Goal: Task Accomplishment & Management: Use online tool/utility

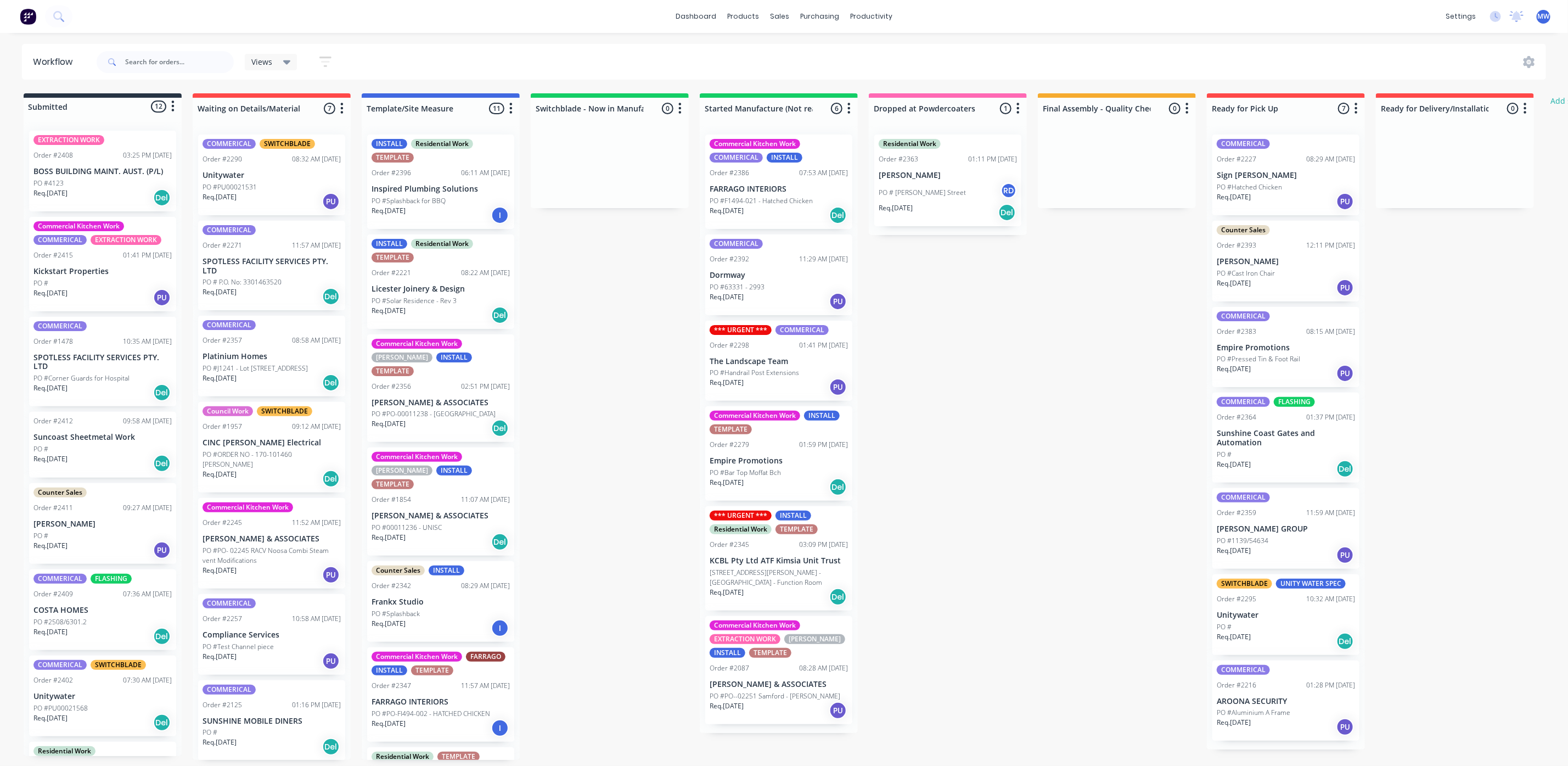
click at [802, 220] on div "Req. 01/11/25 Del" at bounding box center [778, 215] width 139 height 18
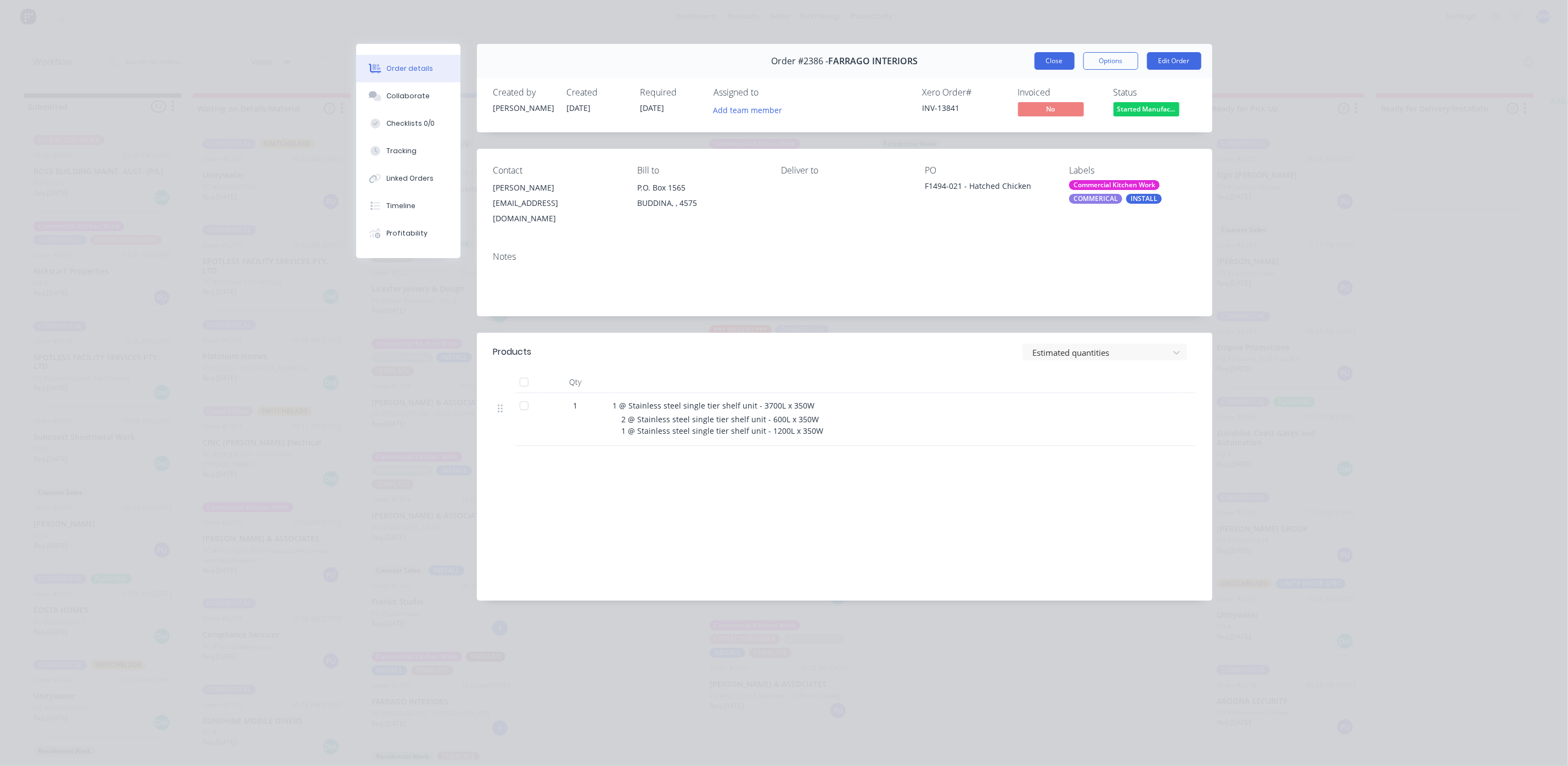
click at [1049, 69] on button "Close" at bounding box center [1055, 61] width 40 height 18
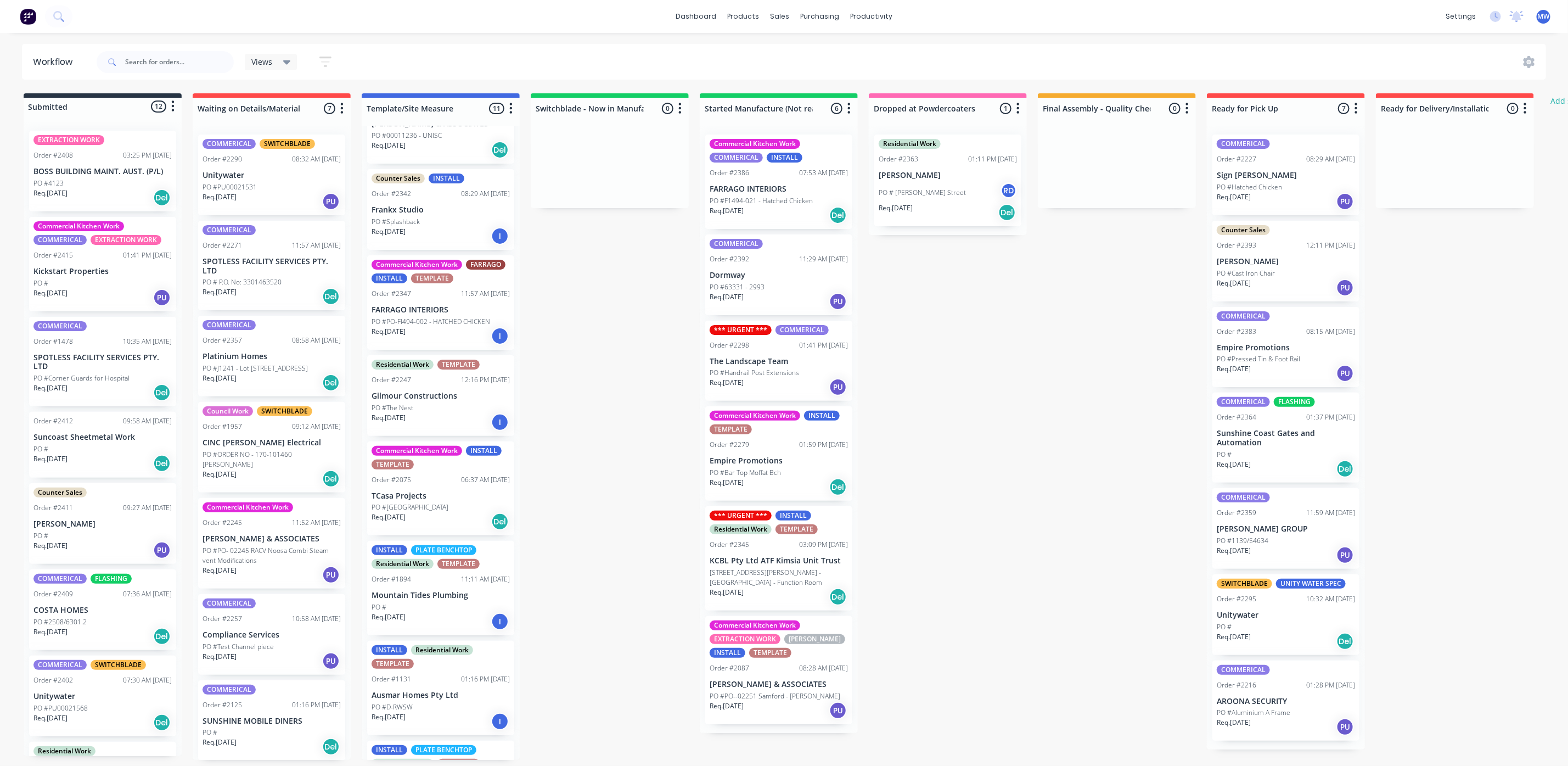
scroll to position [412, 0]
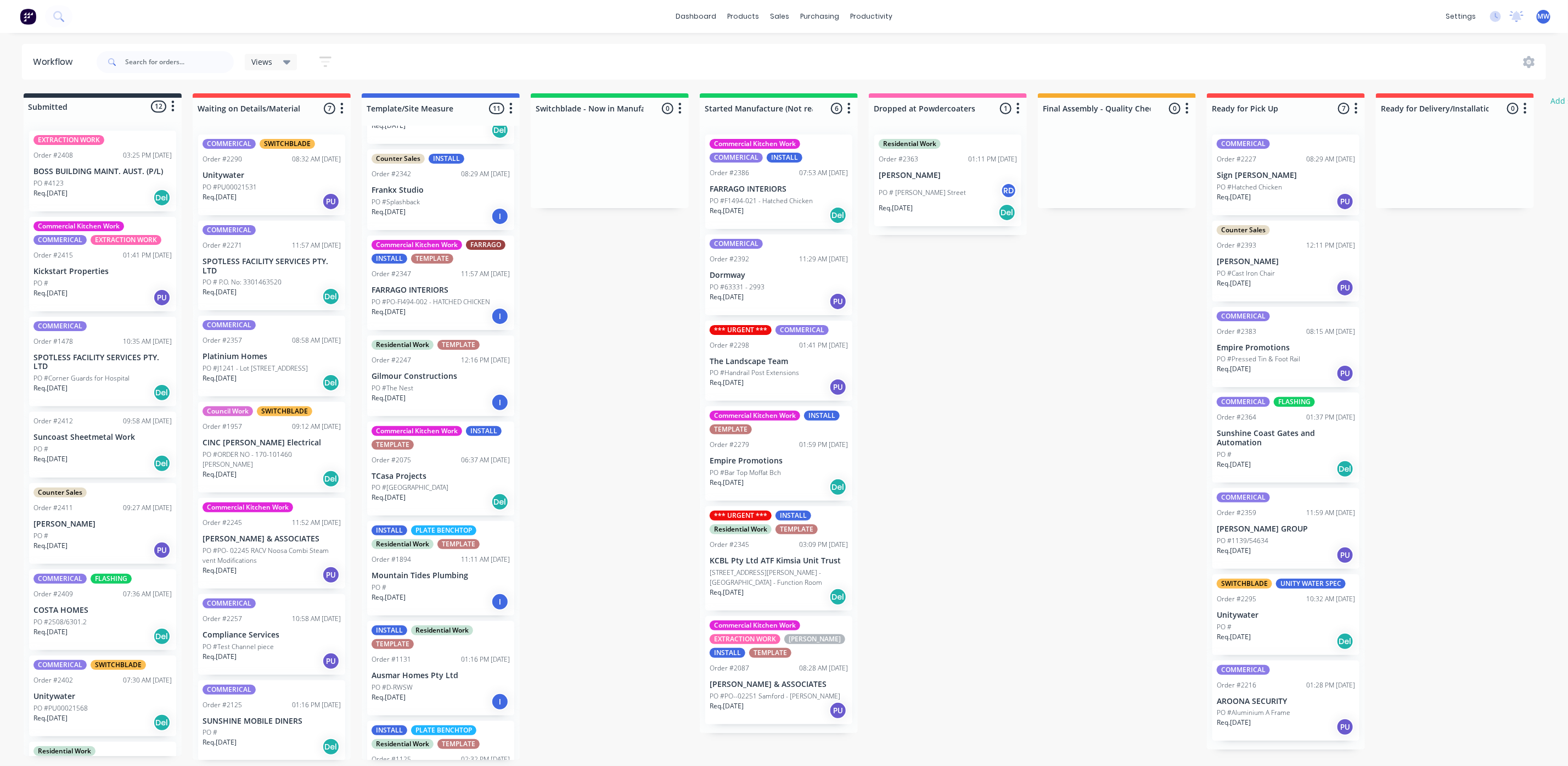
click at [427, 483] on p "PO #Rainforrest Lodge" at bounding box center [410, 488] width 77 height 10
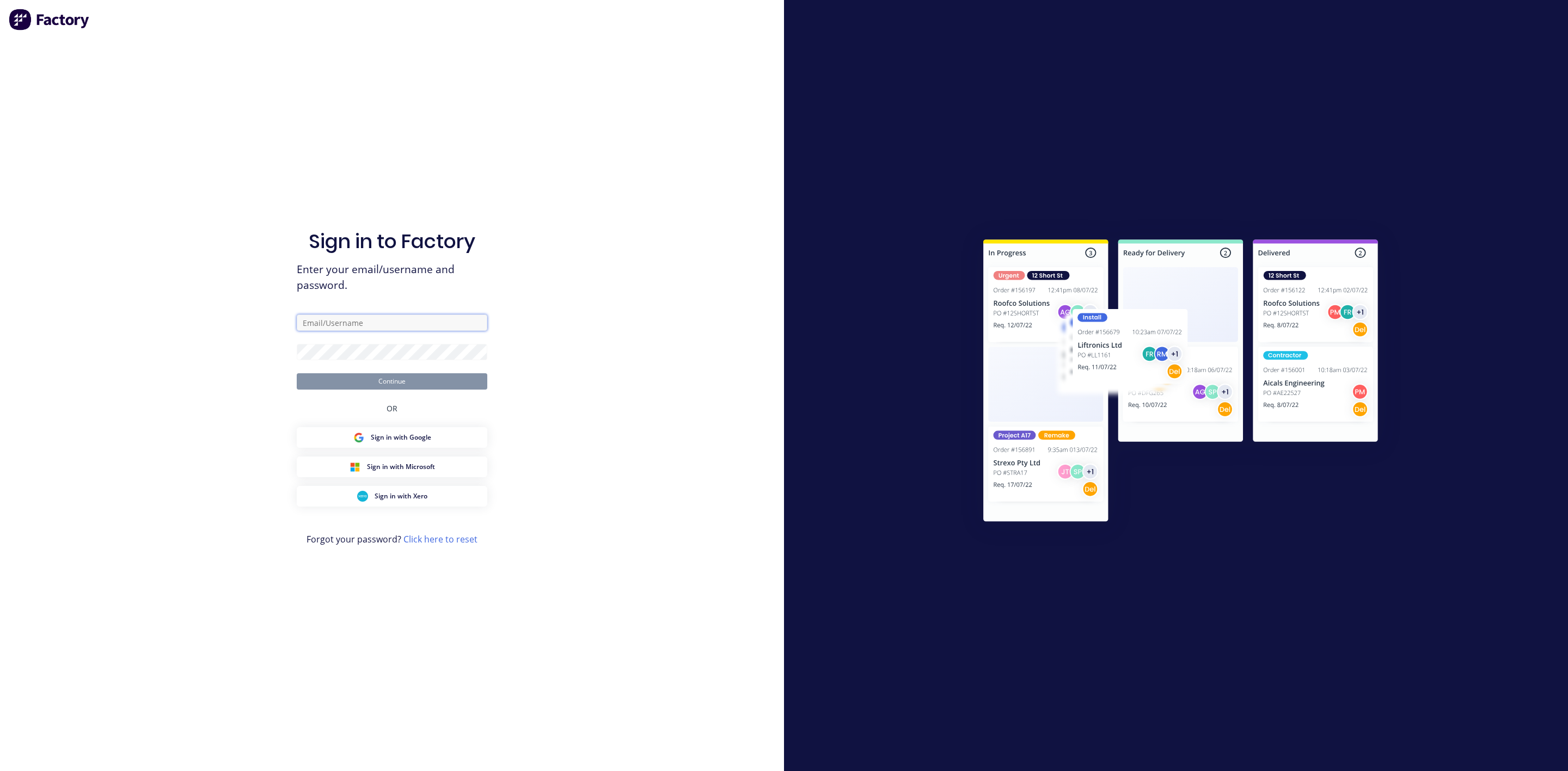
type input "markw@suncoastsheetmetal.com.au"
click at [420, 374] on button "Continue" at bounding box center [392, 382] width 191 height 17
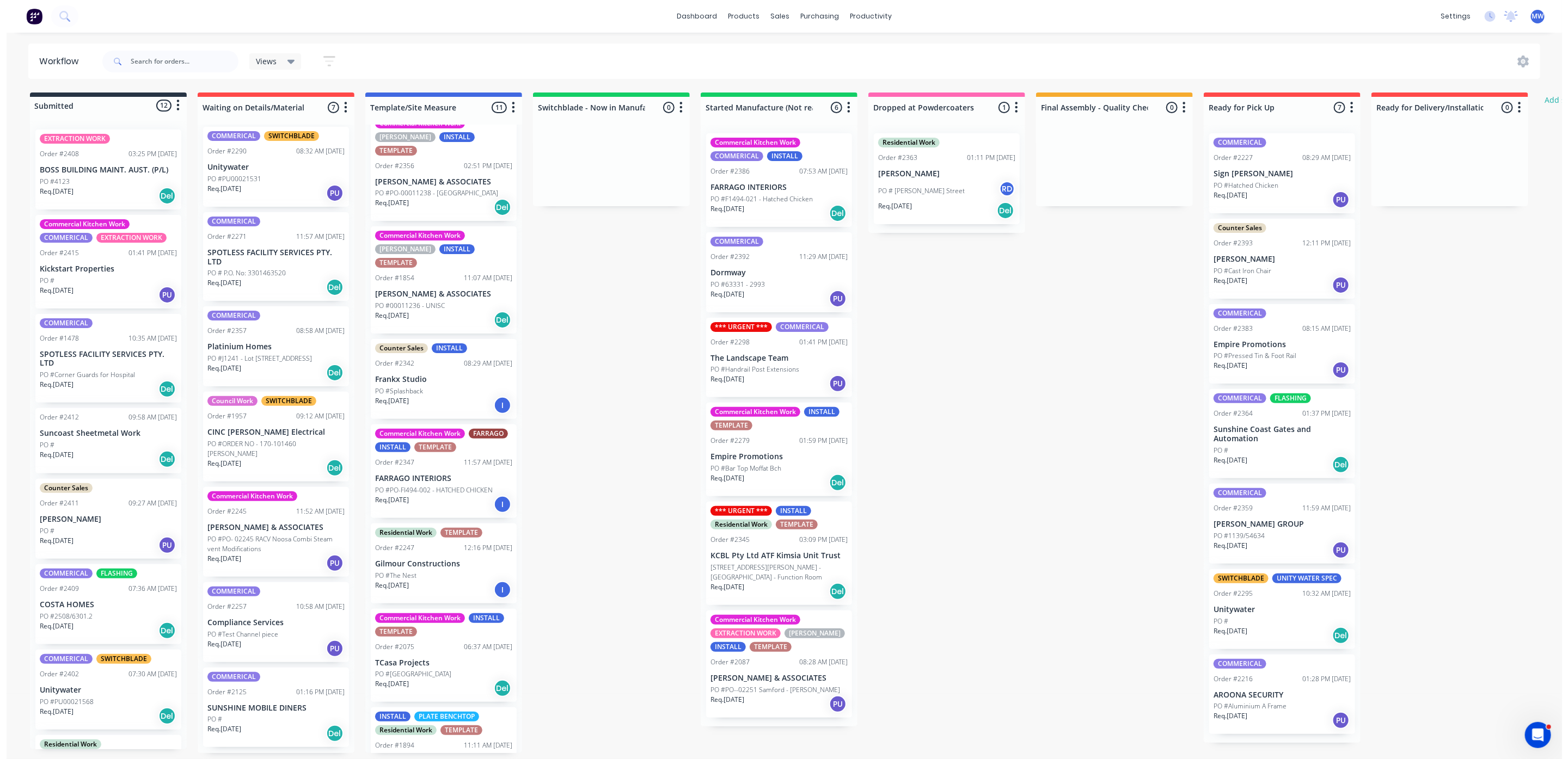
scroll to position [245, 0]
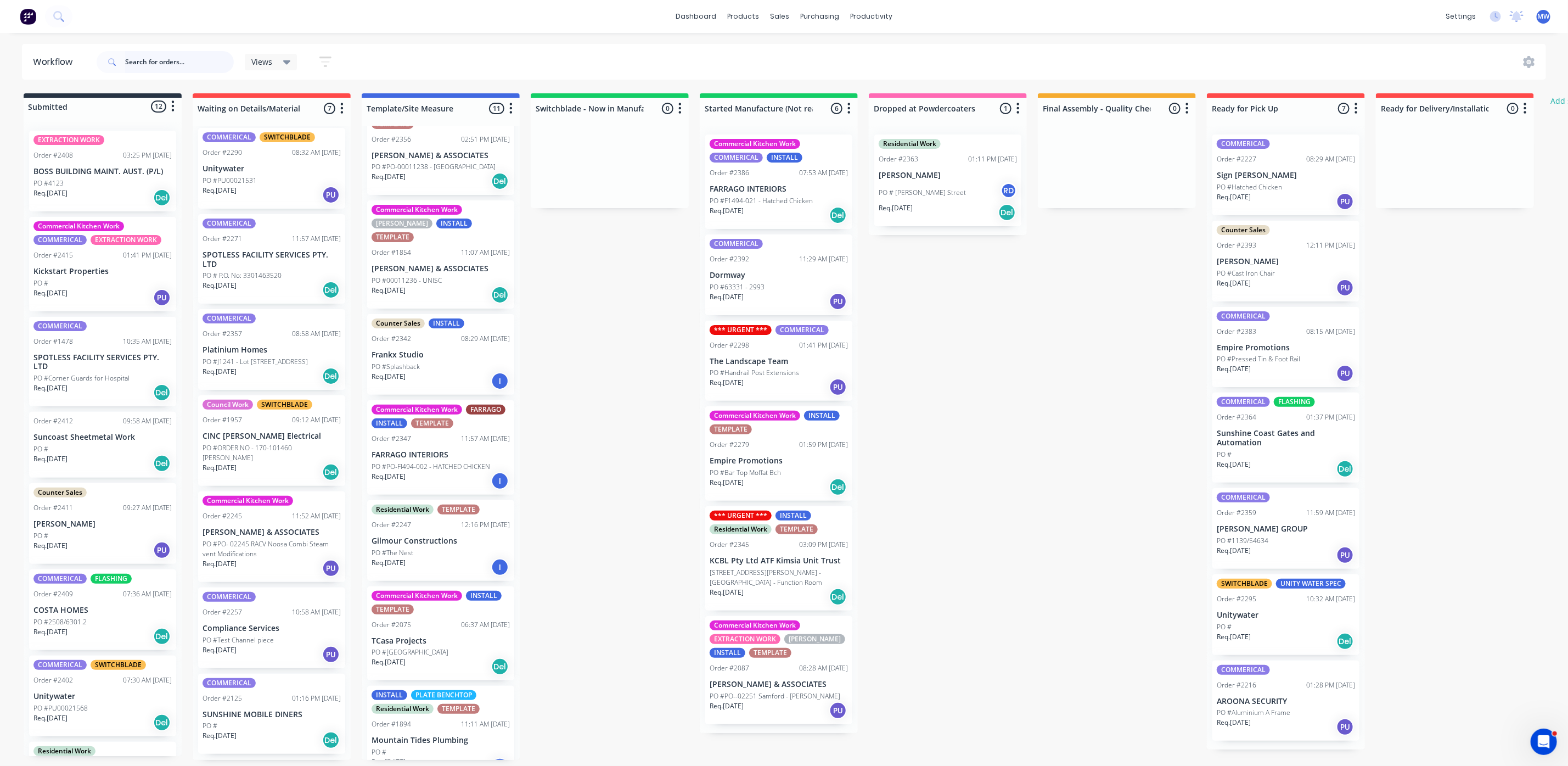
click at [131, 65] on input "text" at bounding box center [180, 62] width 109 height 22
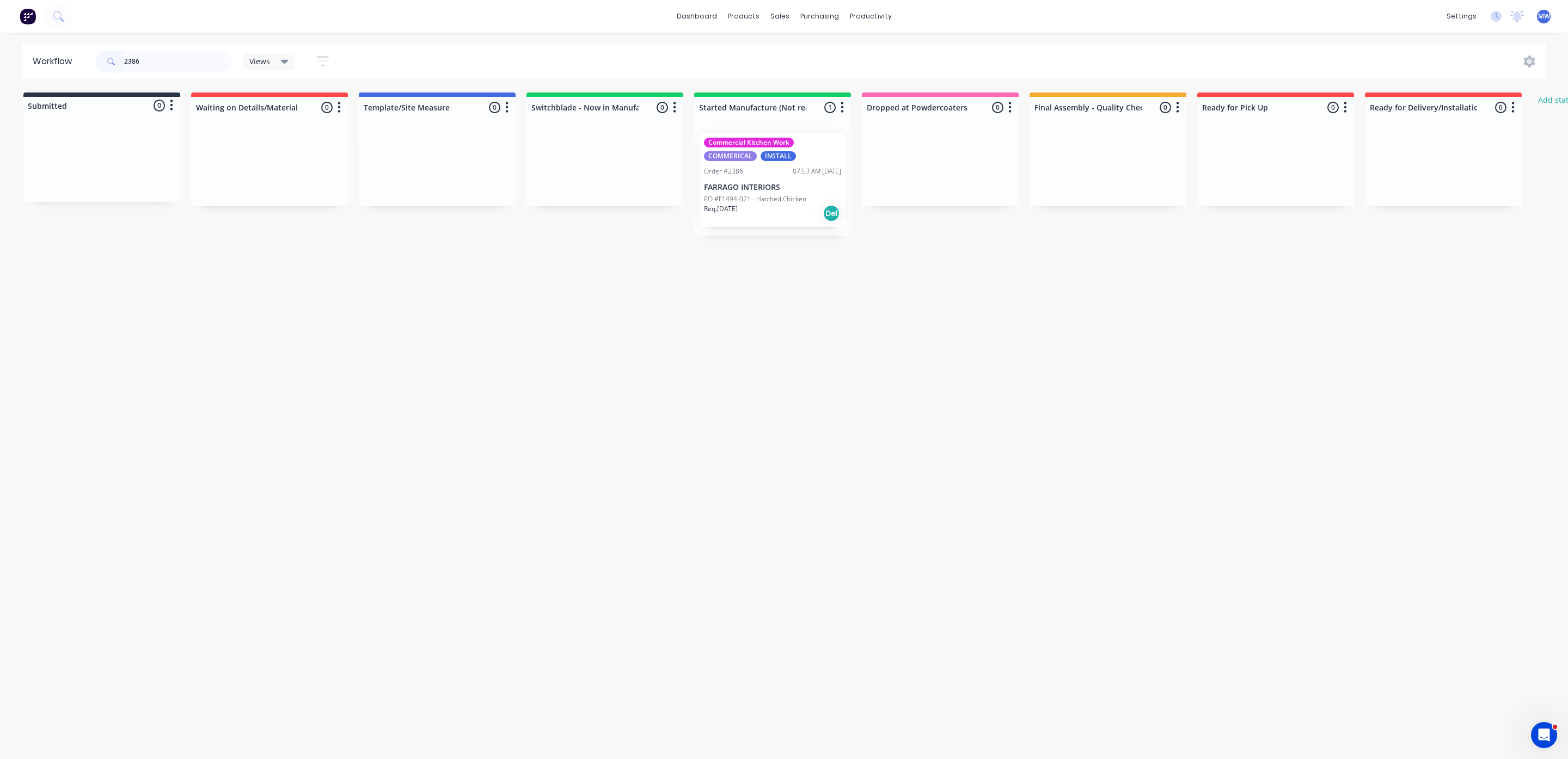
click at [732, 185] on p "FARRAGO INTERIORS" at bounding box center [772, 188] width 138 height 10
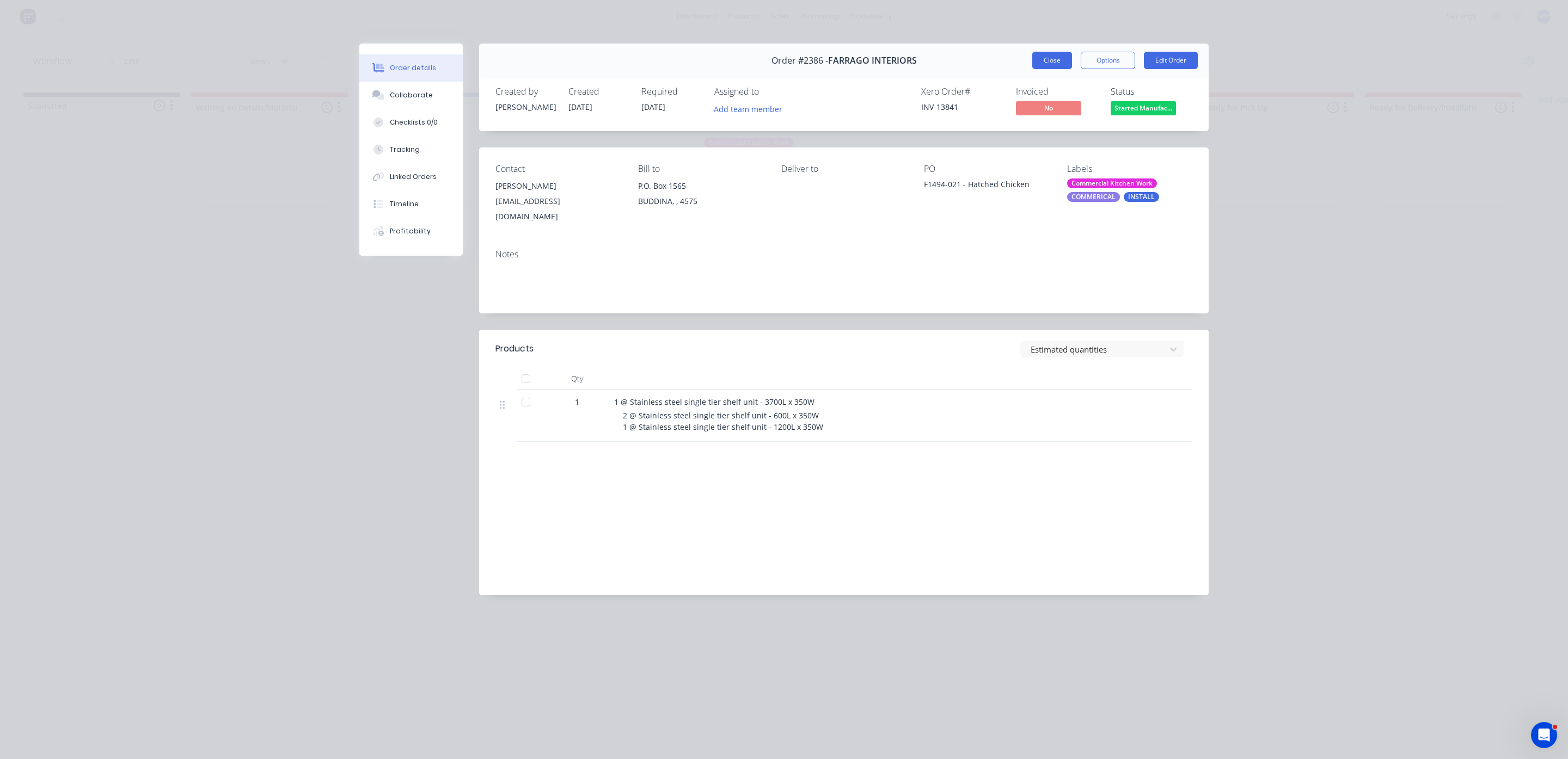
click at [1038, 62] on button "Close" at bounding box center [1052, 60] width 40 height 17
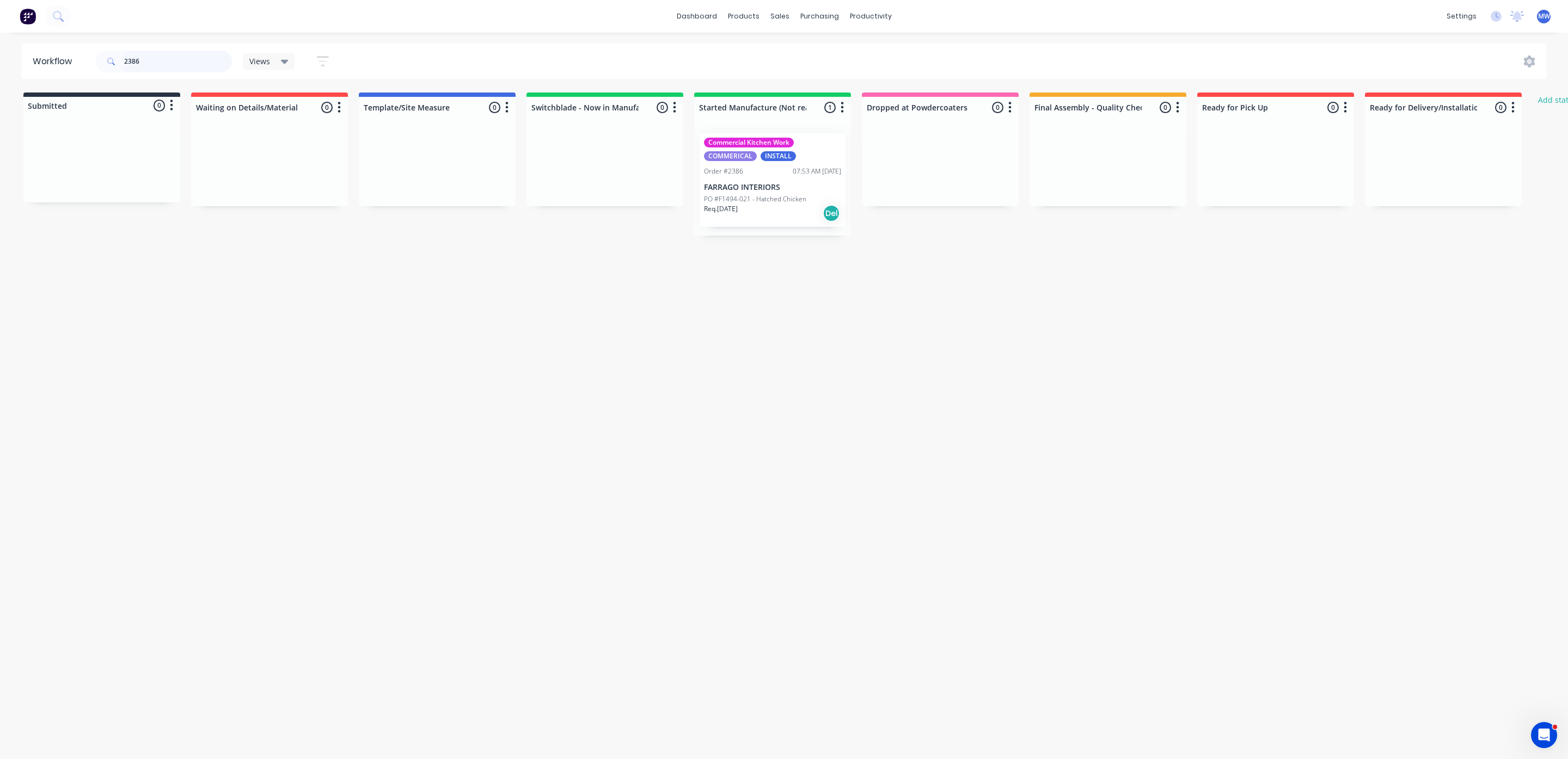
drag, startPoint x: 169, startPoint y: 57, endPoint x: 15, endPoint y: 54, distance: 154.0
click at [15, 54] on div "Workflow 2386 Views Save new view None (Default) edit SCSM - MAIN edit SUNCOAST…" at bounding box center [784, 61] width 1568 height 36
drag, startPoint x: 146, startPoint y: 59, endPoint x: 85, endPoint y: 71, distance: 62.2
click at [85, 71] on header "Workflow 2279 Views Save new view None (Default) edit SCSM - MAIN edit SUNCOAST…" at bounding box center [784, 61] width 1525 height 36
type input "hatched"
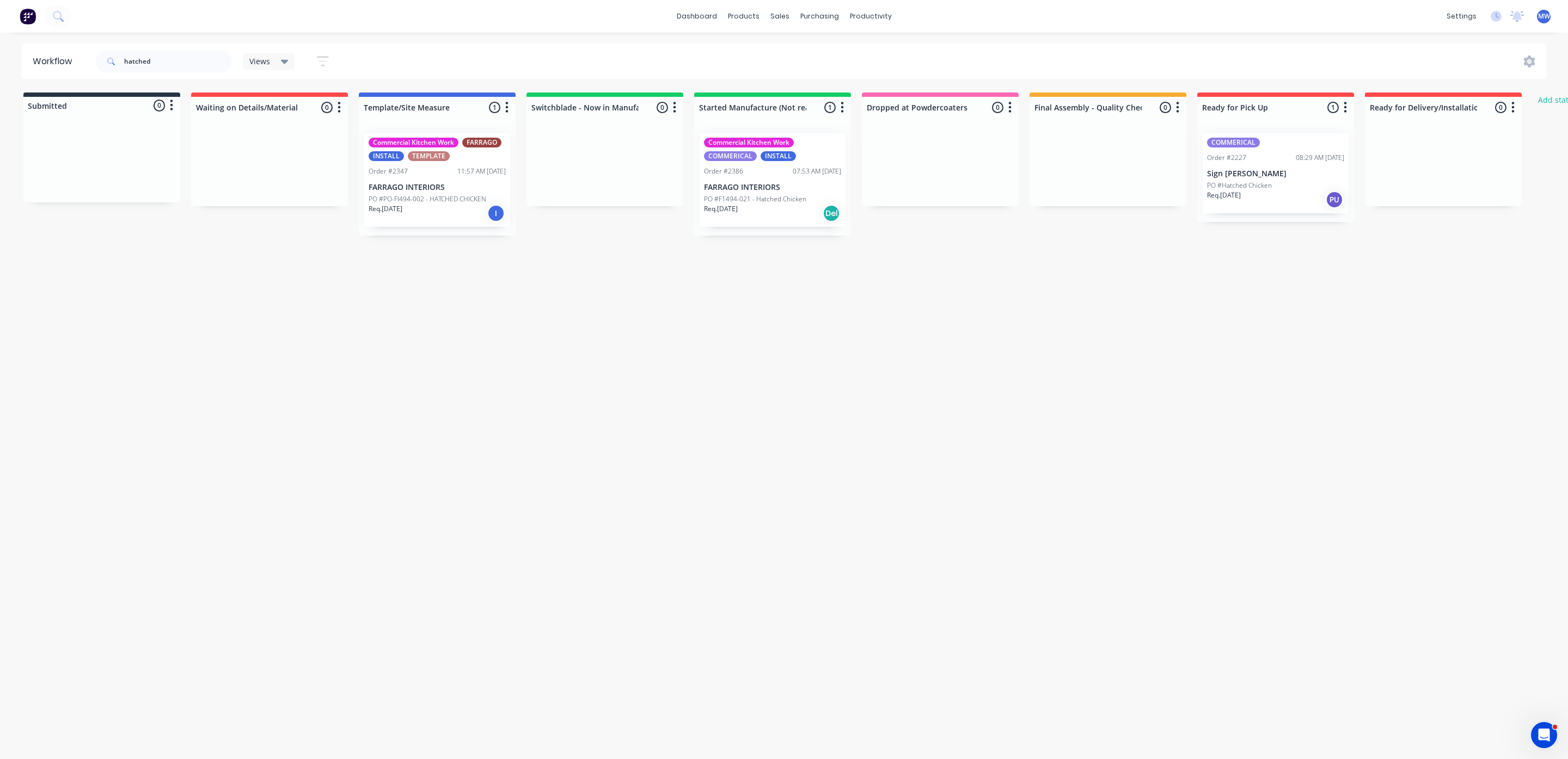
click at [420, 218] on div "Req. 18/09/25 I" at bounding box center [437, 213] width 138 height 18
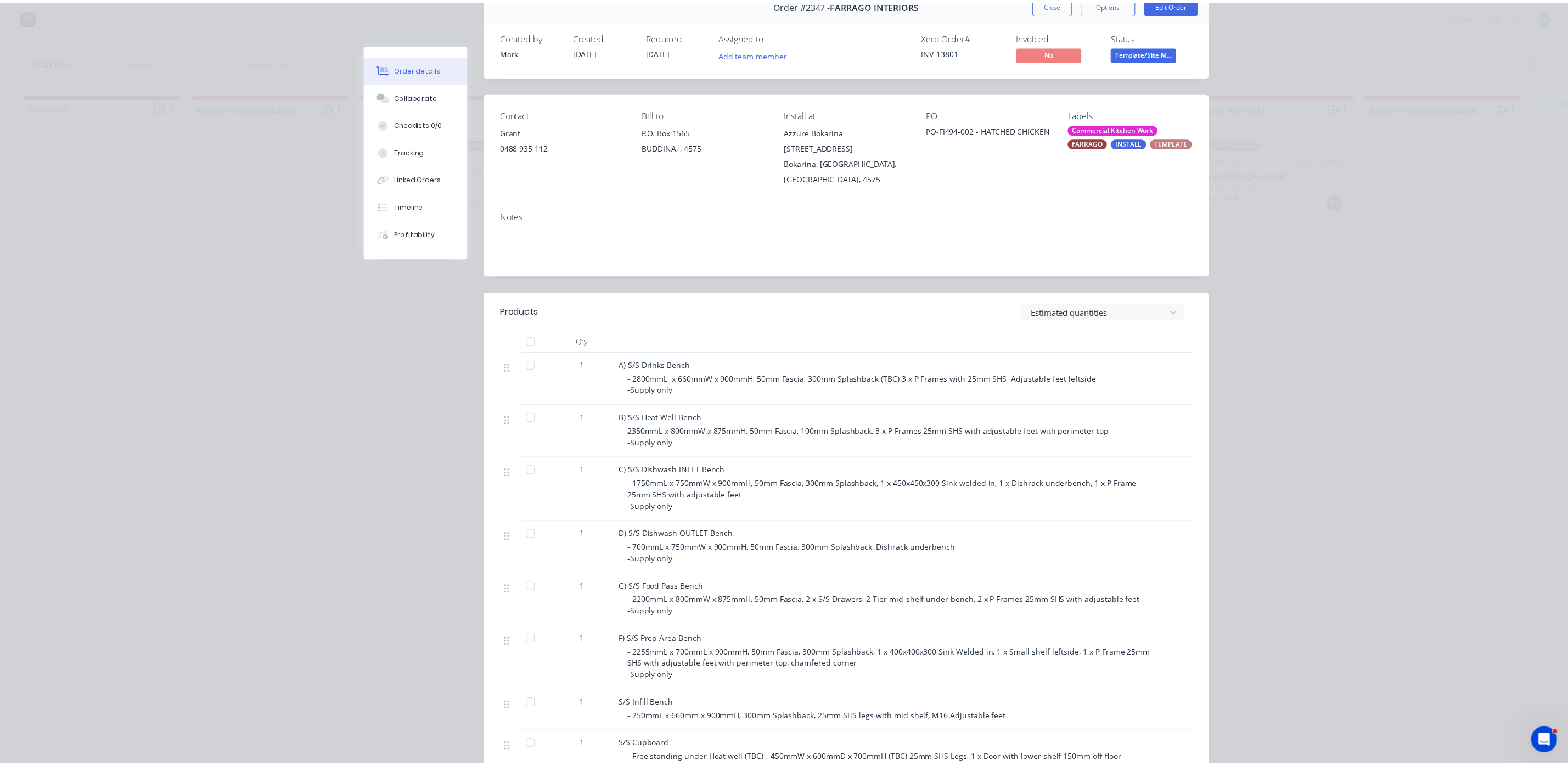
scroll to position [0, 0]
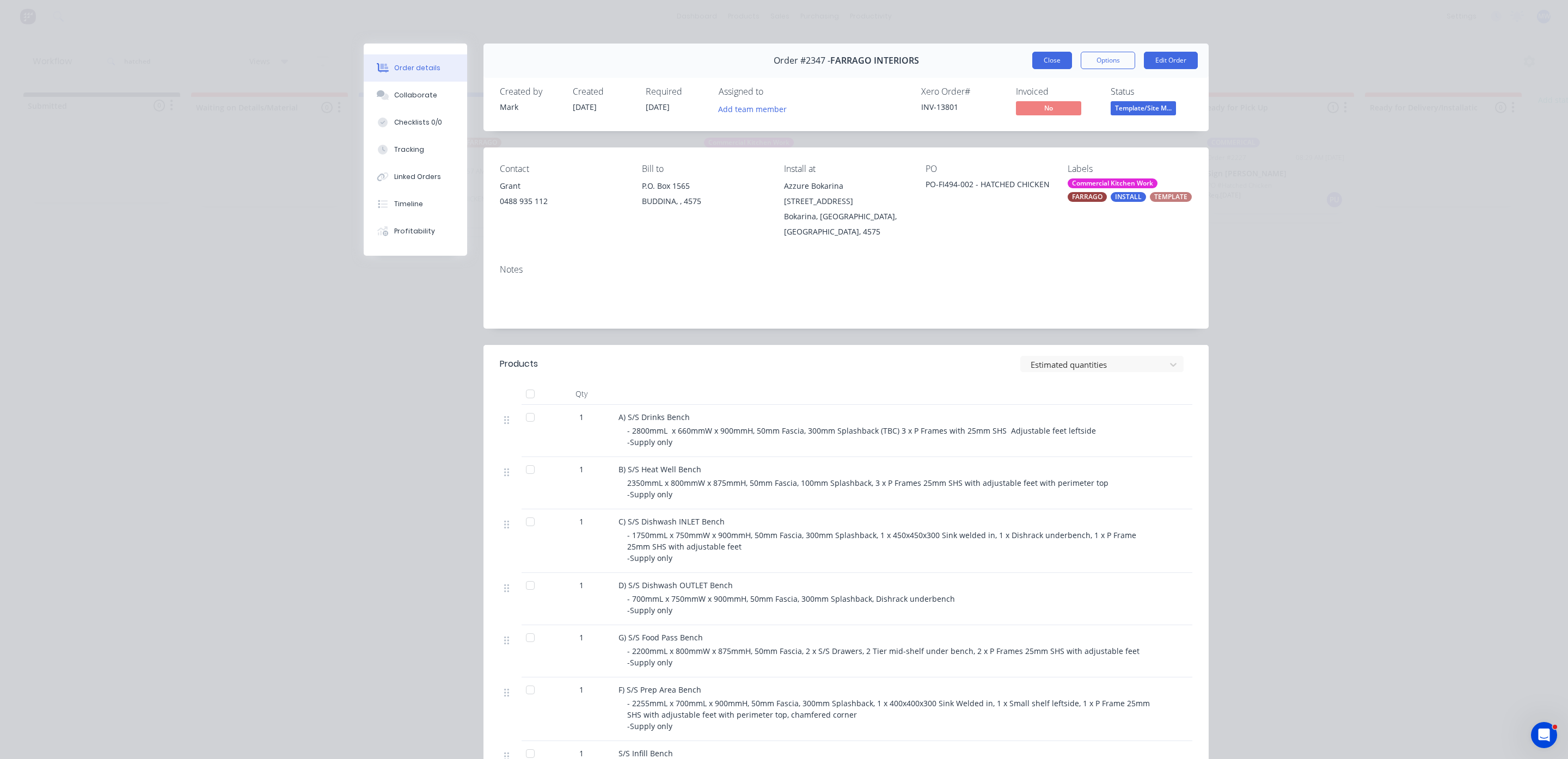
click at [1042, 64] on button "Close" at bounding box center [1052, 60] width 40 height 17
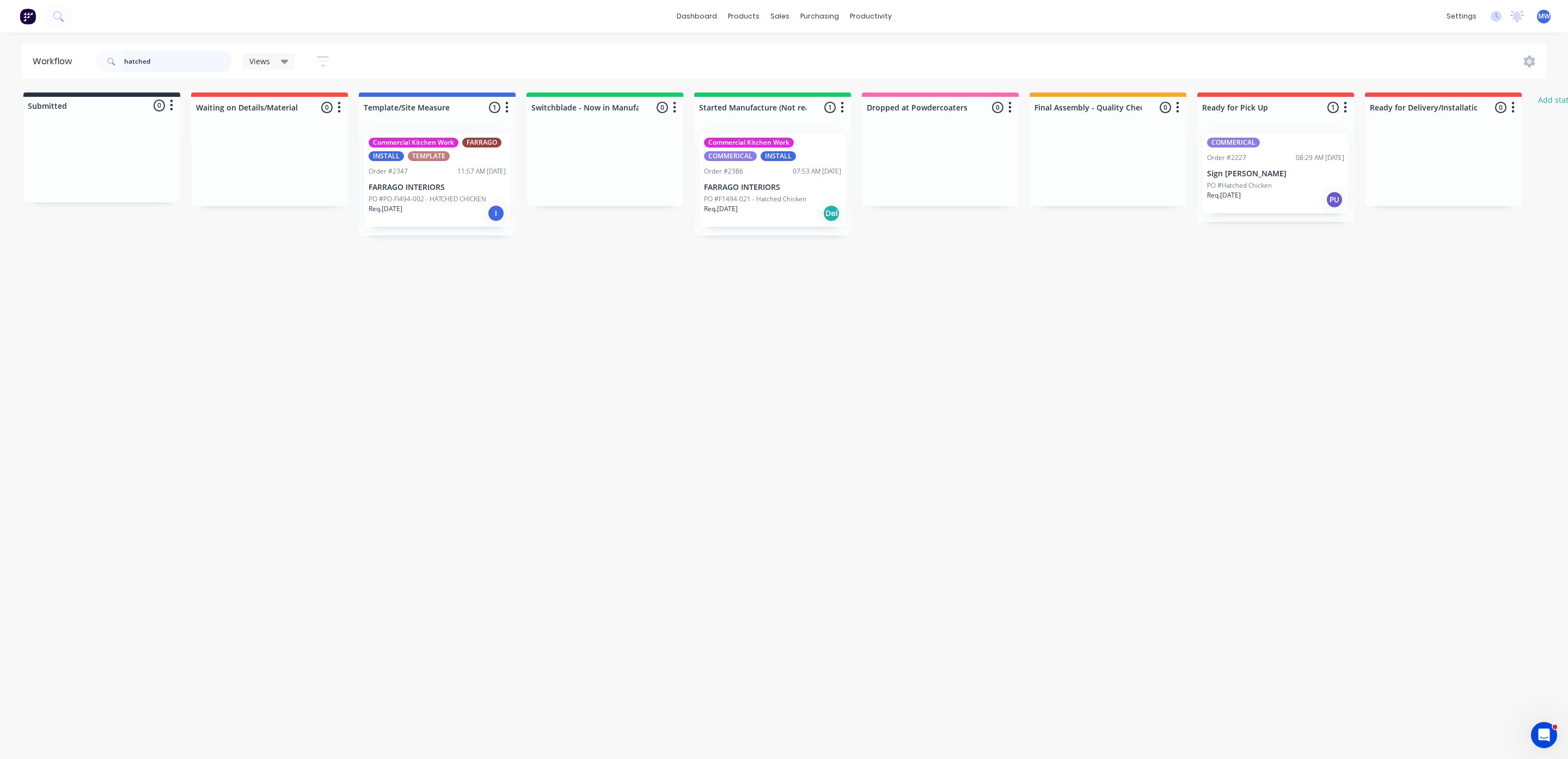
click at [67, 59] on header "Workflow hatched Views Save new view None (Default) edit SCSM - MAIN edit SUNCO…" at bounding box center [784, 61] width 1525 height 36
drag, startPoint x: 149, startPoint y: 59, endPoint x: 57, endPoint y: 58, distance: 92.0
click at [57, 58] on header "Workflow 2383 Views Save new view None (Default) edit SCSM - MAIN edit SUNCOAST…" at bounding box center [784, 61] width 1525 height 36
type input "1726"
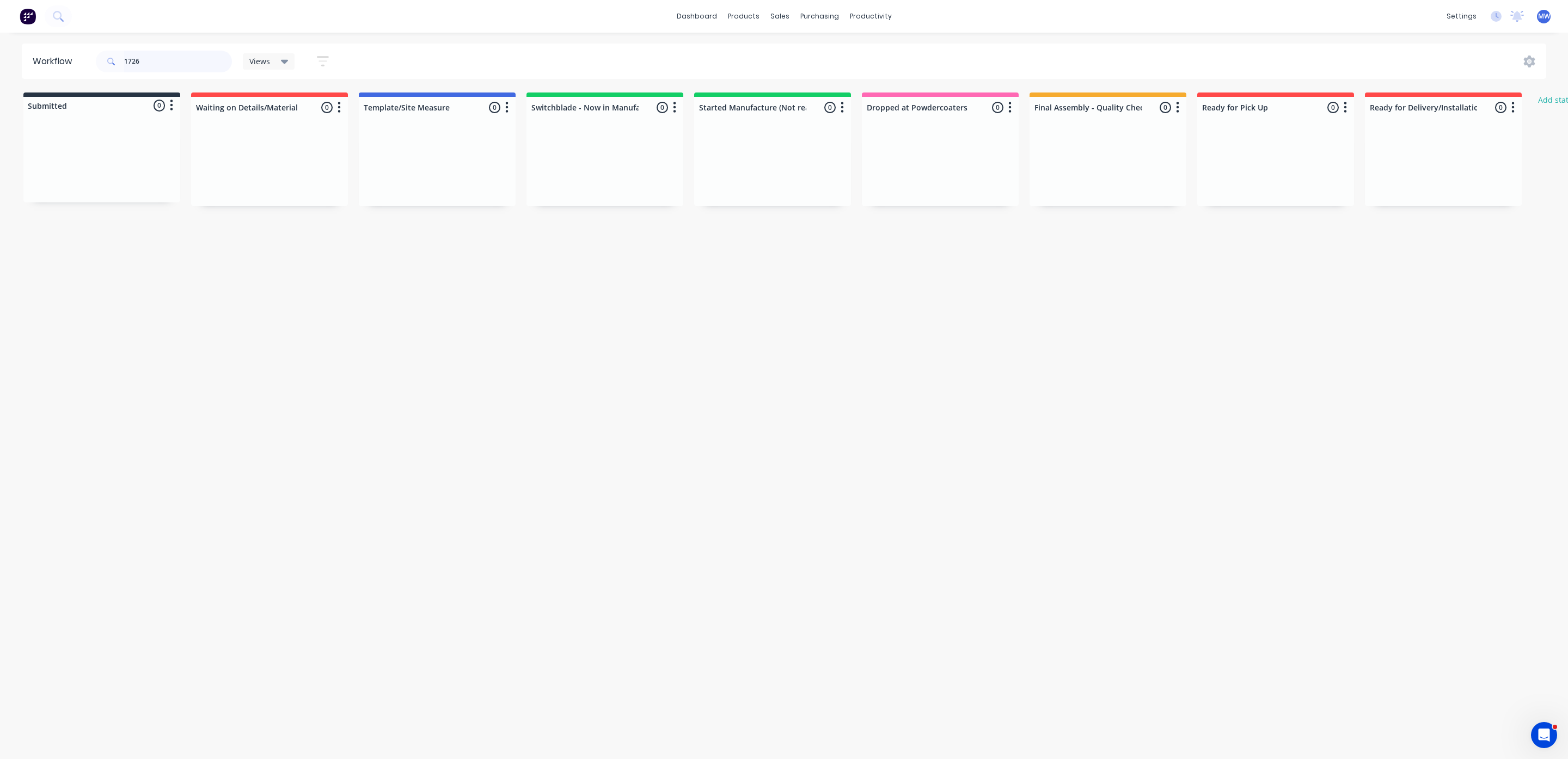
drag, startPoint x: 165, startPoint y: 60, endPoint x: 77, endPoint y: 54, distance: 88.2
click at [77, 54] on header "Workflow 1726 Views Save new view None (Default) edit SCSM - MAIN edit SUNCOAST…" at bounding box center [784, 61] width 1525 height 36
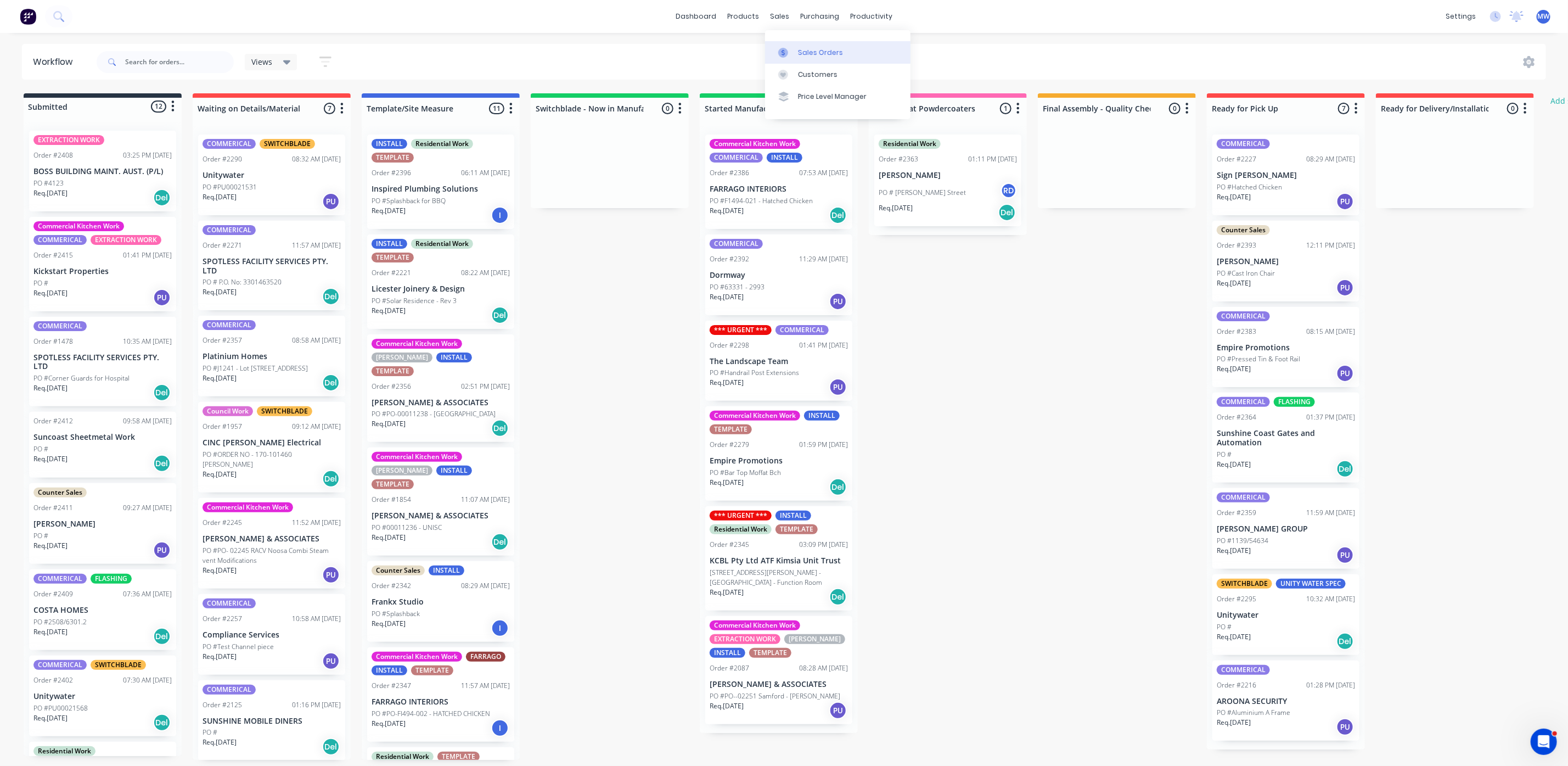
click at [788, 48] on icon at bounding box center [783, 53] width 10 height 10
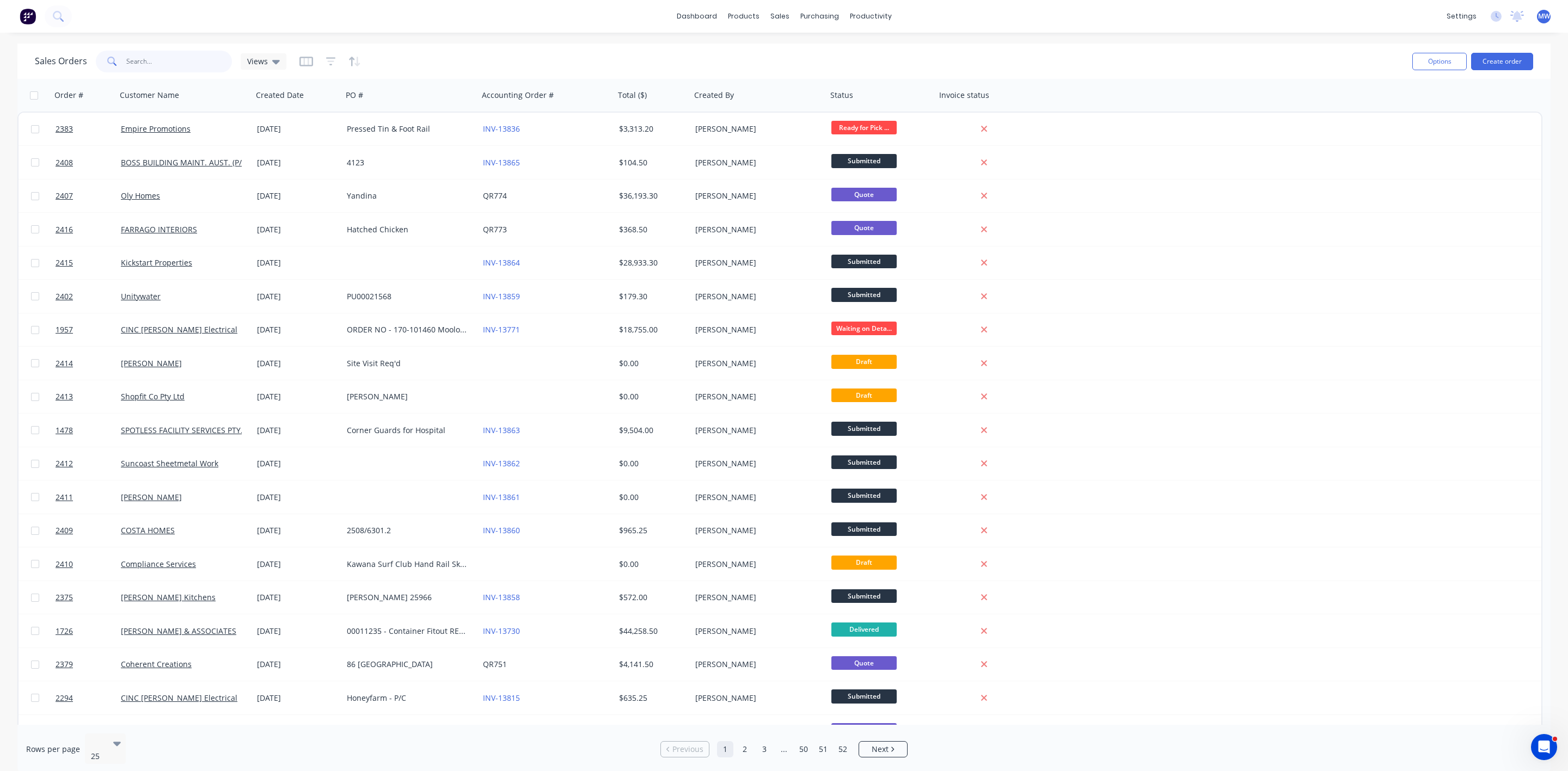
click at [162, 63] on input "text" at bounding box center [180, 61] width 107 height 21
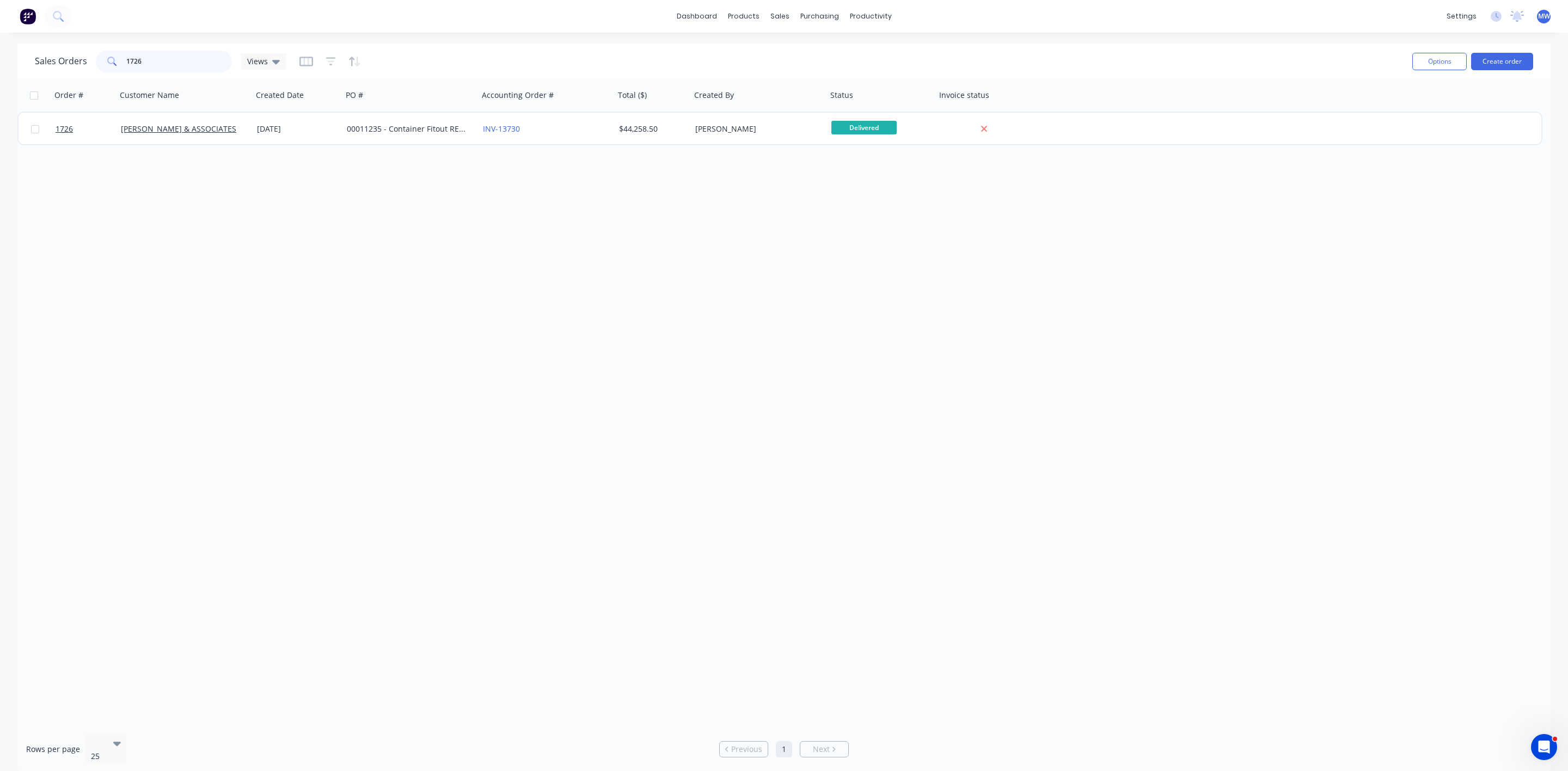
drag, startPoint x: 170, startPoint y: 64, endPoint x: 25, endPoint y: 77, distance: 145.6
click at [25, 77] on div "Sales Orders 1726 Views Options Create order" at bounding box center [784, 61] width 1533 height 36
type input "2082"
drag, startPoint x: 175, startPoint y: 69, endPoint x: 56, endPoint y: 64, distance: 119.1
click at [60, 64] on div "Sales Orders 2082 Views" at bounding box center [161, 61] width 251 height 21
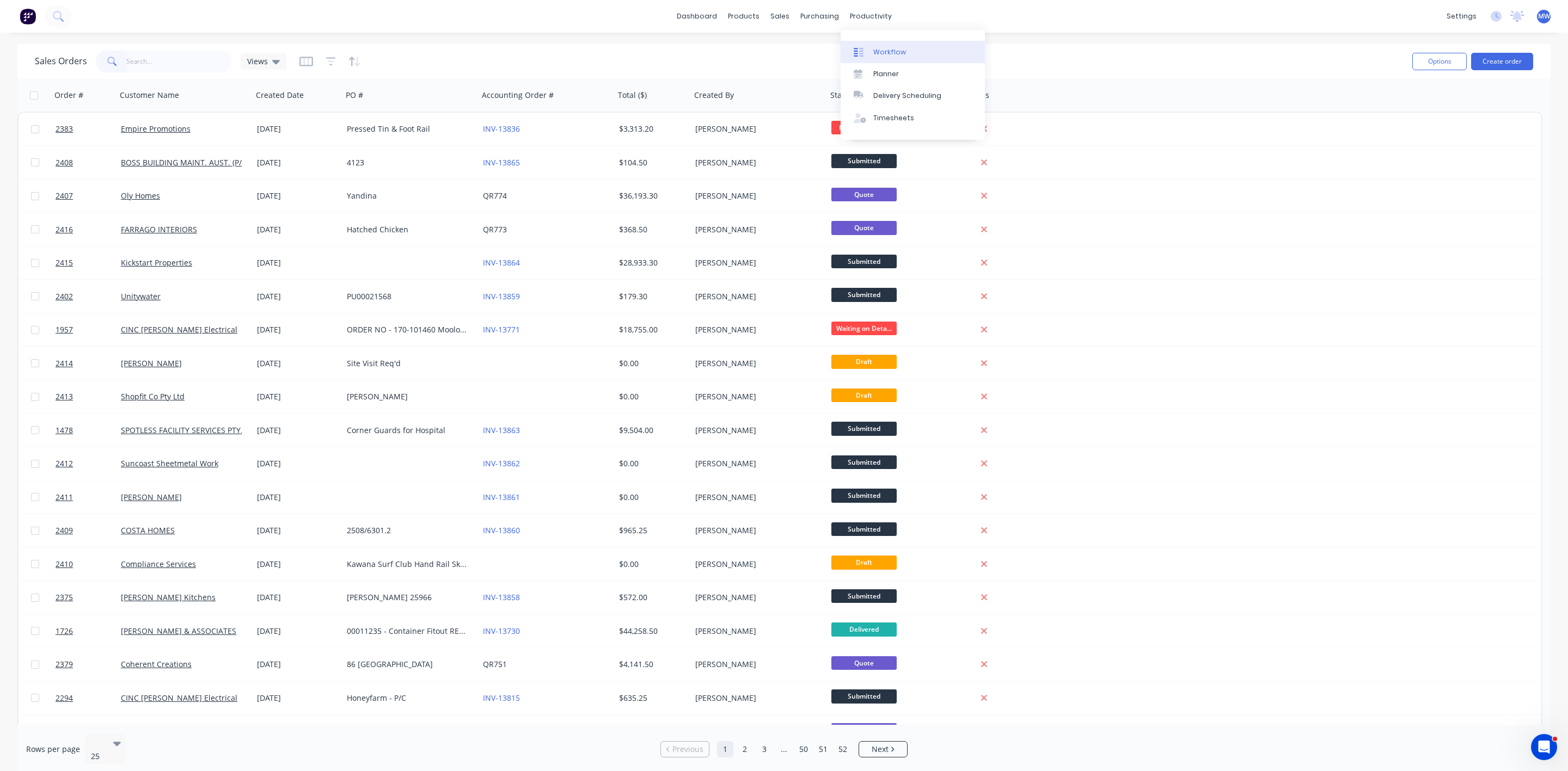
click at [858, 48] on icon at bounding box center [859, 52] width 10 height 10
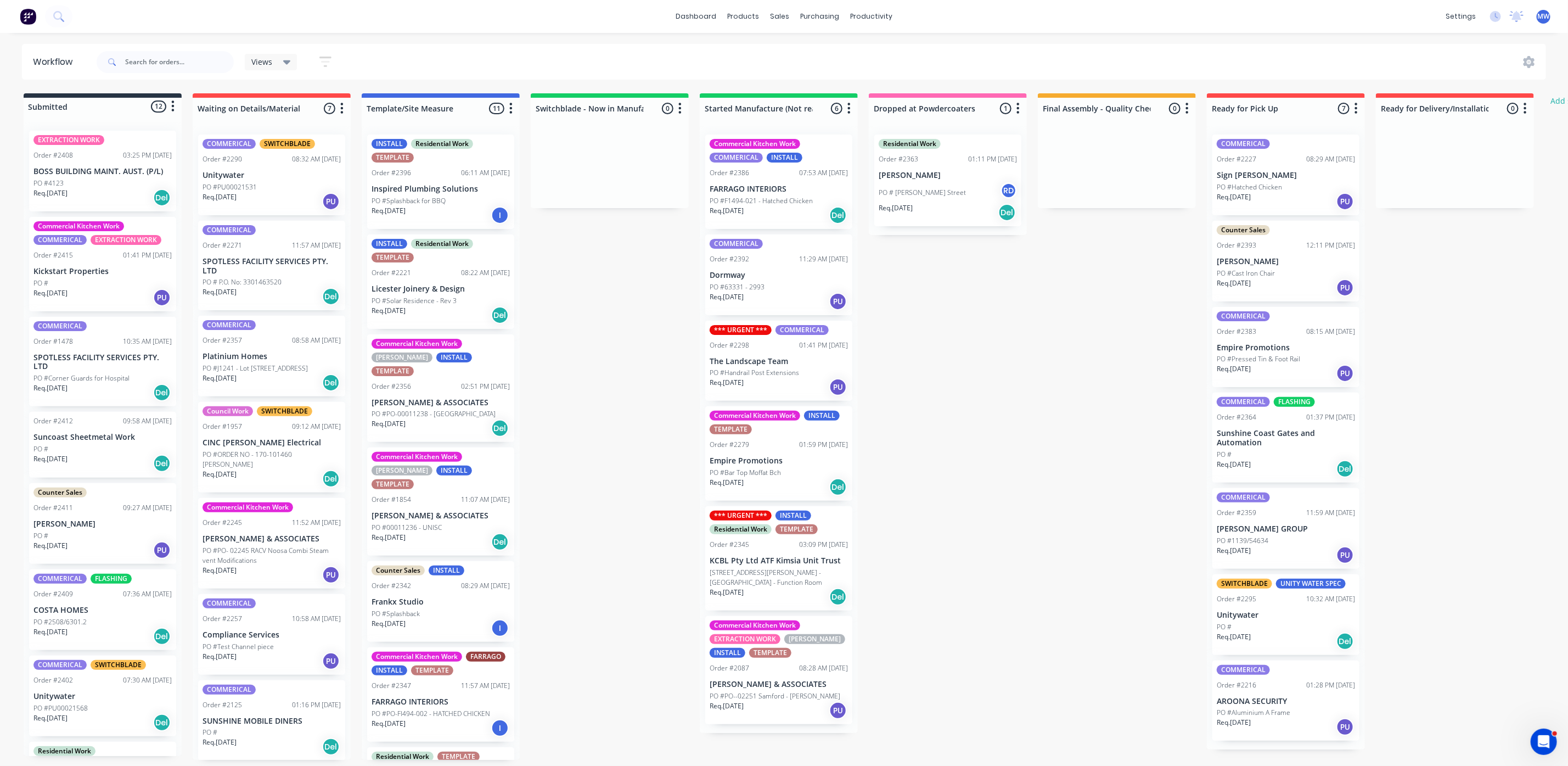
scroll to position [6, 0]
click at [151, 68] on input "text" at bounding box center [180, 62] width 109 height 22
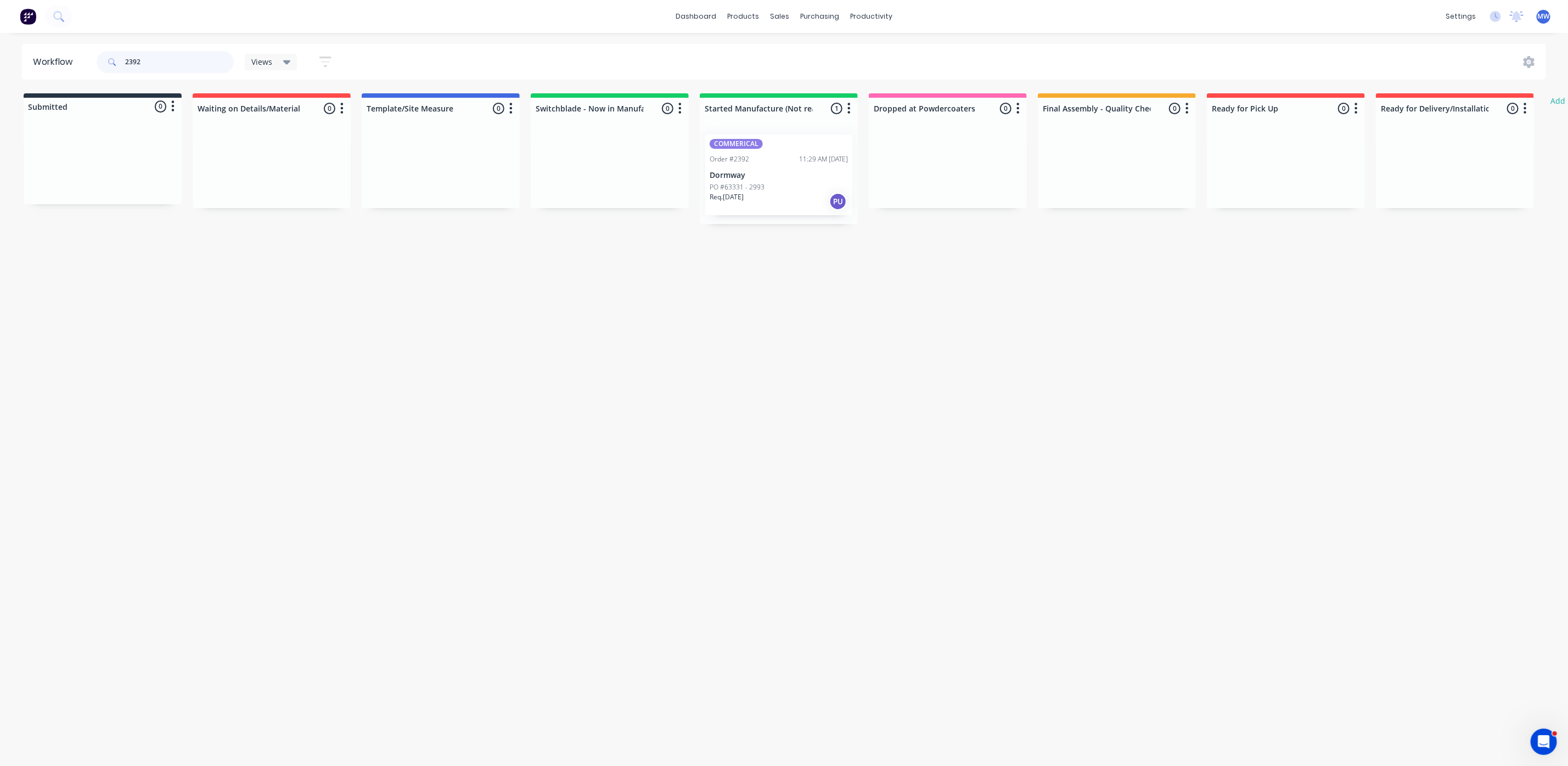
scroll to position [0, 0]
type input "2386"
click at [750, 192] on p "FARRAGO INTERIORS" at bounding box center [778, 189] width 139 height 10
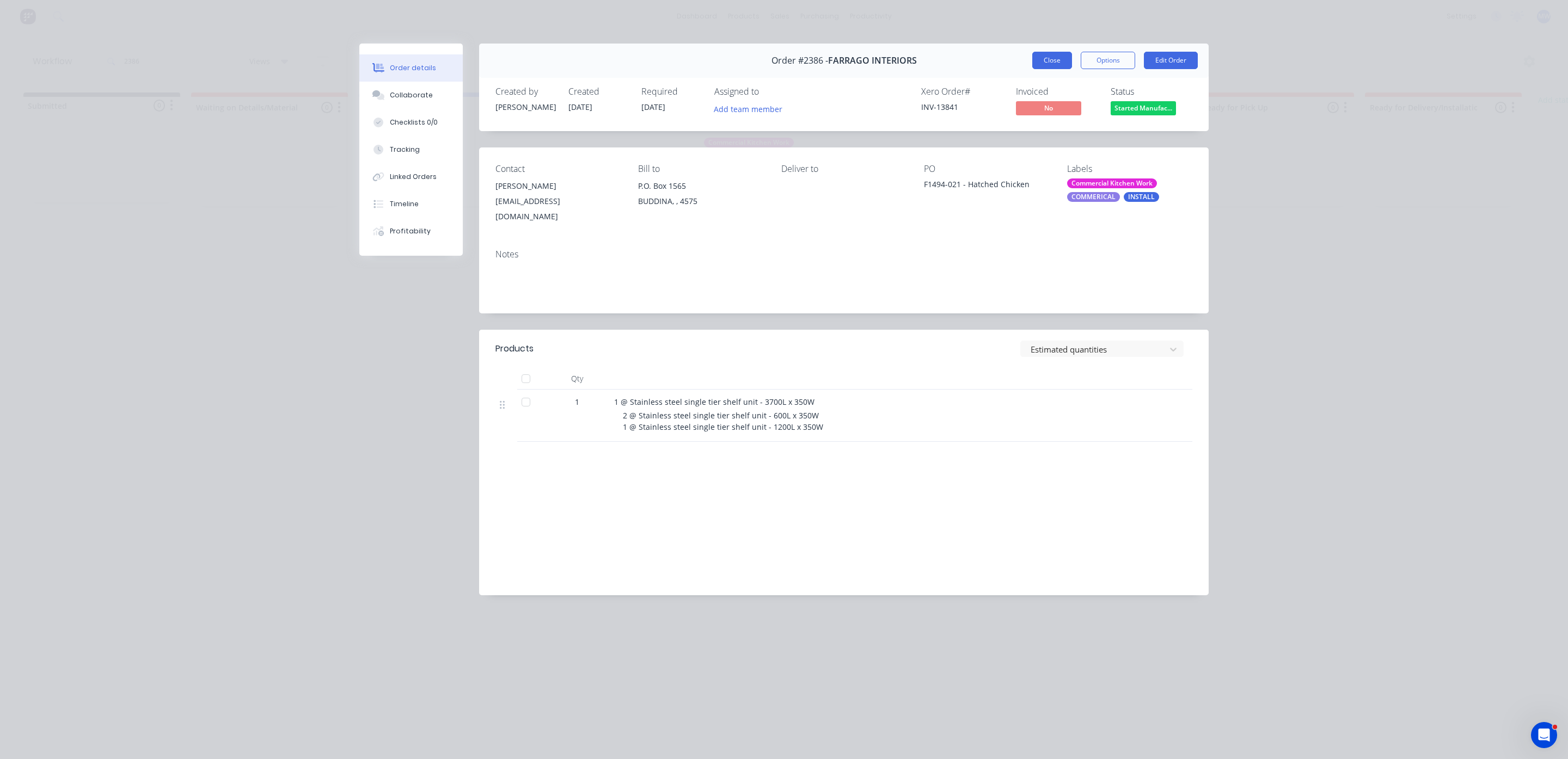
click at [1057, 56] on button "Close" at bounding box center [1052, 60] width 40 height 17
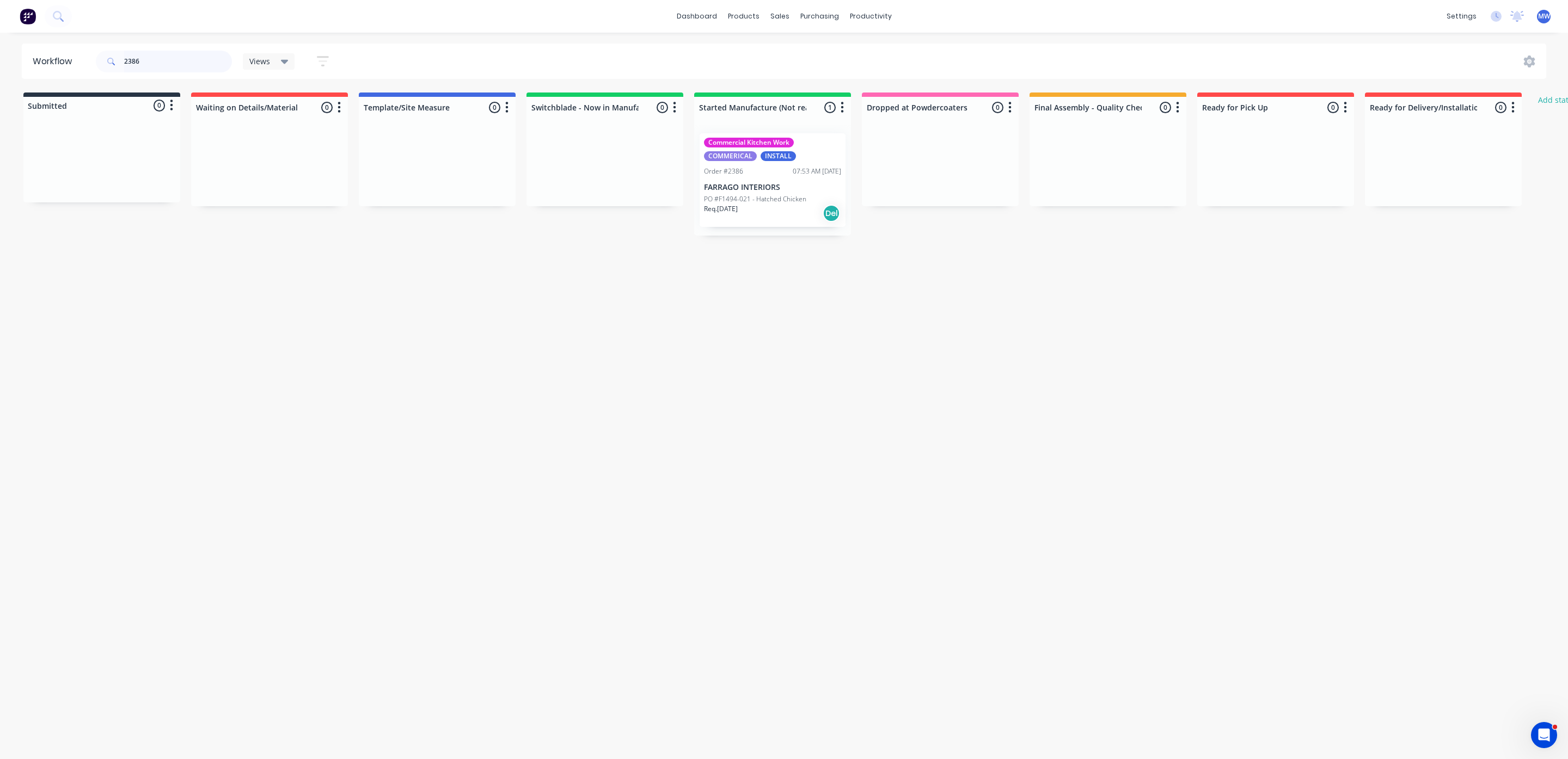
drag, startPoint x: 146, startPoint y: 57, endPoint x: 54, endPoint y: 57, distance: 92.0
click at [54, 57] on header "Workflow 2386 Views Save new view None (Default) edit SCSM - MAIN edit SUNCOAST…" at bounding box center [784, 61] width 1525 height 36
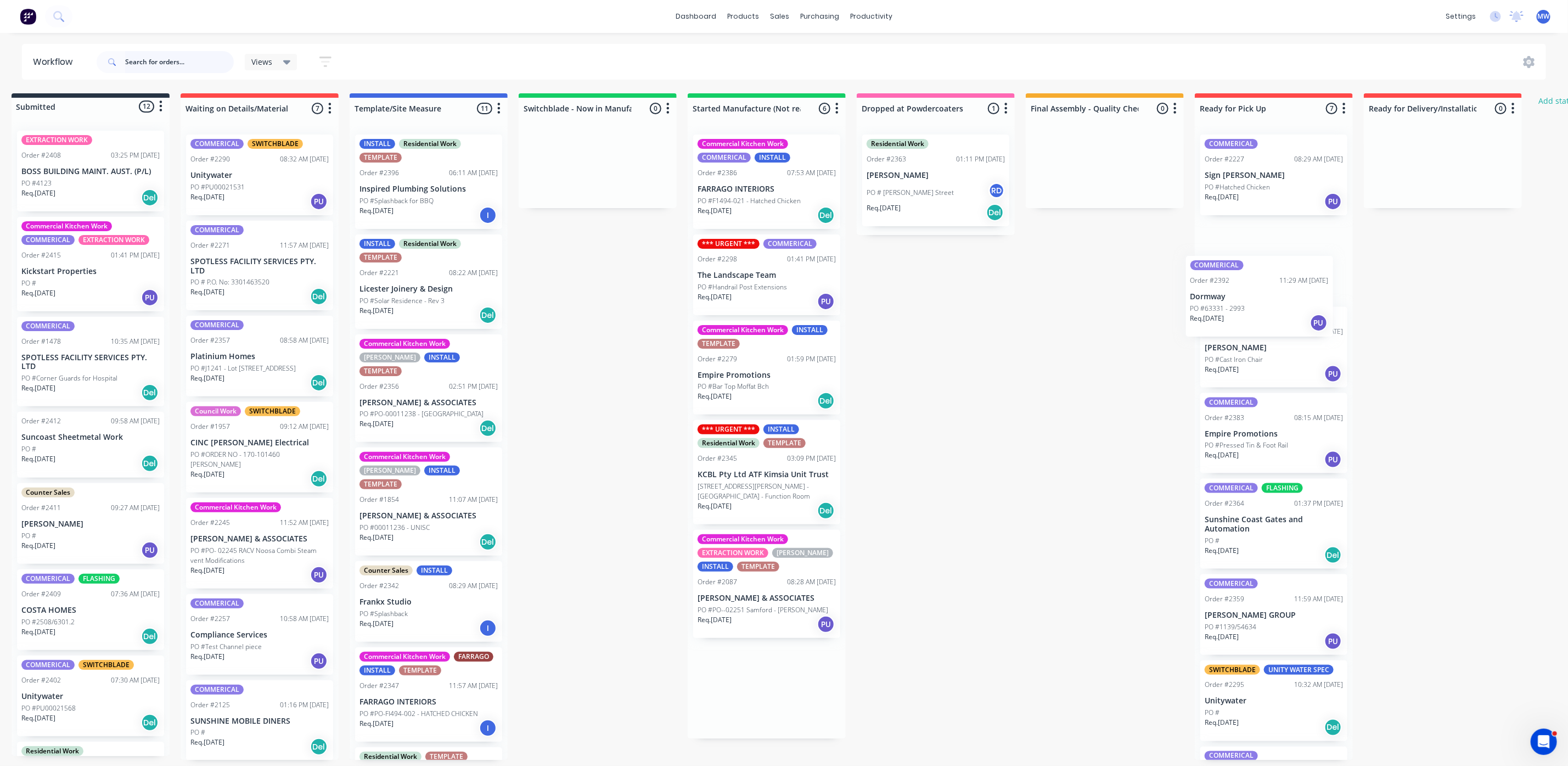
drag, startPoint x: 746, startPoint y: 284, endPoint x: 1234, endPoint y: 307, distance: 488.5
click at [1234, 307] on div "Submitted 12 Status colour #273444 hex #273444 Save Cancel Summaries Total orde…" at bounding box center [895, 426] width 1831 height 667
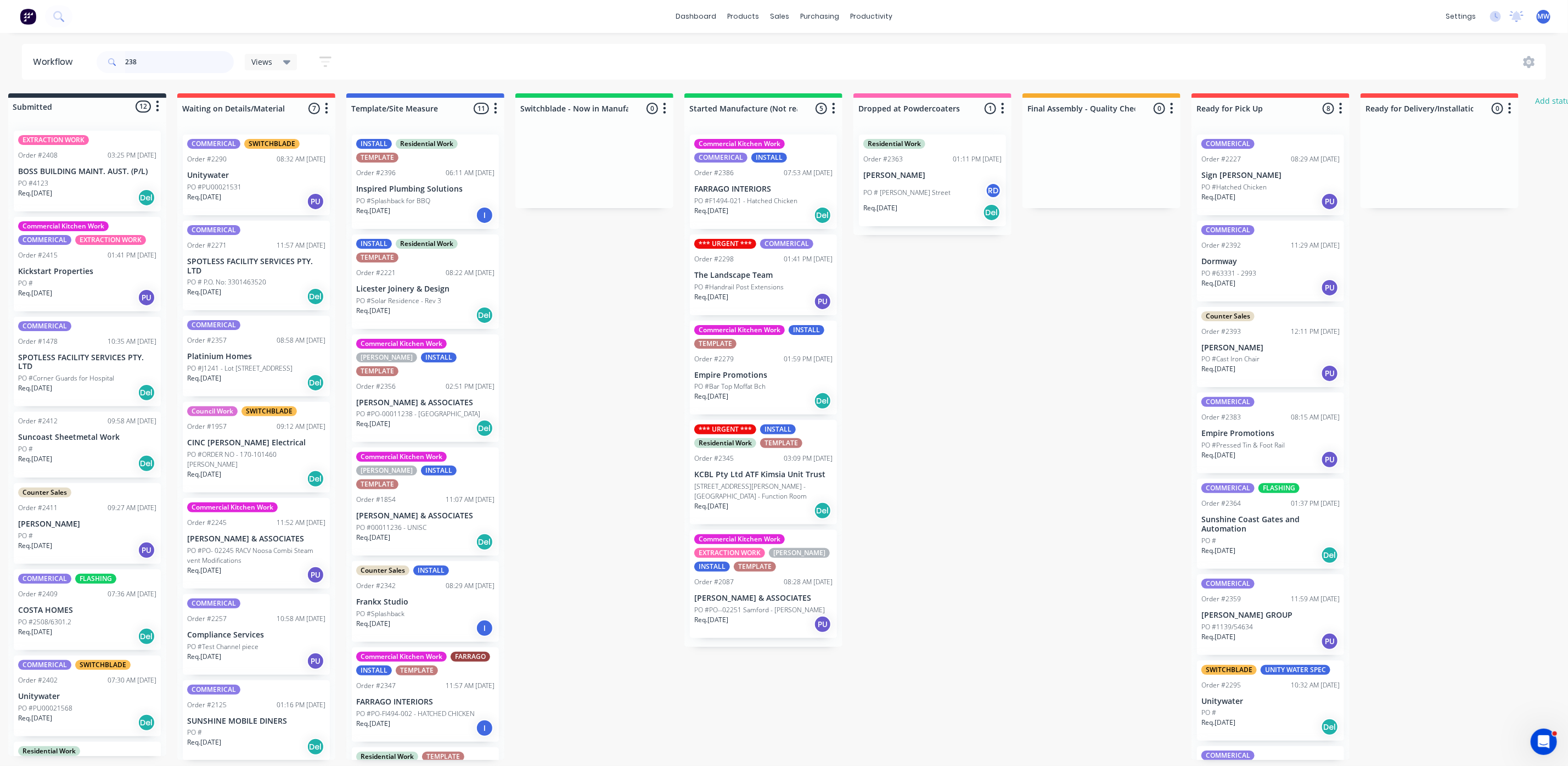
type input "2383"
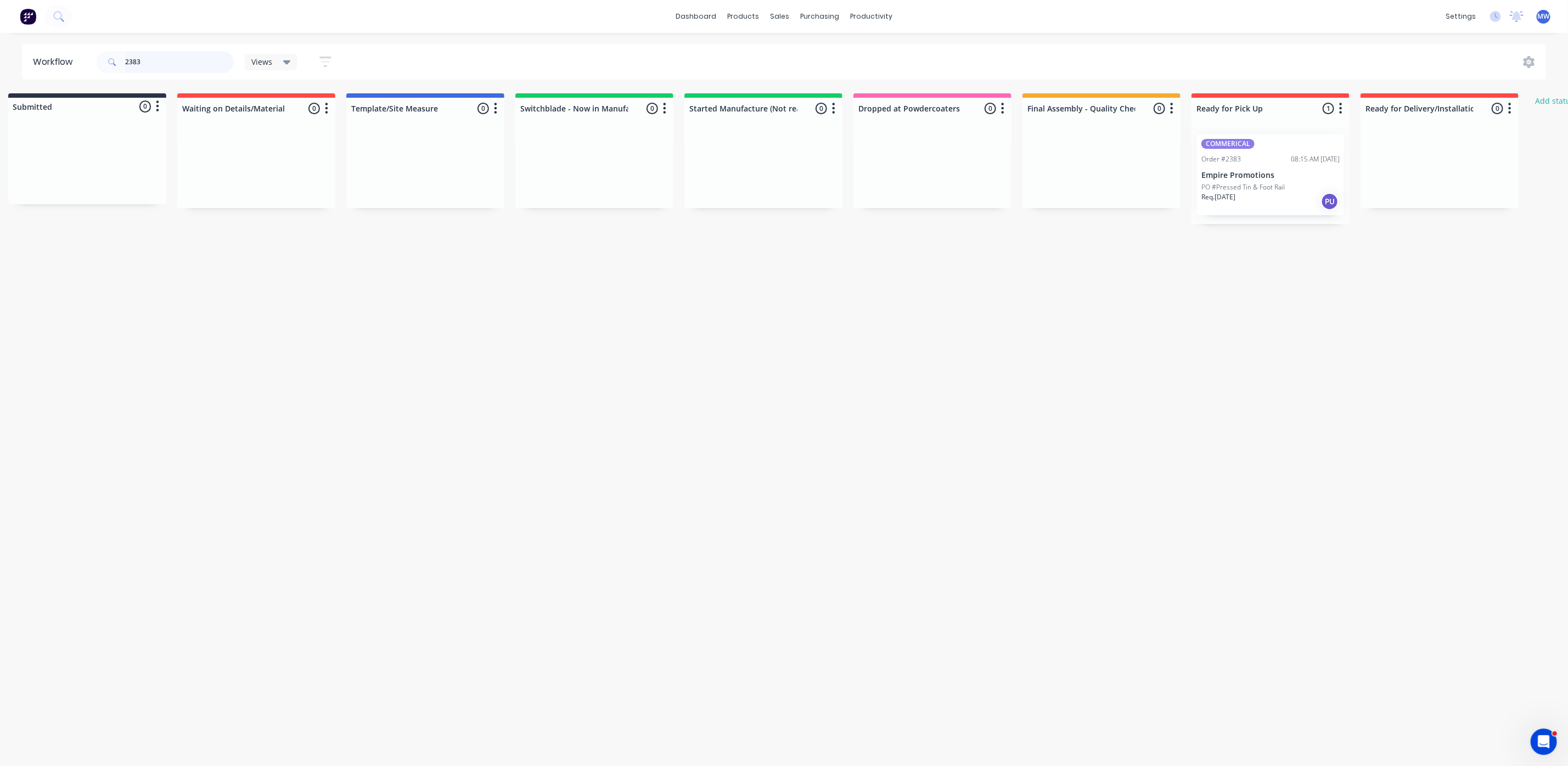
scroll to position [0, 0]
drag, startPoint x: 158, startPoint y: 57, endPoint x: 35, endPoint y: 51, distance: 123.1
click at [22, 55] on header "Workflow 2383 Views Save new view None (Default) edit SCSM - MAIN edit SUNCOAST…" at bounding box center [790, 62] width 1538 height 36
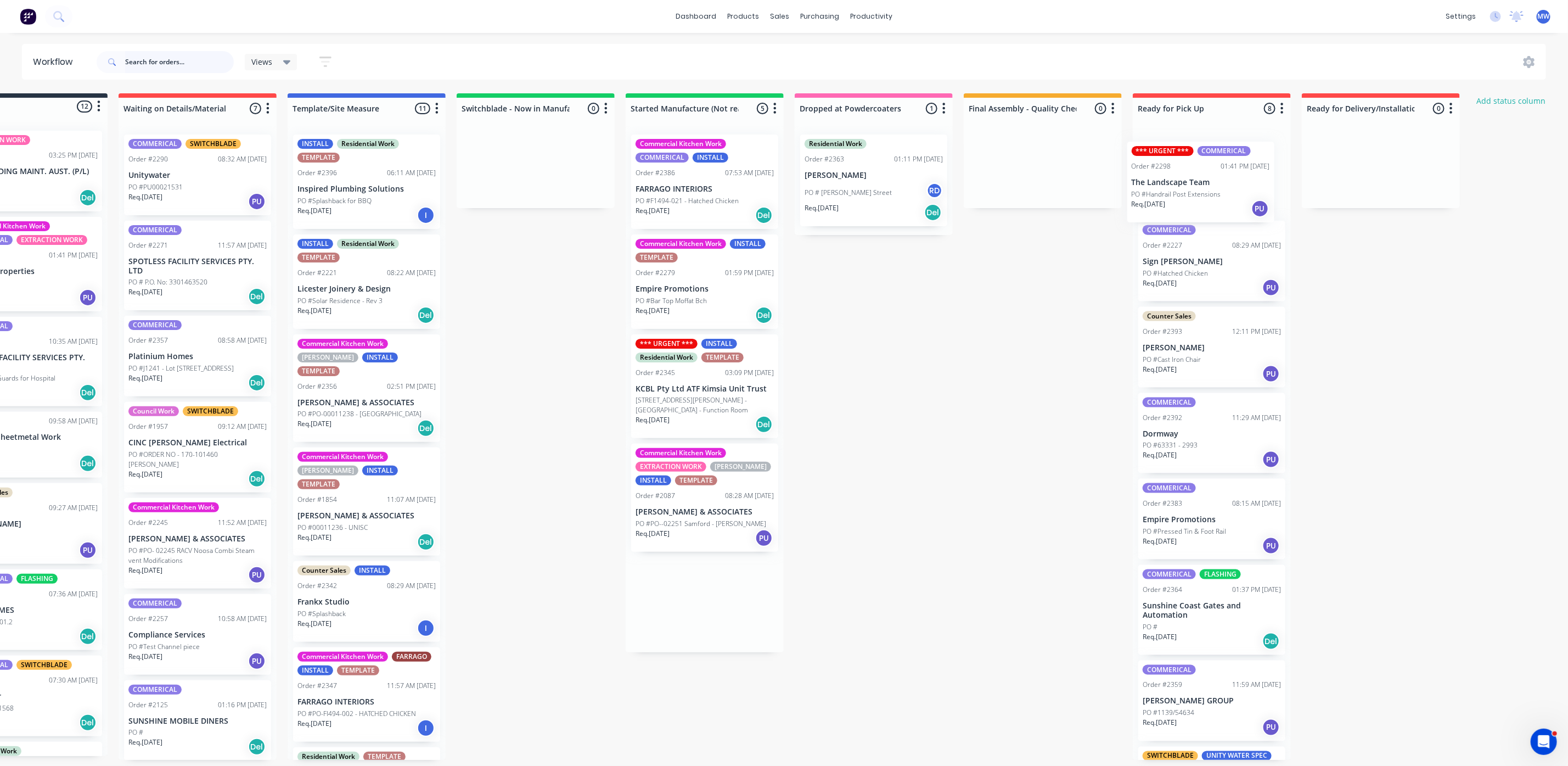
drag, startPoint x: 772, startPoint y: 290, endPoint x: 1202, endPoint y: 193, distance: 440.8
click at [1202, 193] on div "Submitted 12 Status colour #273444 hex #273444 Save Cancel Summaries Total orde…" at bounding box center [833, 426] width 1831 height 667
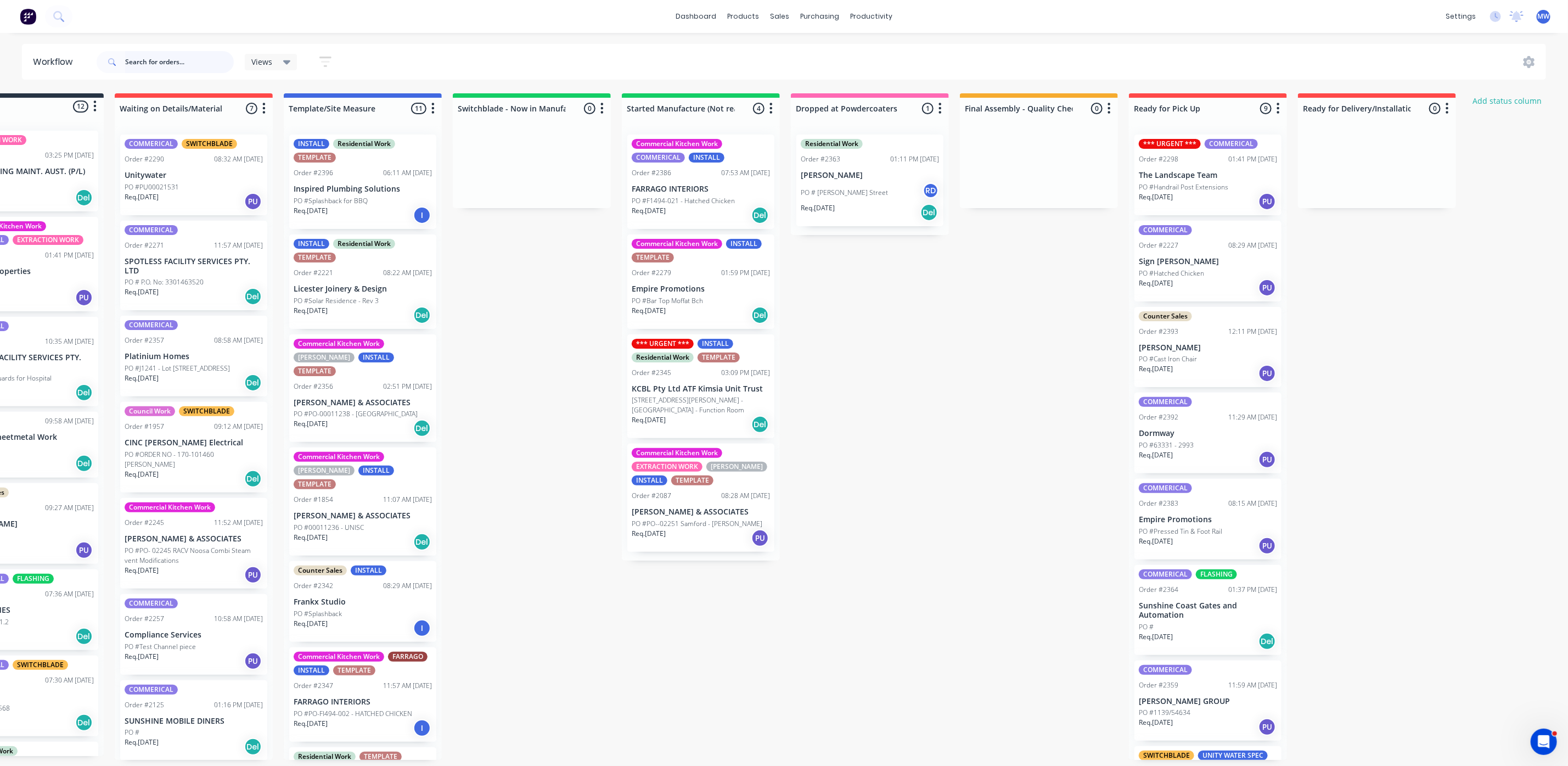
scroll to position [0, 78]
click at [690, 414] on p "PO #53 Upper Hutton Road - Kiamba - Function Room" at bounding box center [701, 405] width 139 height 20
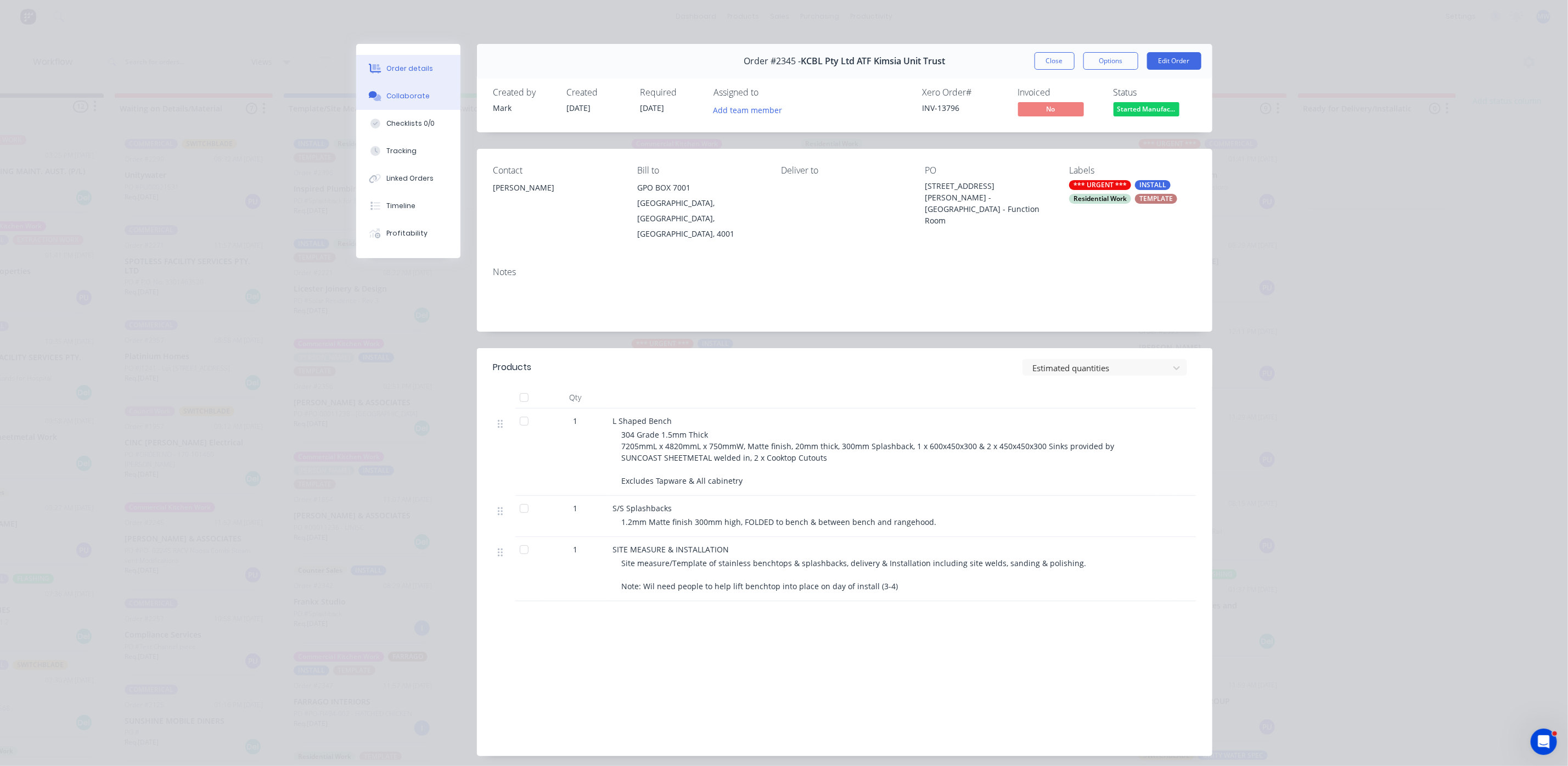
click at [399, 99] on div "Collaborate" at bounding box center [408, 96] width 43 height 10
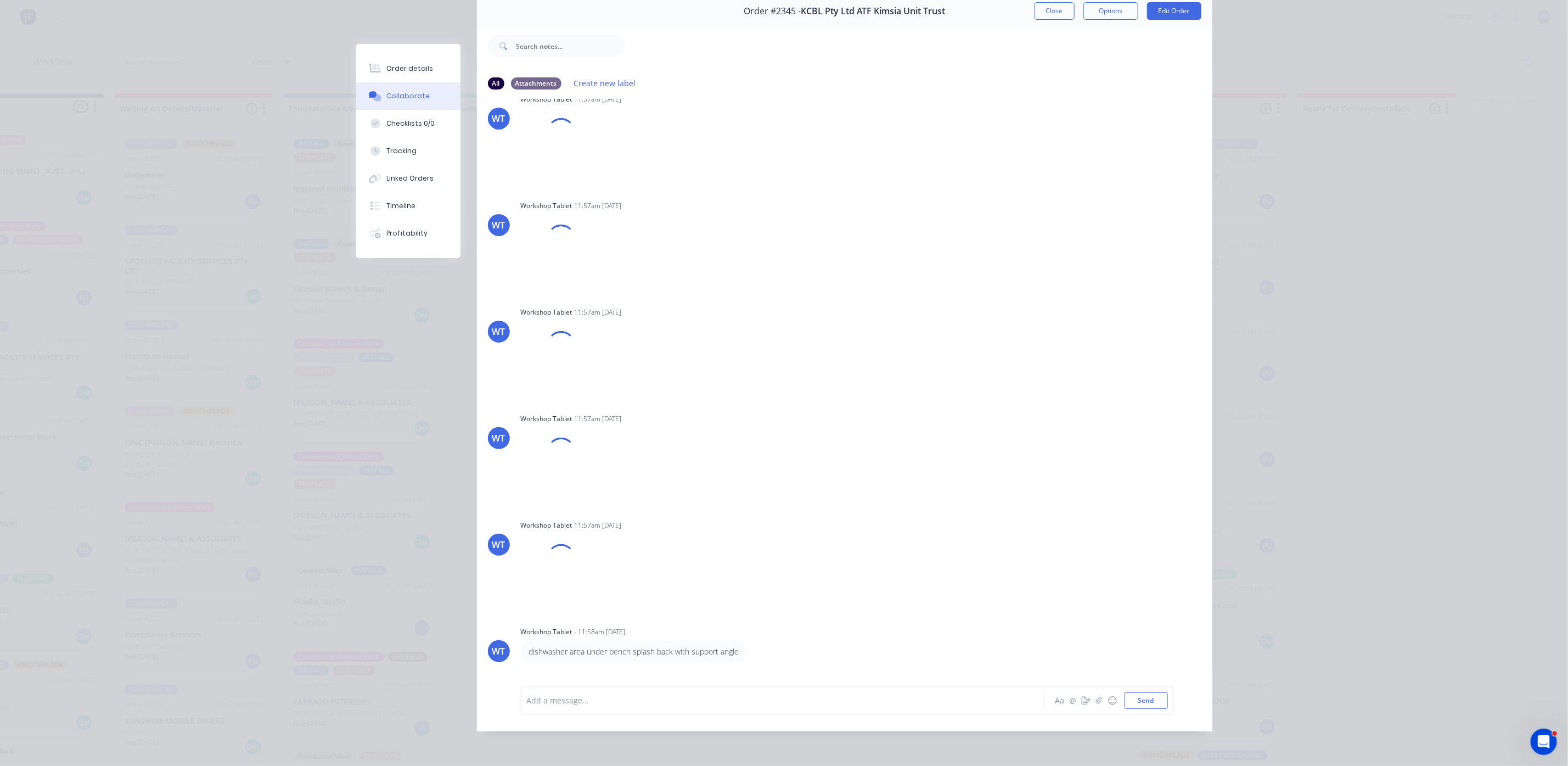
scroll to position [0, 0]
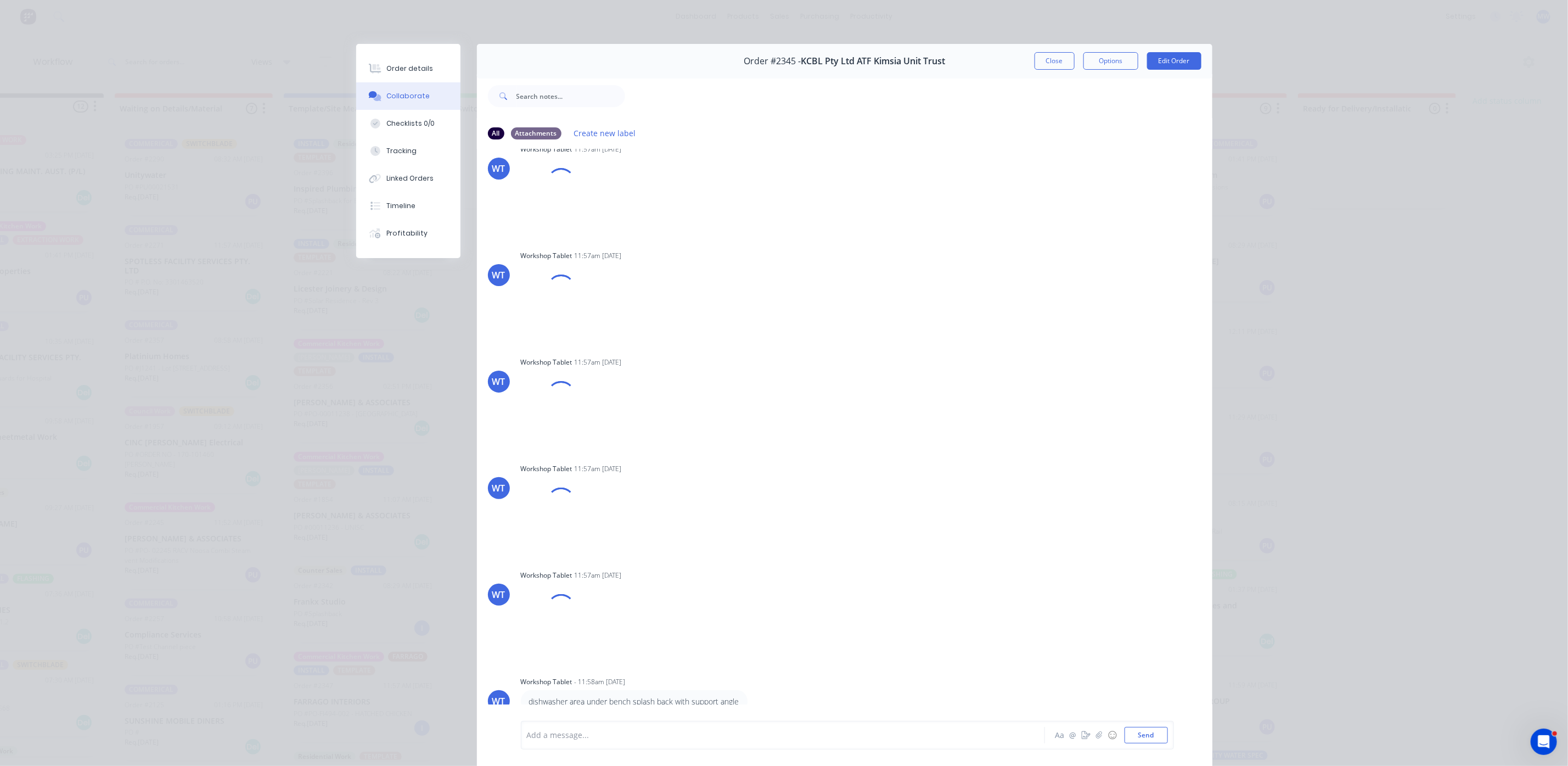
click at [1054, 59] on button "Close" at bounding box center [1055, 61] width 40 height 18
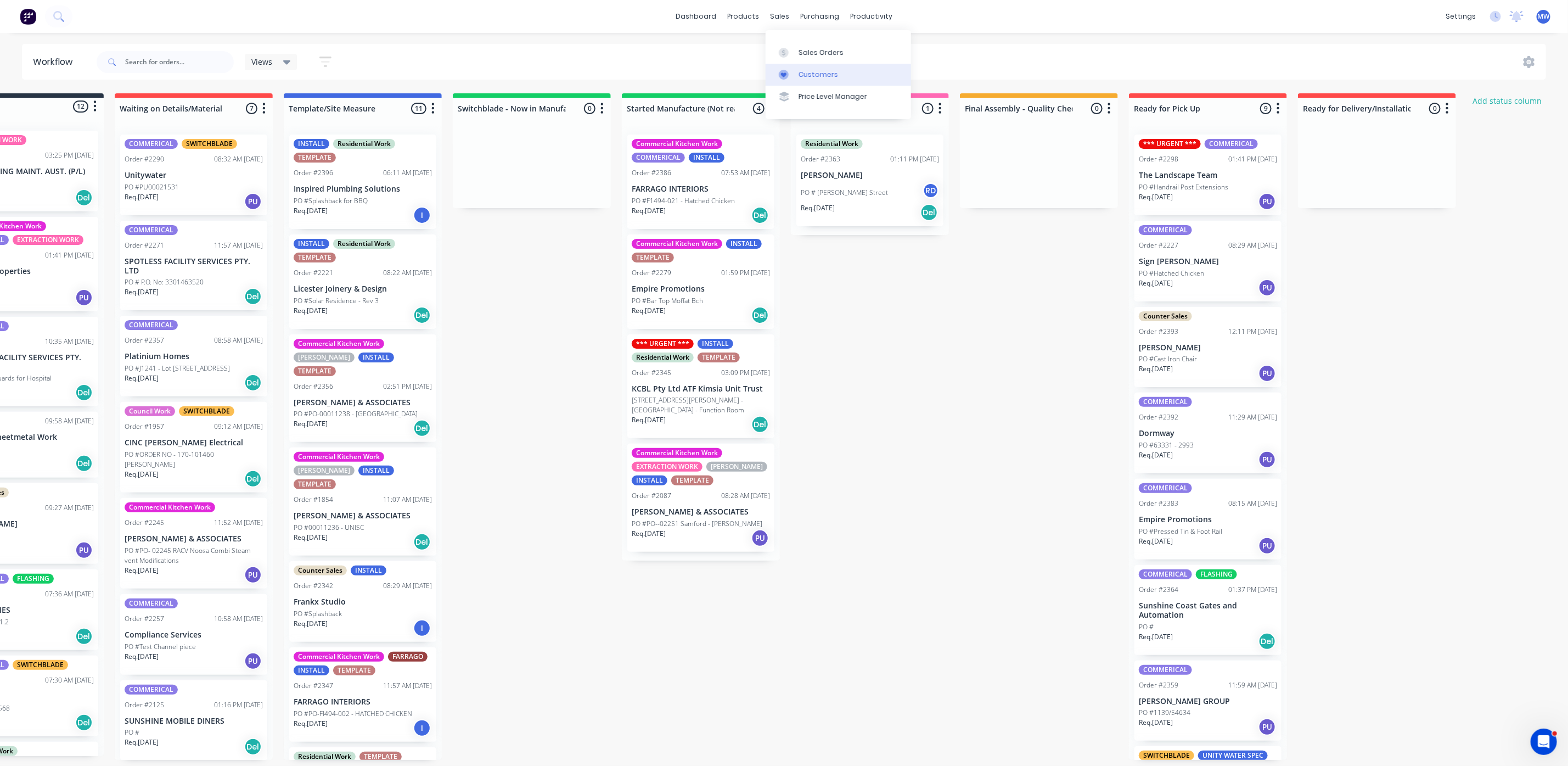
click at [793, 71] on div at bounding box center [787, 75] width 17 height 10
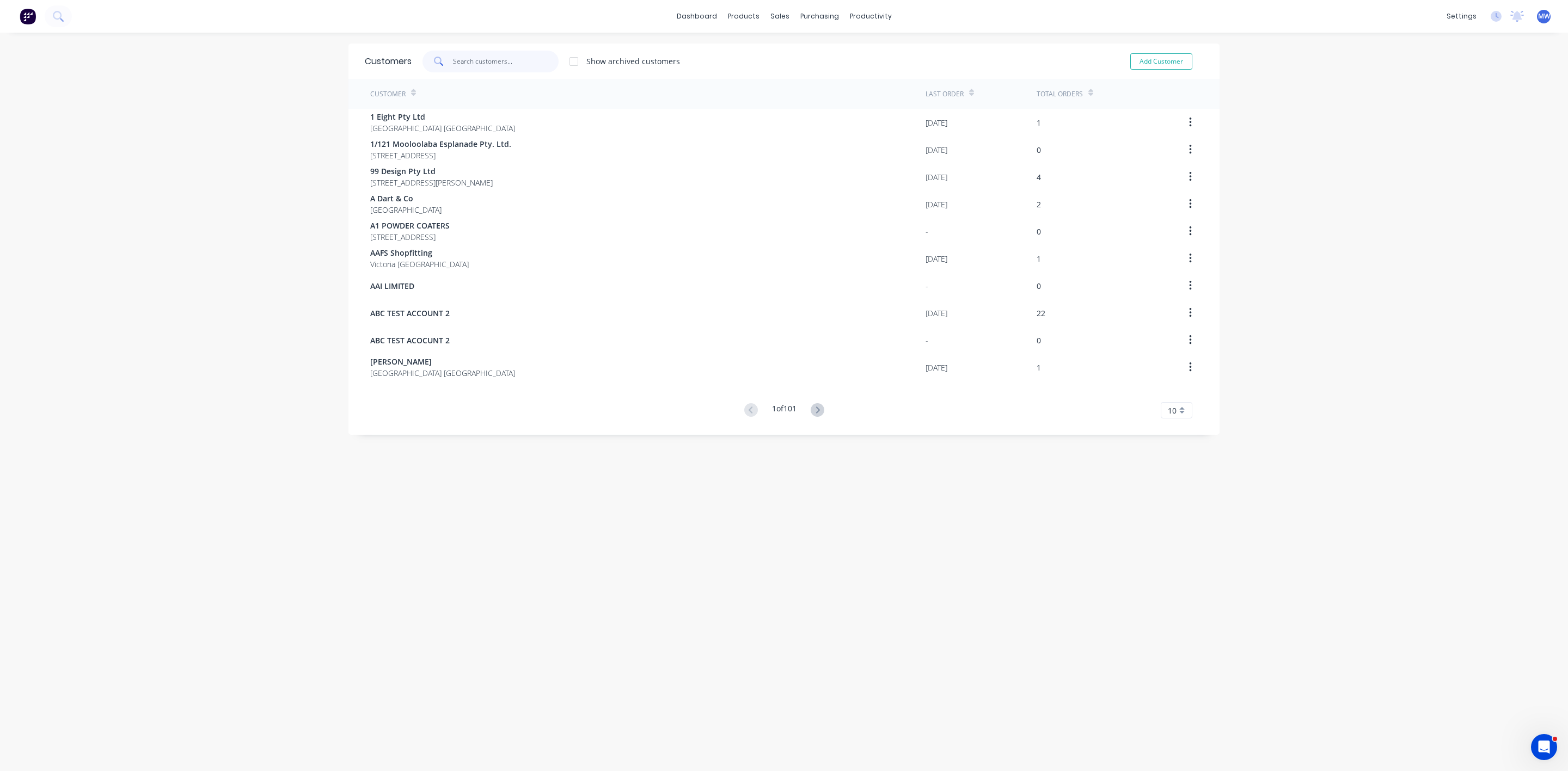
click at [517, 60] on input "text" at bounding box center [506, 61] width 107 height 21
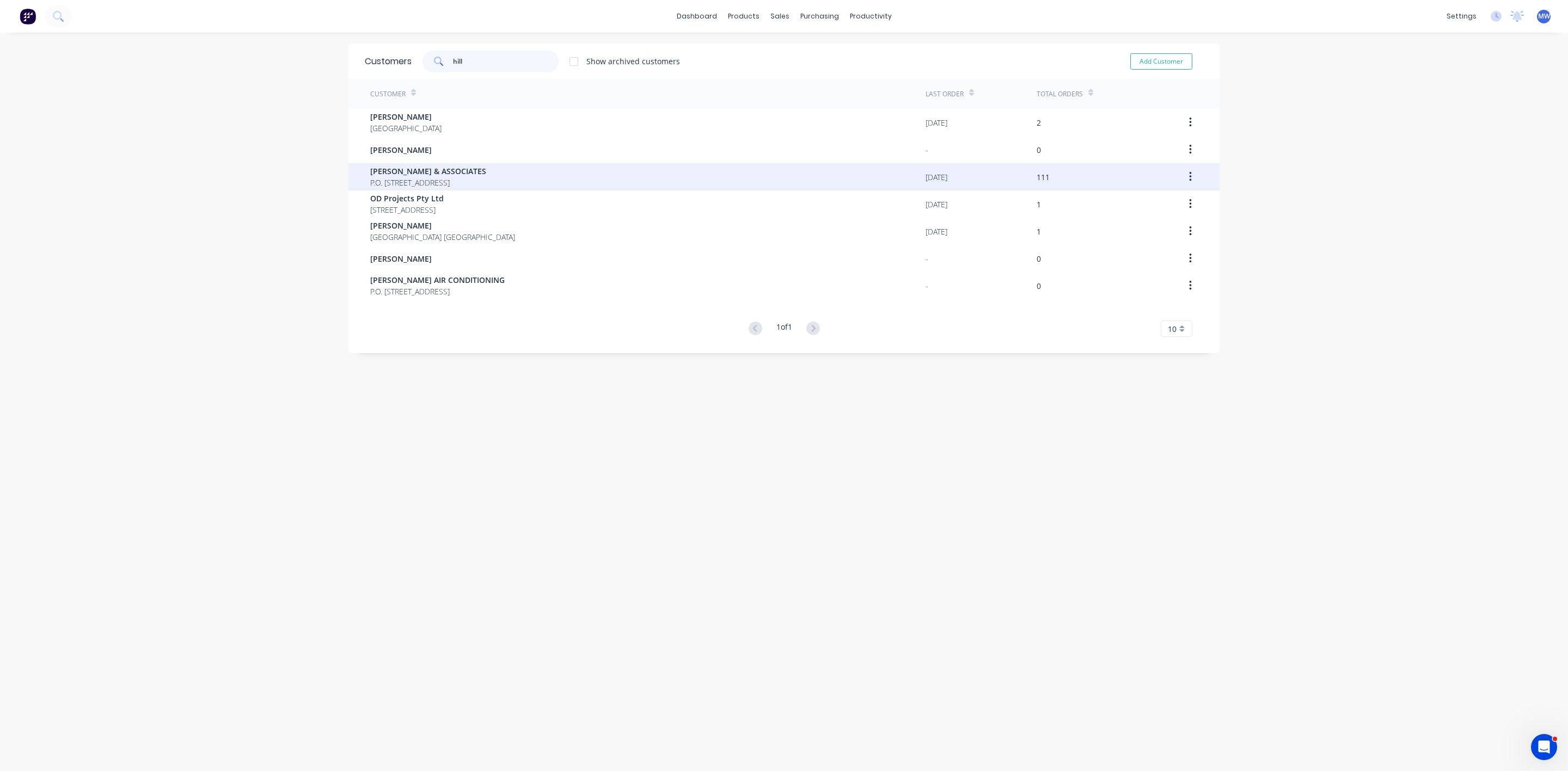
type input "hill"
click at [486, 175] on span "[PERSON_NAME] & ASSOCIATES" at bounding box center [429, 171] width 116 height 11
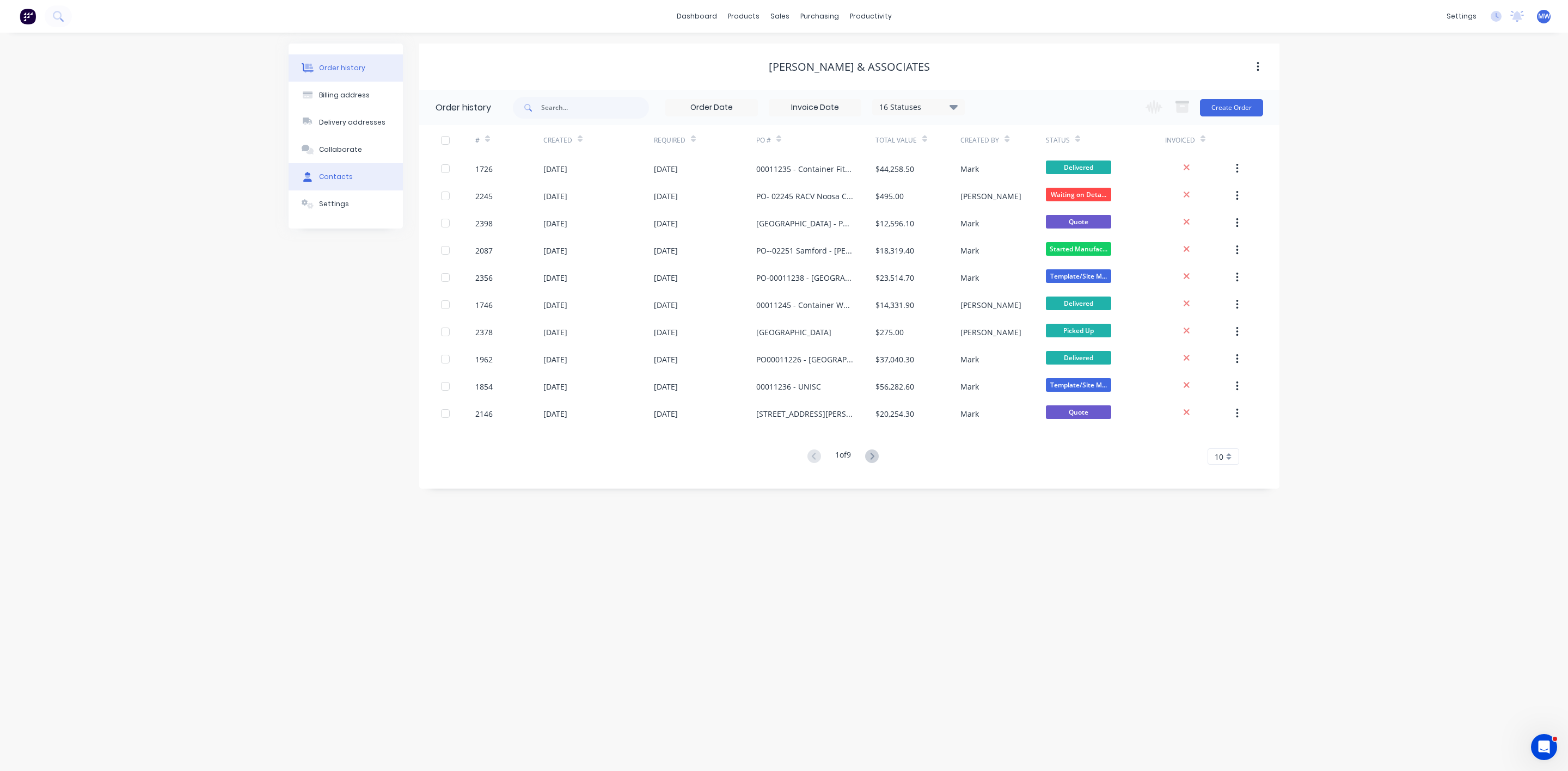
click at [338, 175] on div "Contacts" at bounding box center [336, 176] width 33 height 10
select select "AU"
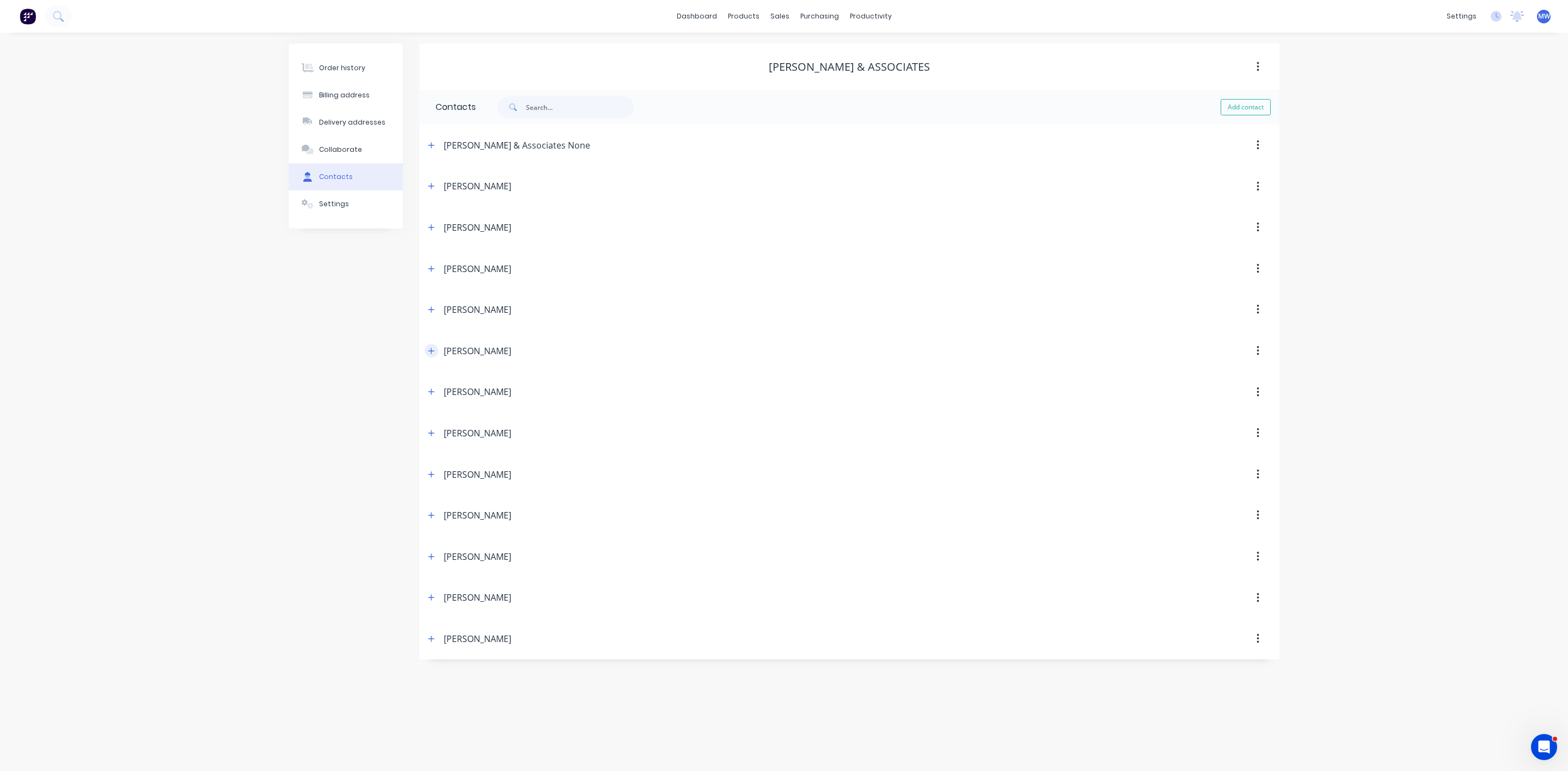
click at [428, 355] on icon "button" at bounding box center [431, 351] width 6 height 8
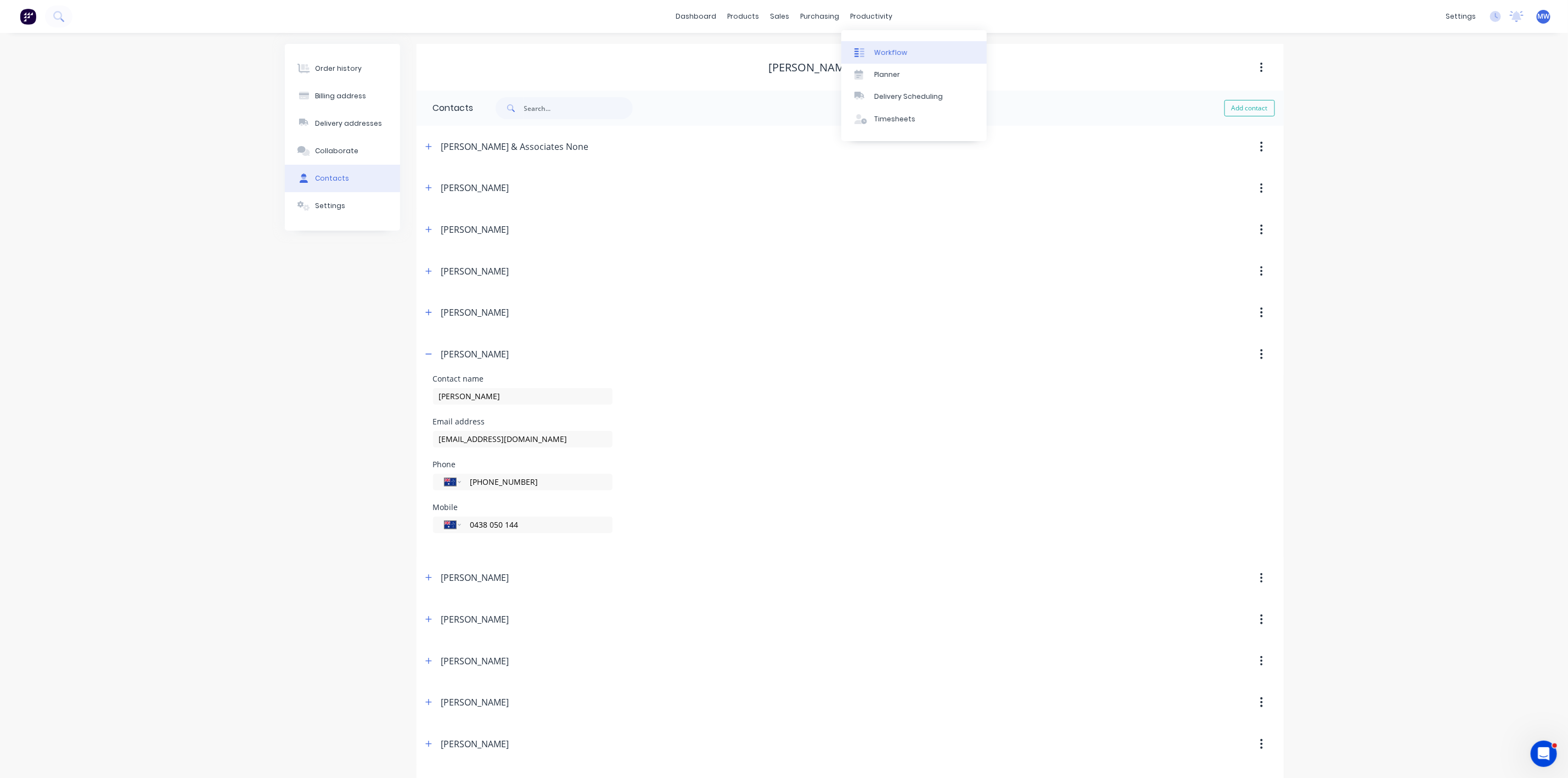
click at [887, 50] on div "Workflow" at bounding box center [891, 53] width 33 height 10
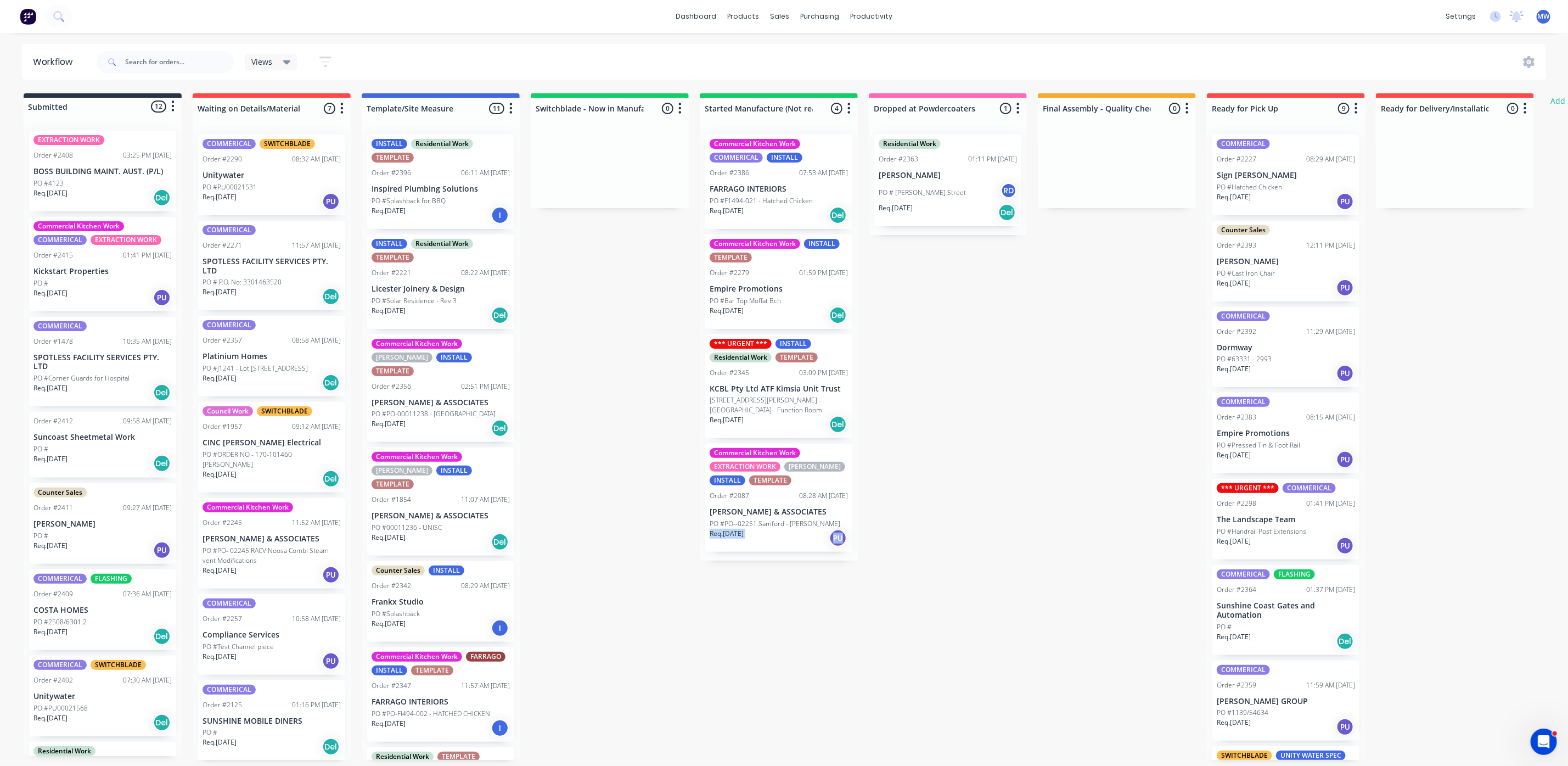
drag, startPoint x: 643, startPoint y: 628, endPoint x: 957, endPoint y: 628, distance: 314.0
click at [957, 628] on div "Submitted 12 Status colour #273444 hex #273444 Save Cancel Summaries Total orde…" at bounding box center [907, 426] width 1831 height 667
click at [949, 628] on div "Submitted 12 Status colour #273444 hex #273444 Save Cancel Summaries Total orde…" at bounding box center [907, 426] width 1831 height 667
click at [100, 448] on div "PO #" at bounding box center [103, 449] width 139 height 10
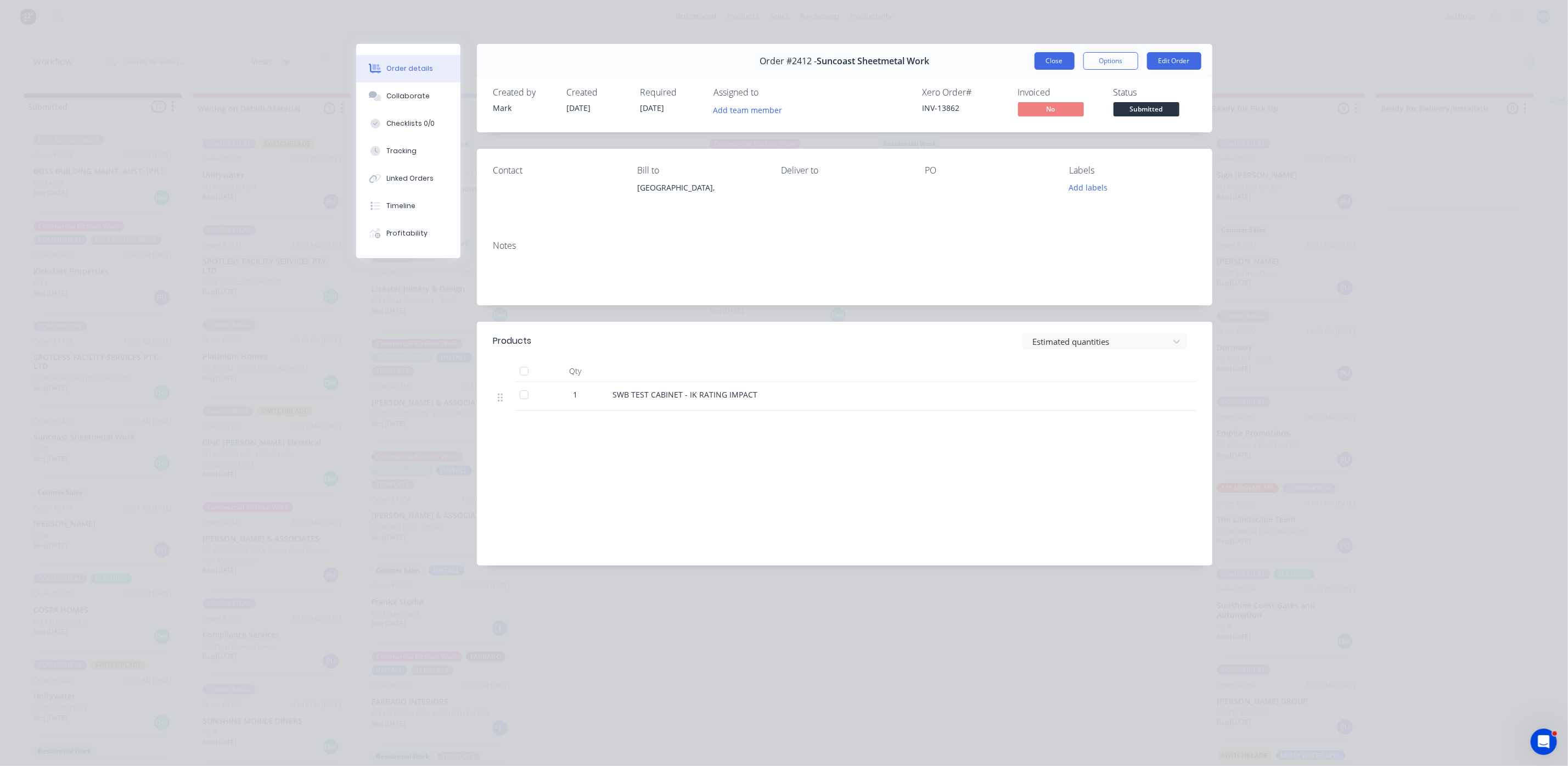
click at [1054, 59] on button "Close" at bounding box center [1055, 61] width 40 height 18
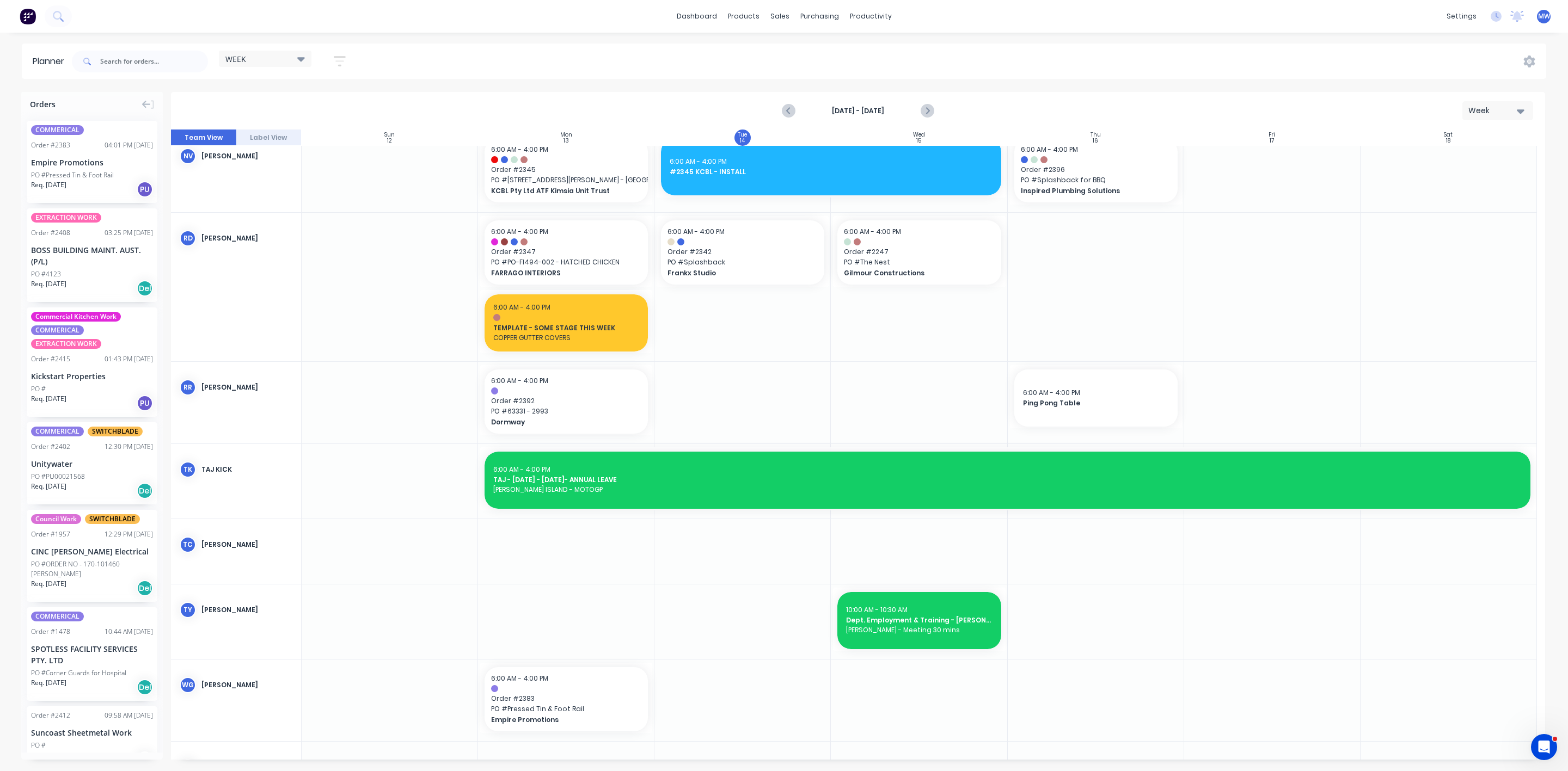
scroll to position [954, 0]
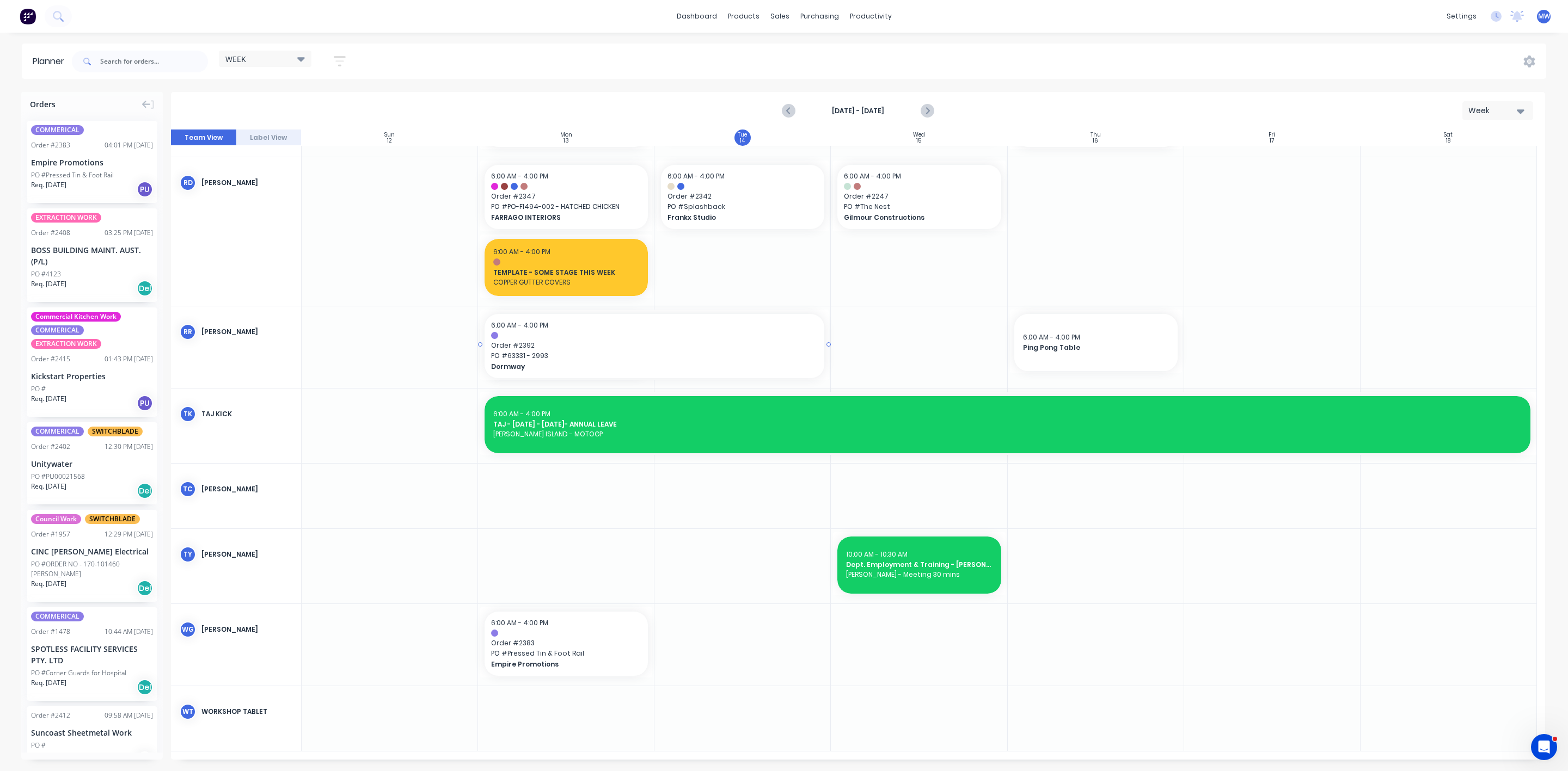
drag, startPoint x: 650, startPoint y: 345, endPoint x: 719, endPoint y: 334, distance: 69.9
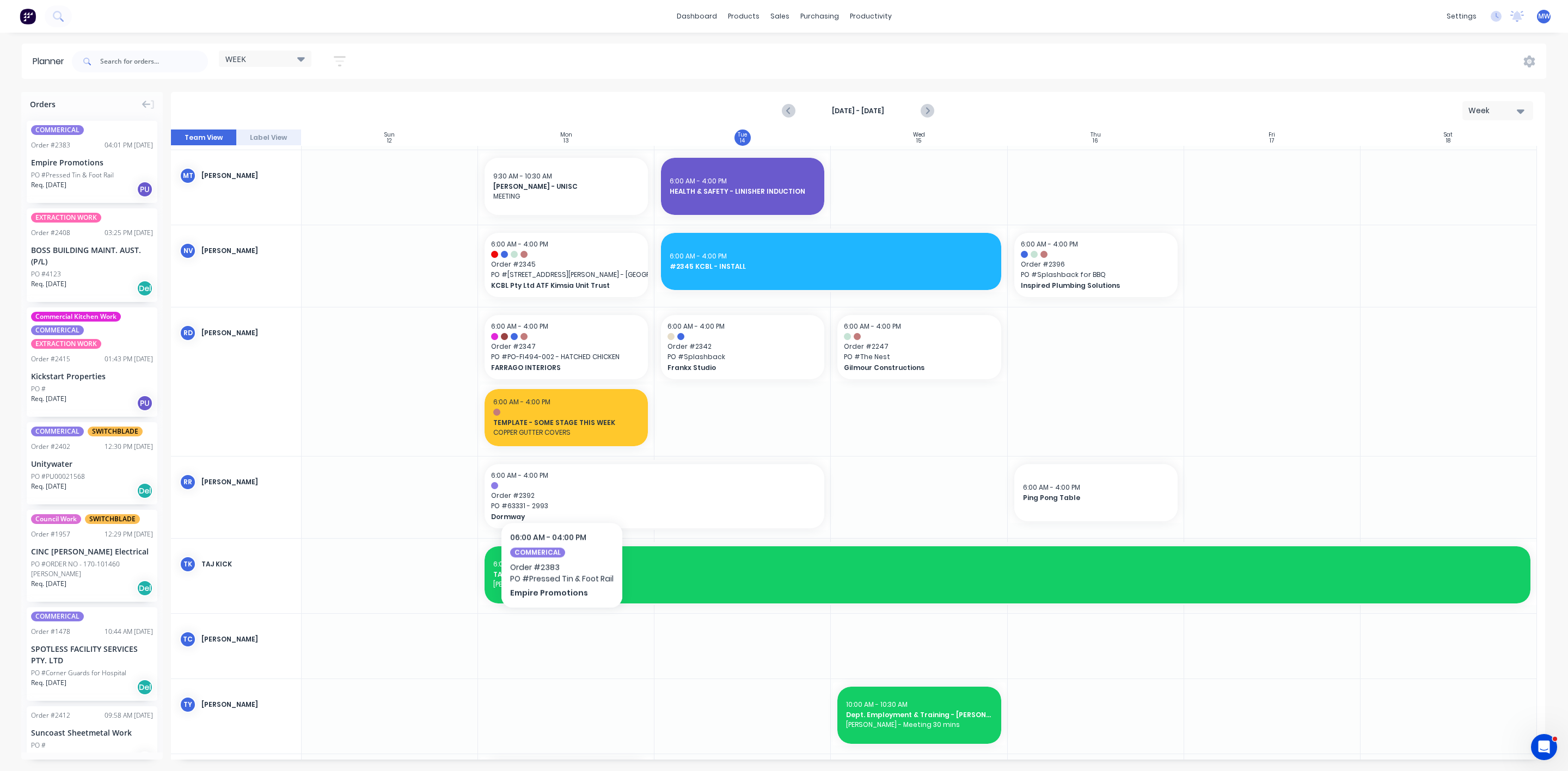
scroll to position [790, 0]
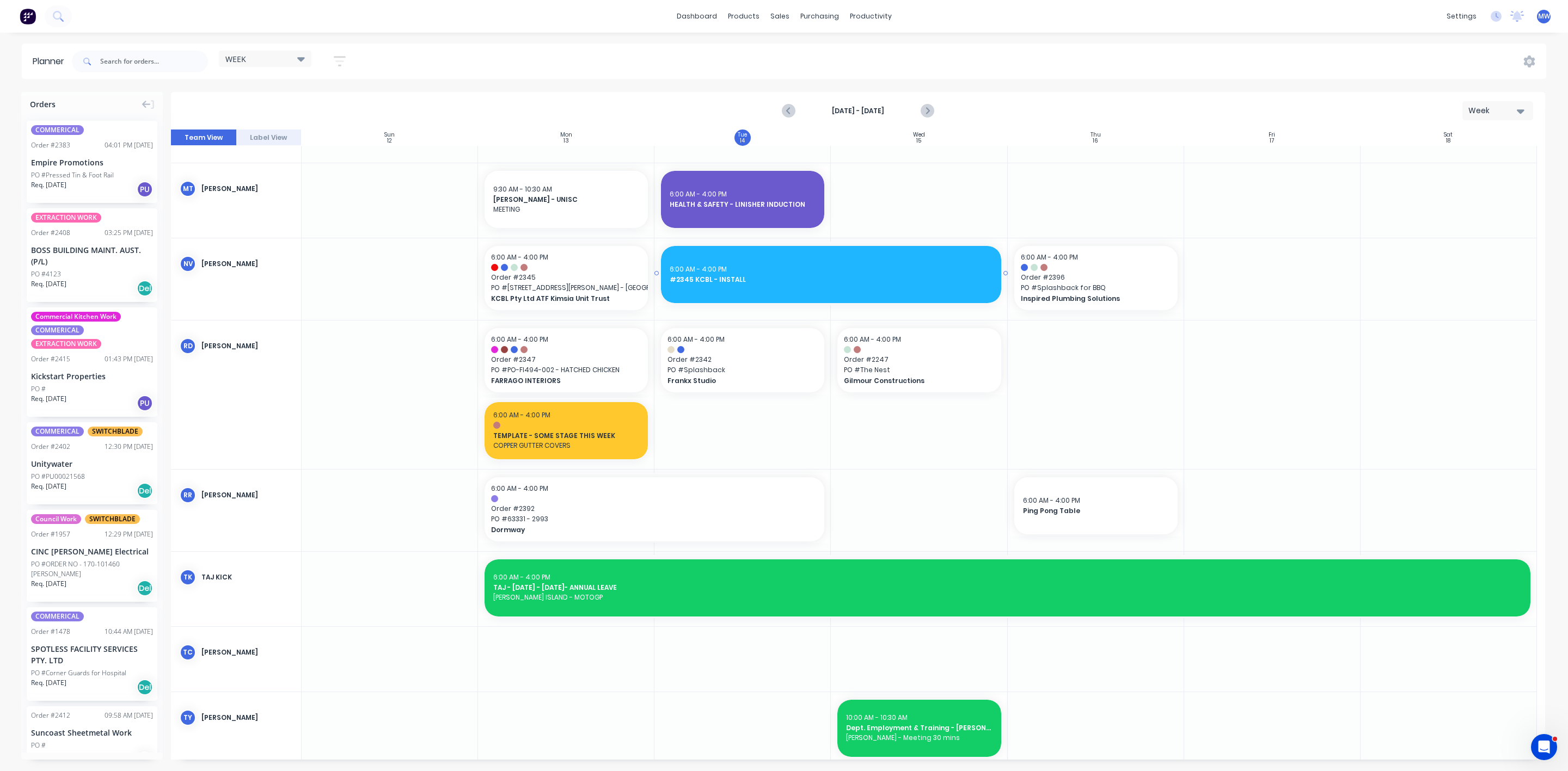
click at [735, 270] on div "6:00 AM - 4:00 PM" at bounding box center [830, 269] width 322 height 10
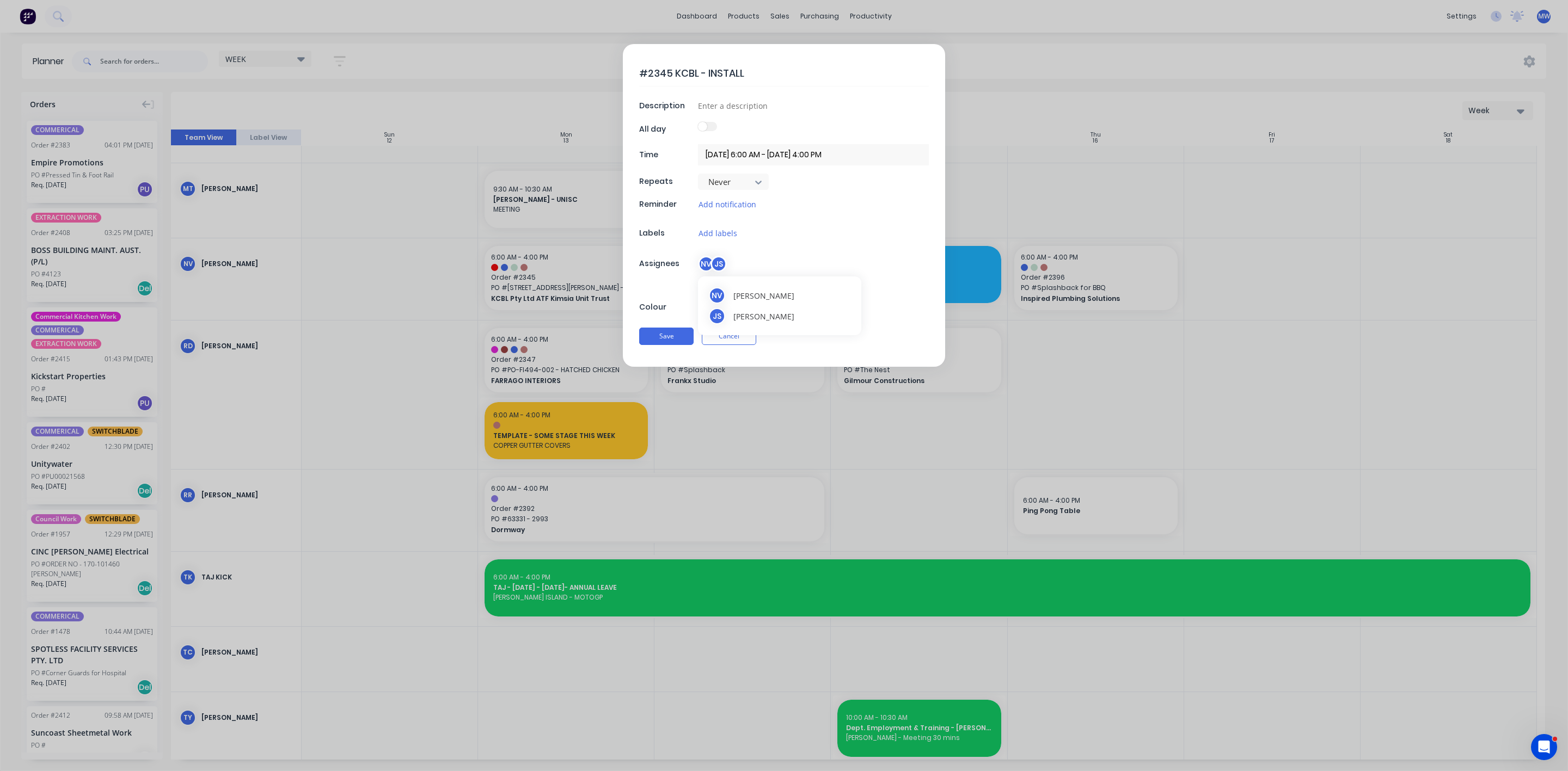
click at [712, 263] on div "JS" at bounding box center [719, 264] width 17 height 17
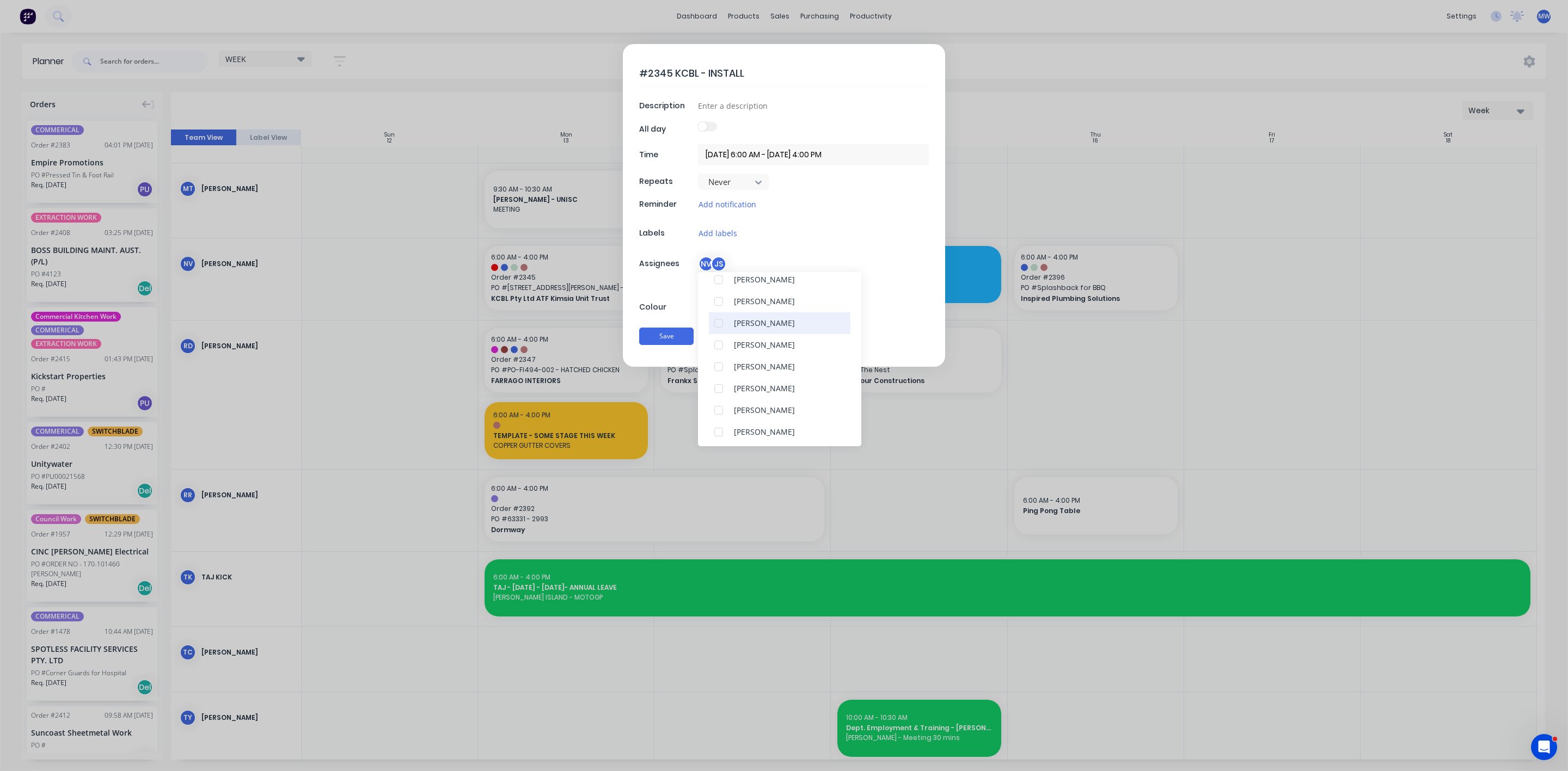
scroll to position [223, 0]
click at [720, 405] on div at bounding box center [718, 403] width 21 height 21
click at [716, 322] on div at bounding box center [718, 320] width 21 height 21
click at [655, 337] on button "Save" at bounding box center [666, 336] width 54 height 17
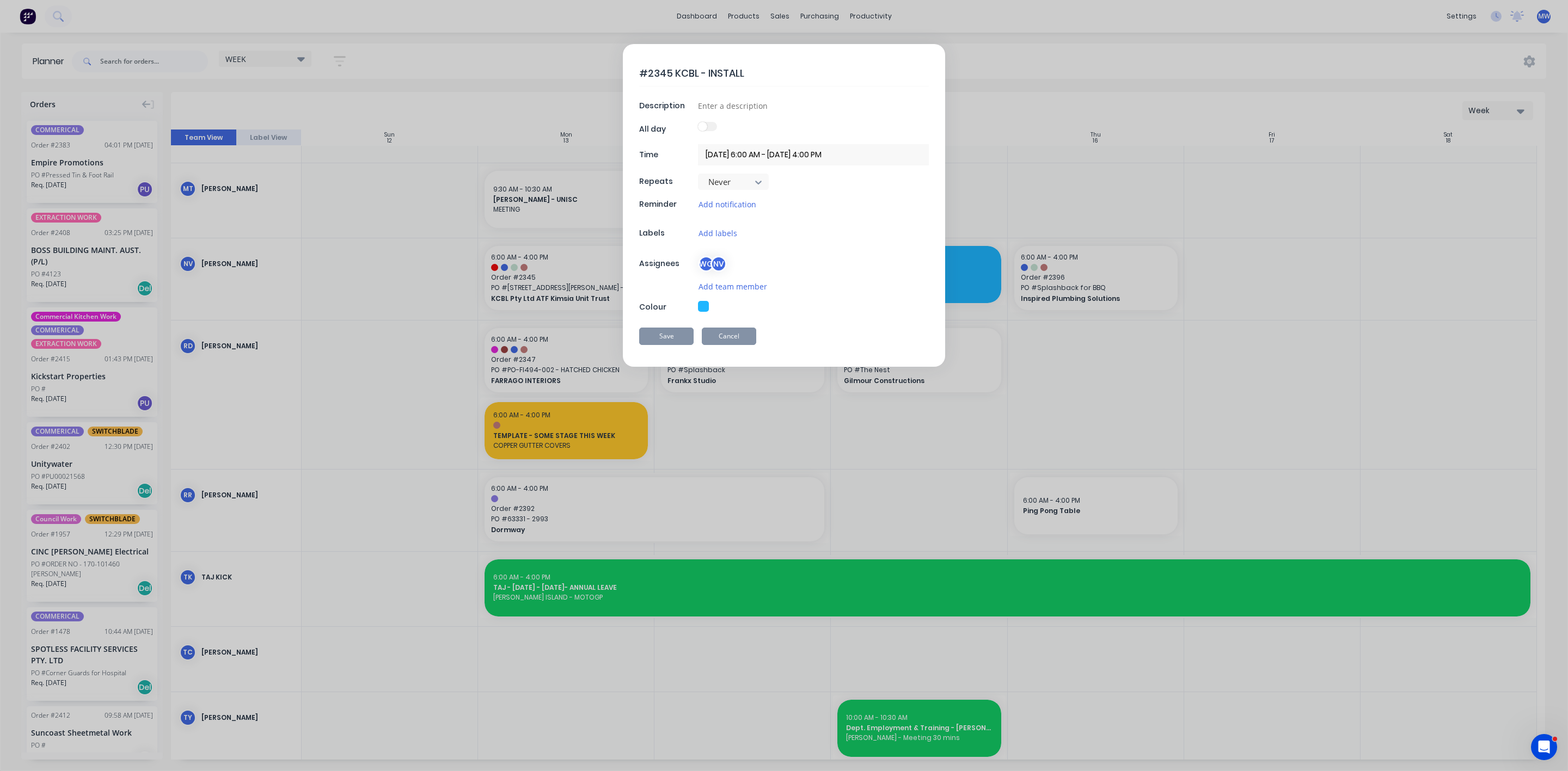
type textarea "x"
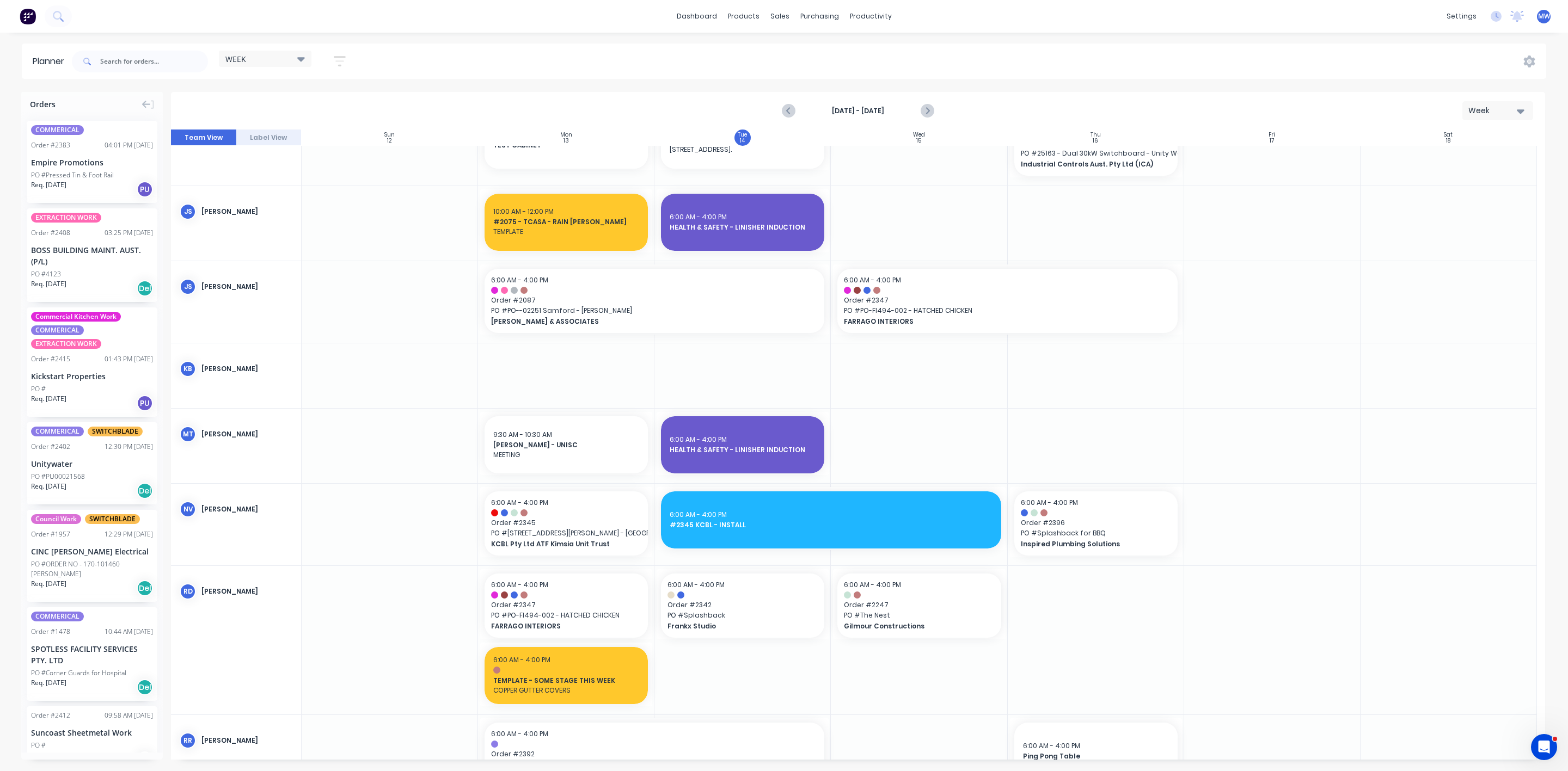
scroll to position [397, 0]
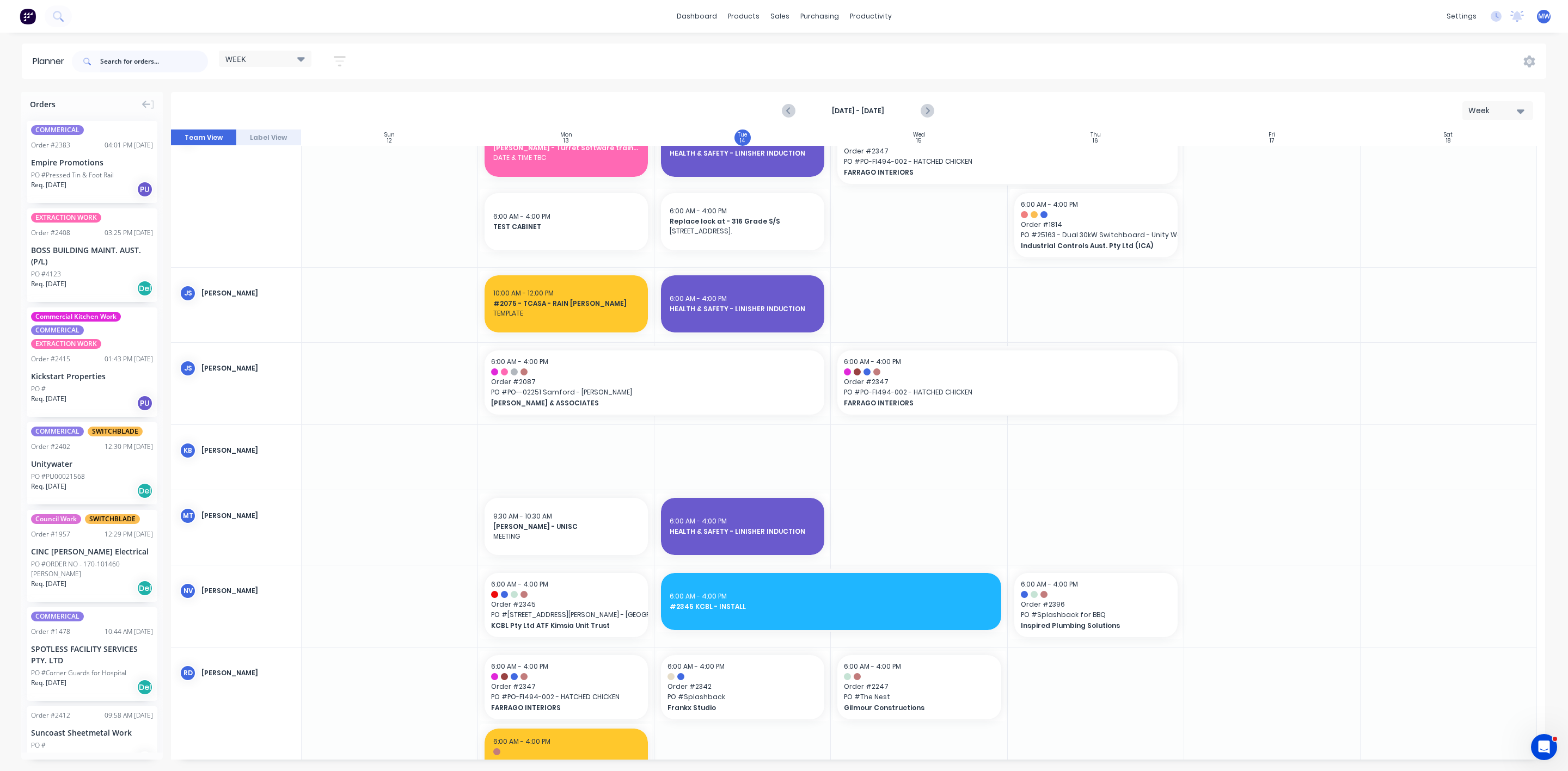
click at [119, 68] on input "text" at bounding box center [154, 61] width 108 height 21
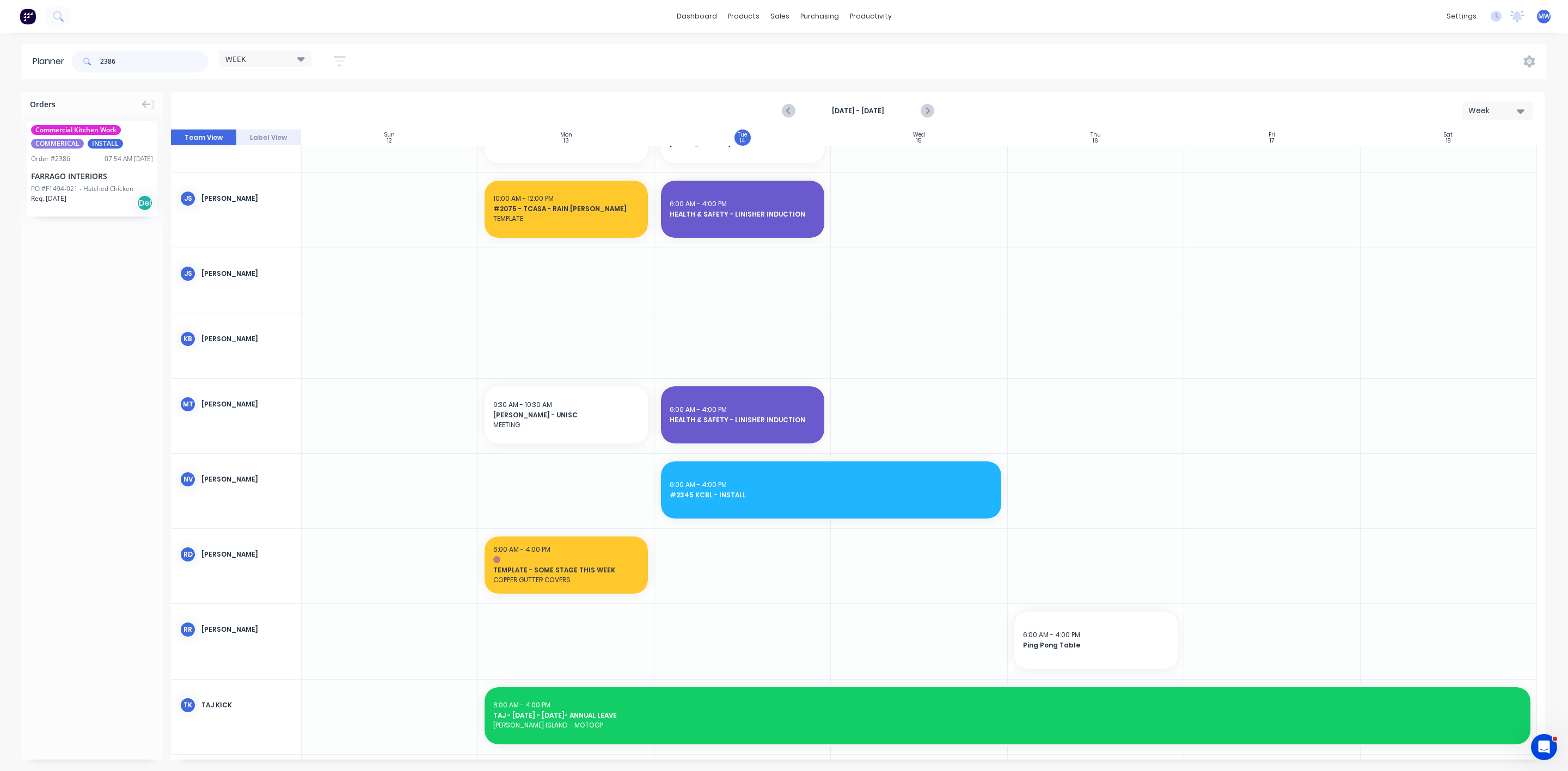
scroll to position [302, 0]
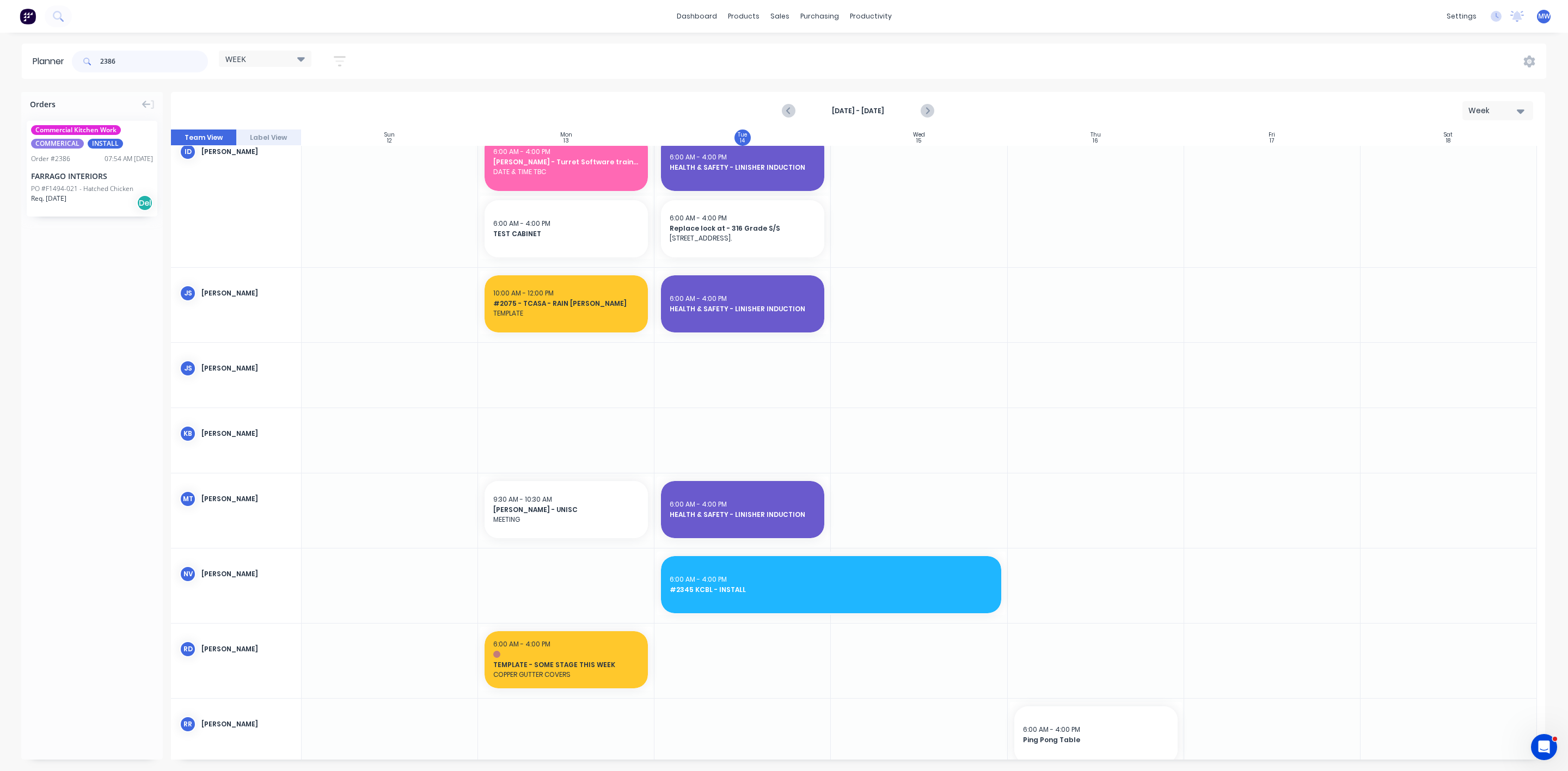
type input "2386"
drag, startPoint x: 88, startPoint y: 170, endPoint x: 711, endPoint y: 427, distance: 673.9
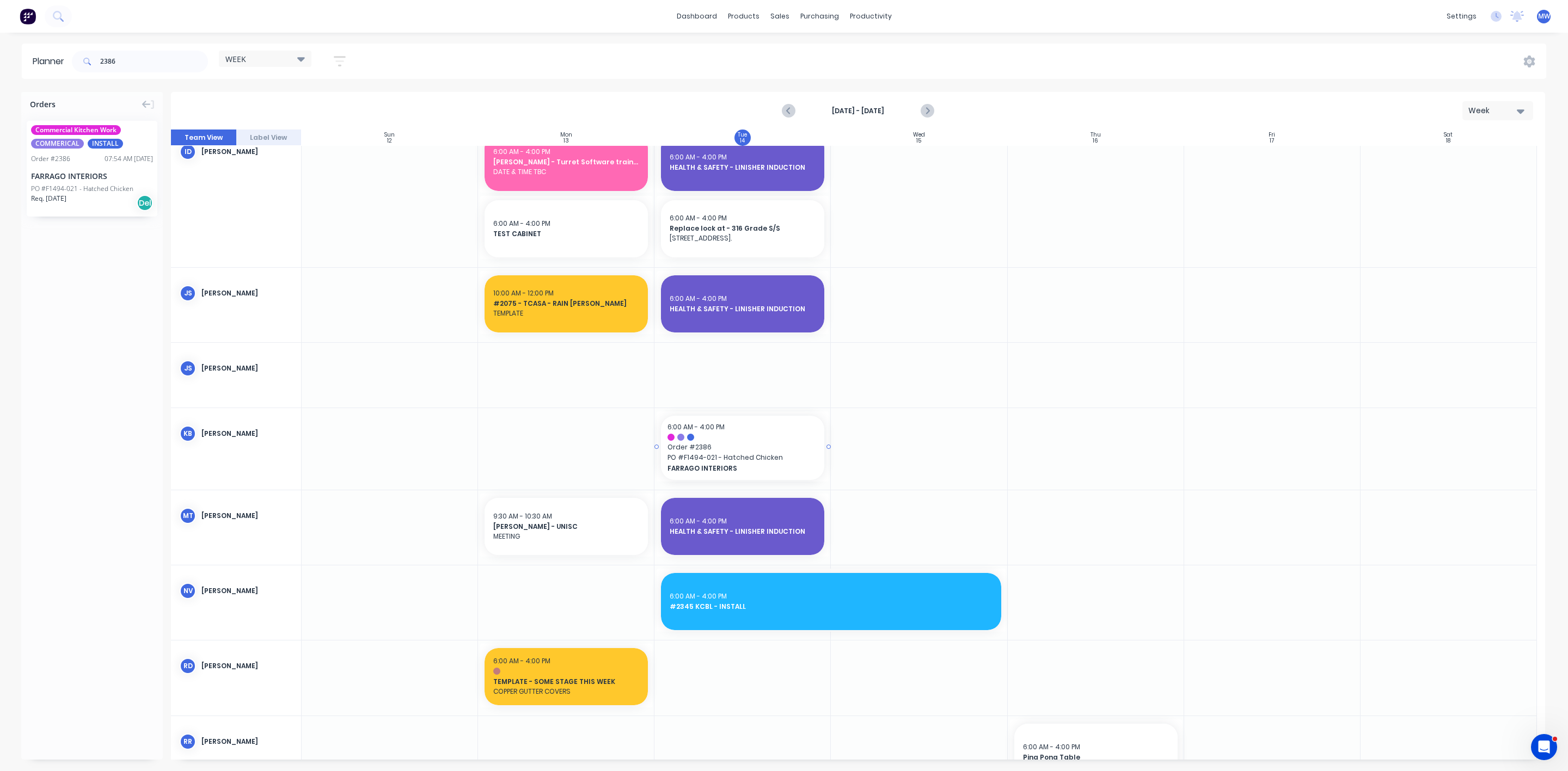
drag, startPoint x: 655, startPoint y: 448, endPoint x: 607, endPoint y: 443, distance: 48.3
click at [607, 443] on div at bounding box center [566, 449] width 177 height 82
drag, startPoint x: 654, startPoint y: 448, endPoint x: 582, endPoint y: 440, distance: 72.4
drag, startPoint x: 654, startPoint y: 446, endPoint x: 530, endPoint y: 440, distance: 124.1
drag, startPoint x: 657, startPoint y: 446, endPoint x: 580, endPoint y: 440, distance: 77.2
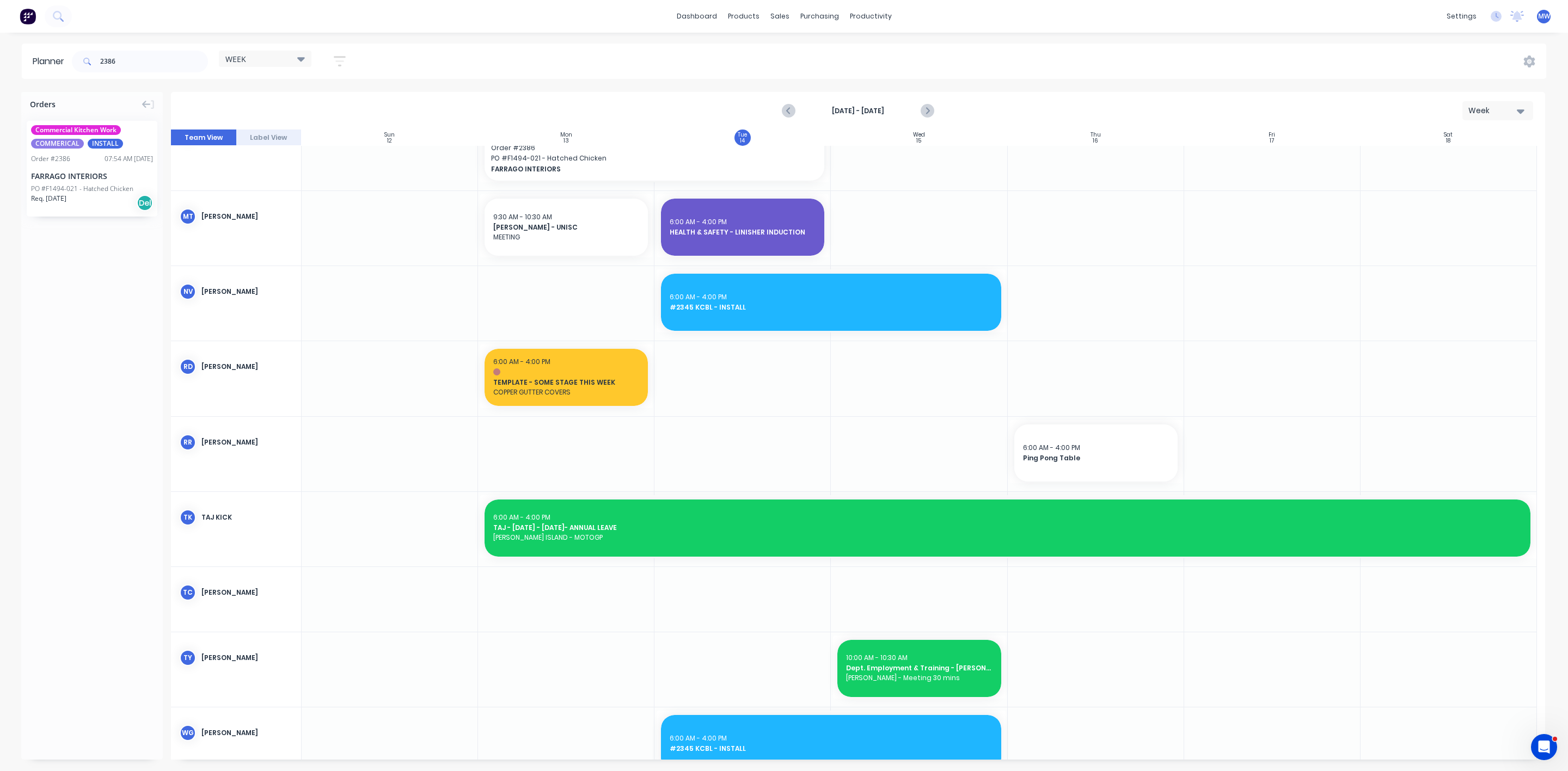
scroll to position [629, 0]
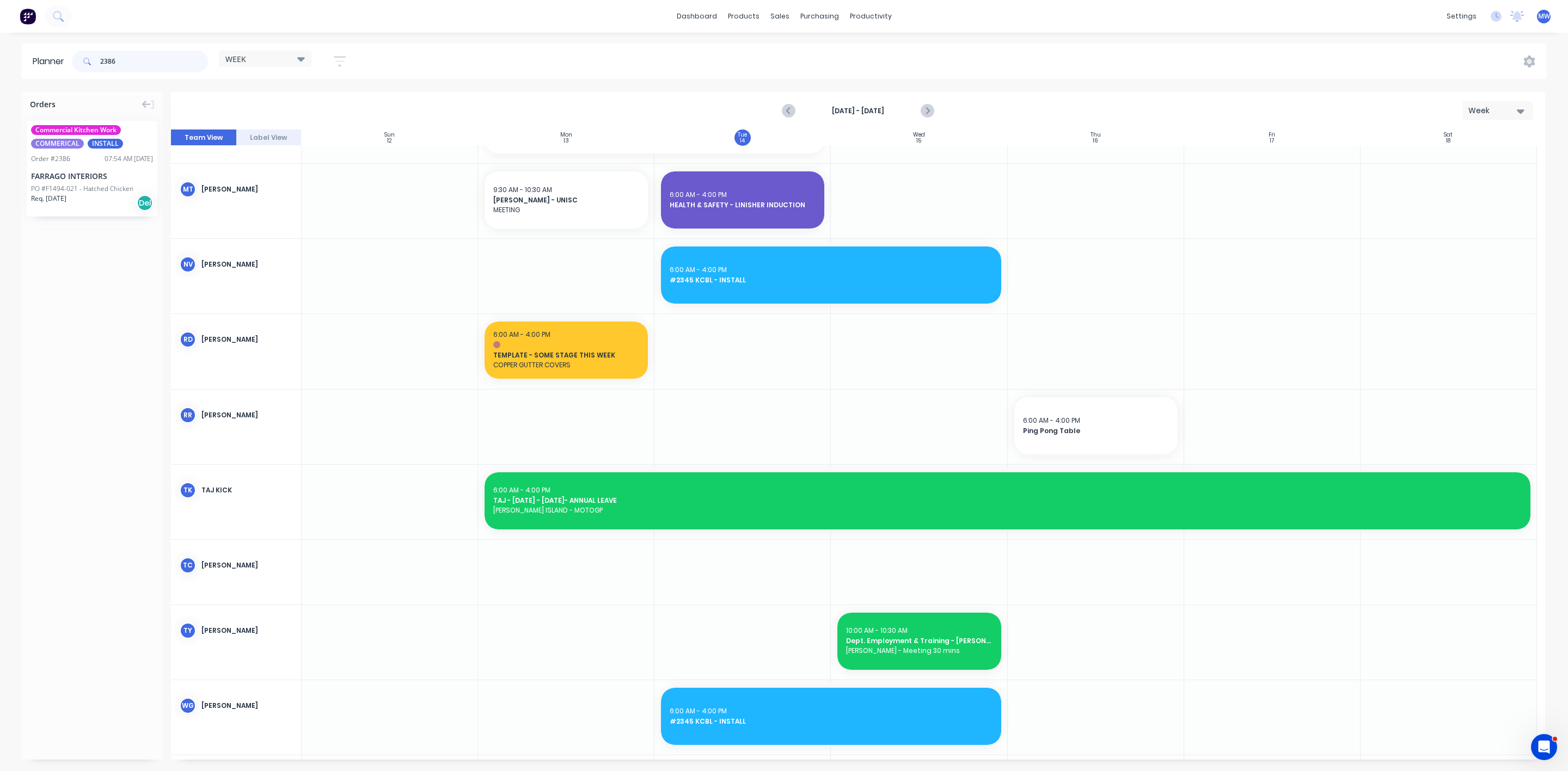
drag, startPoint x: 175, startPoint y: 58, endPoint x: 0, endPoint y: 58, distance: 175.0
click at [0, 58] on div "Planner 2386 WEEK Save new view None edit WEEK (Default) edit Rex edit SCSM - M…" at bounding box center [784, 61] width 1568 height 36
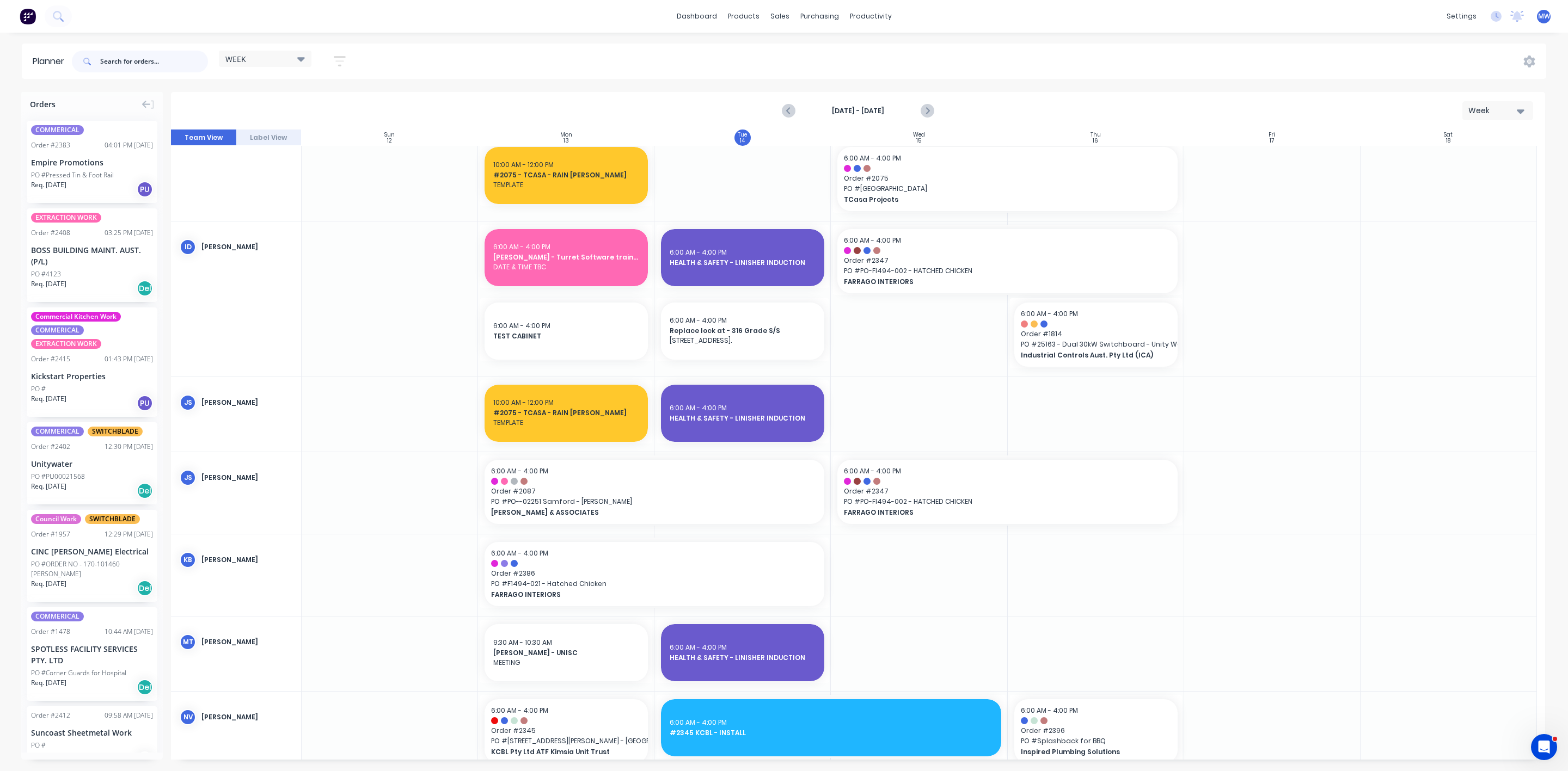
scroll to position [250, 0]
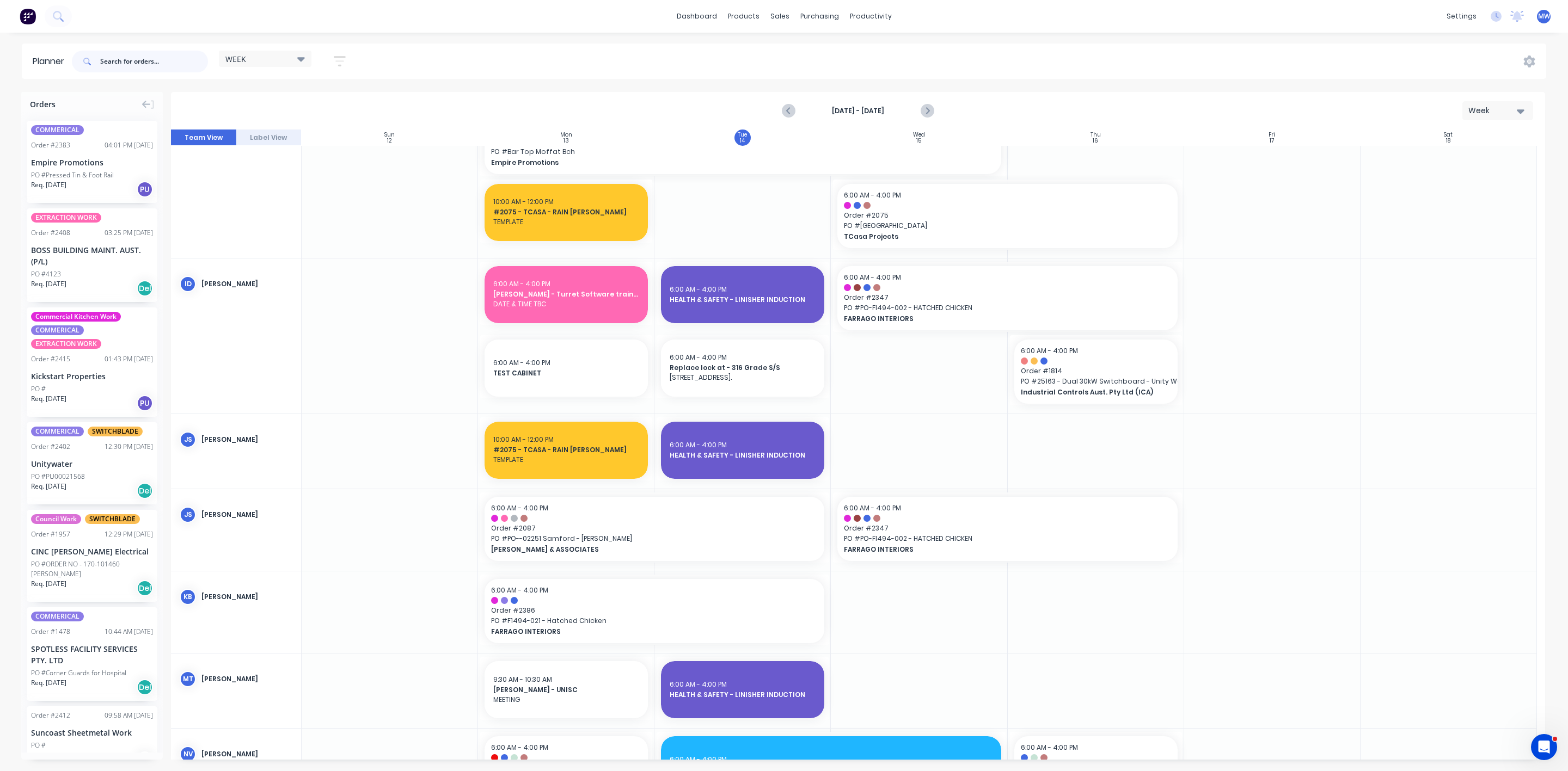
click at [165, 66] on input "text" at bounding box center [154, 61] width 108 height 21
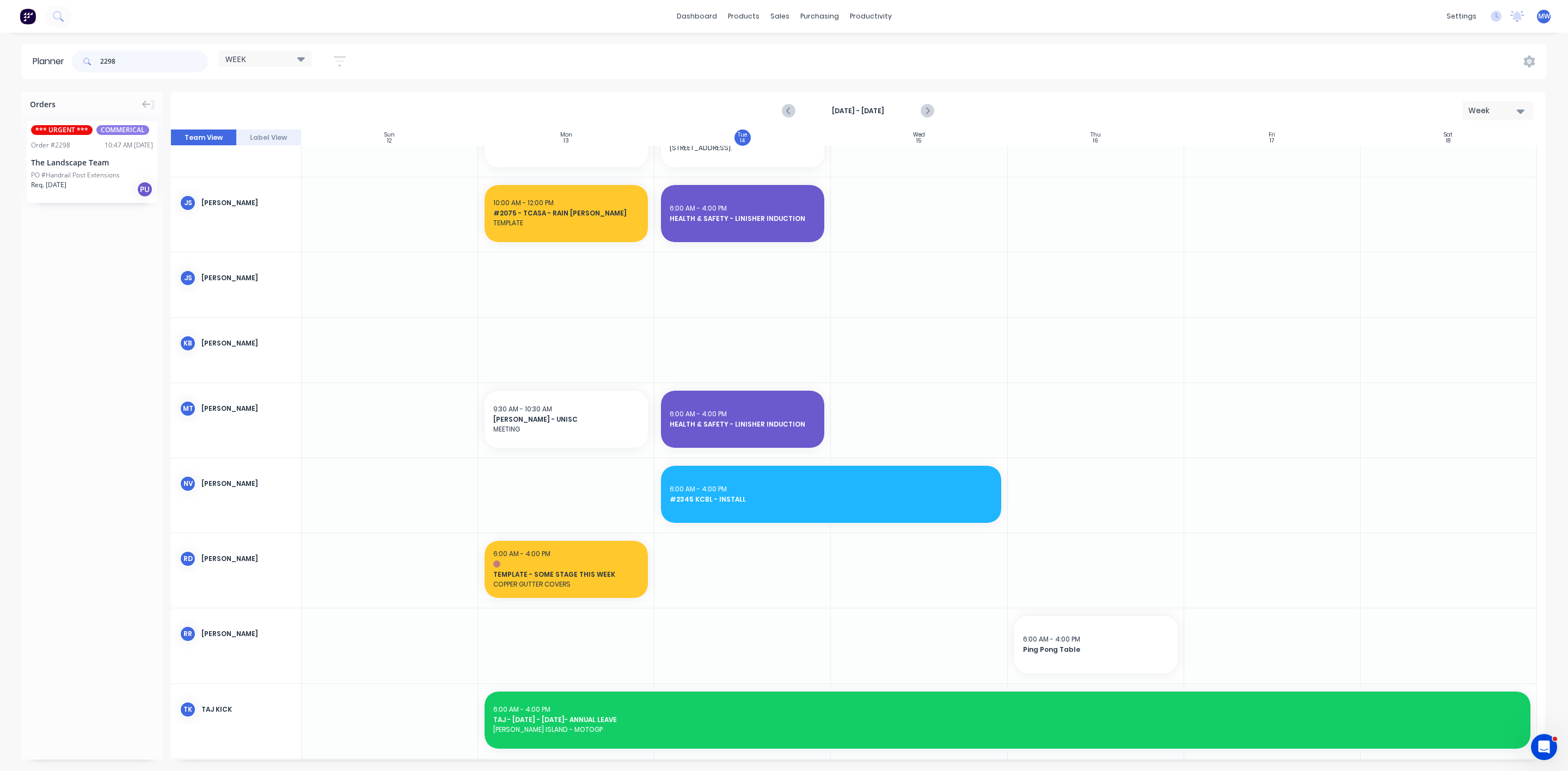
scroll to position [415, 0]
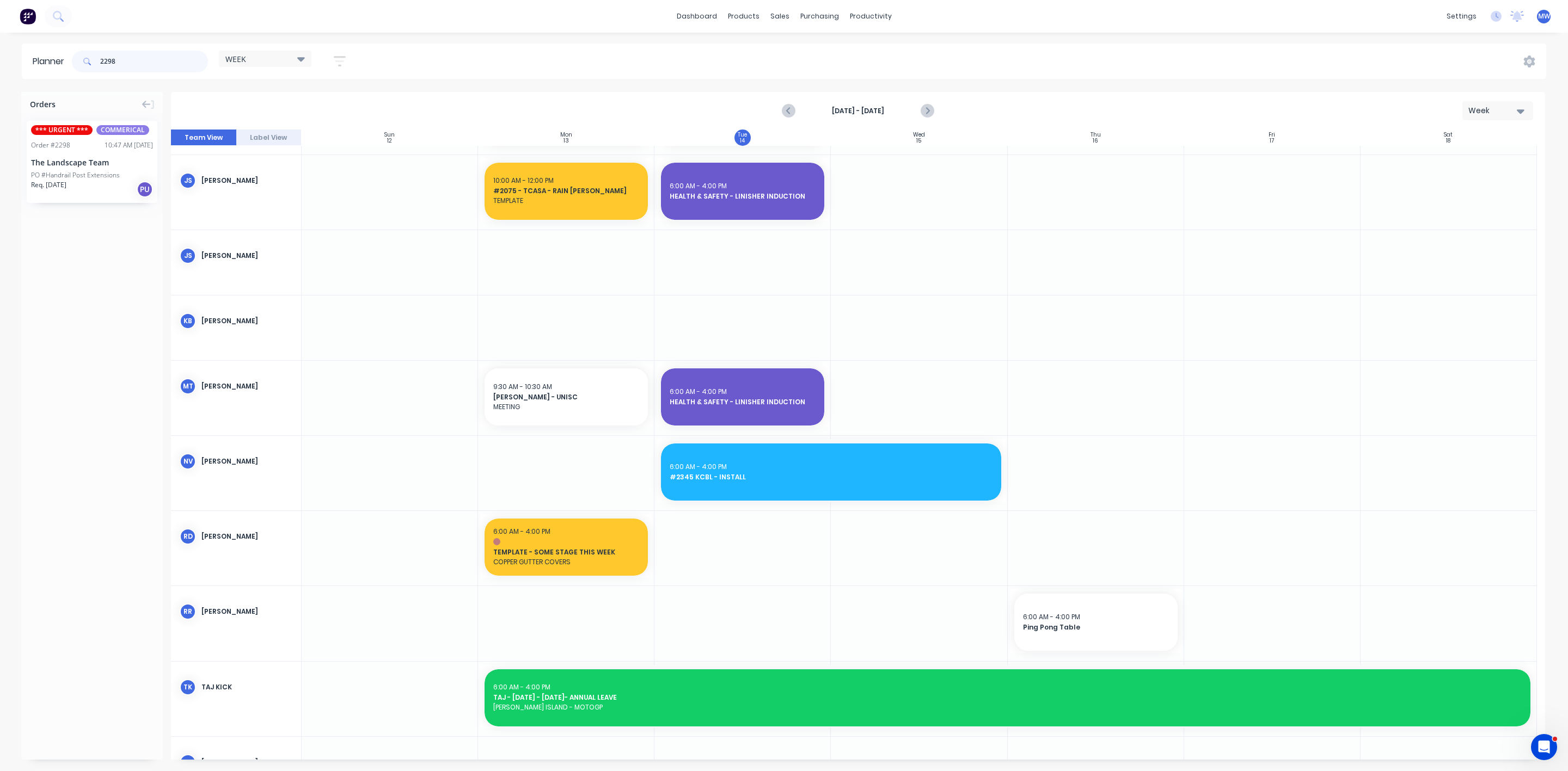
type input "2298"
drag, startPoint x: 72, startPoint y: 169, endPoint x: 707, endPoint y: 552, distance: 741.6
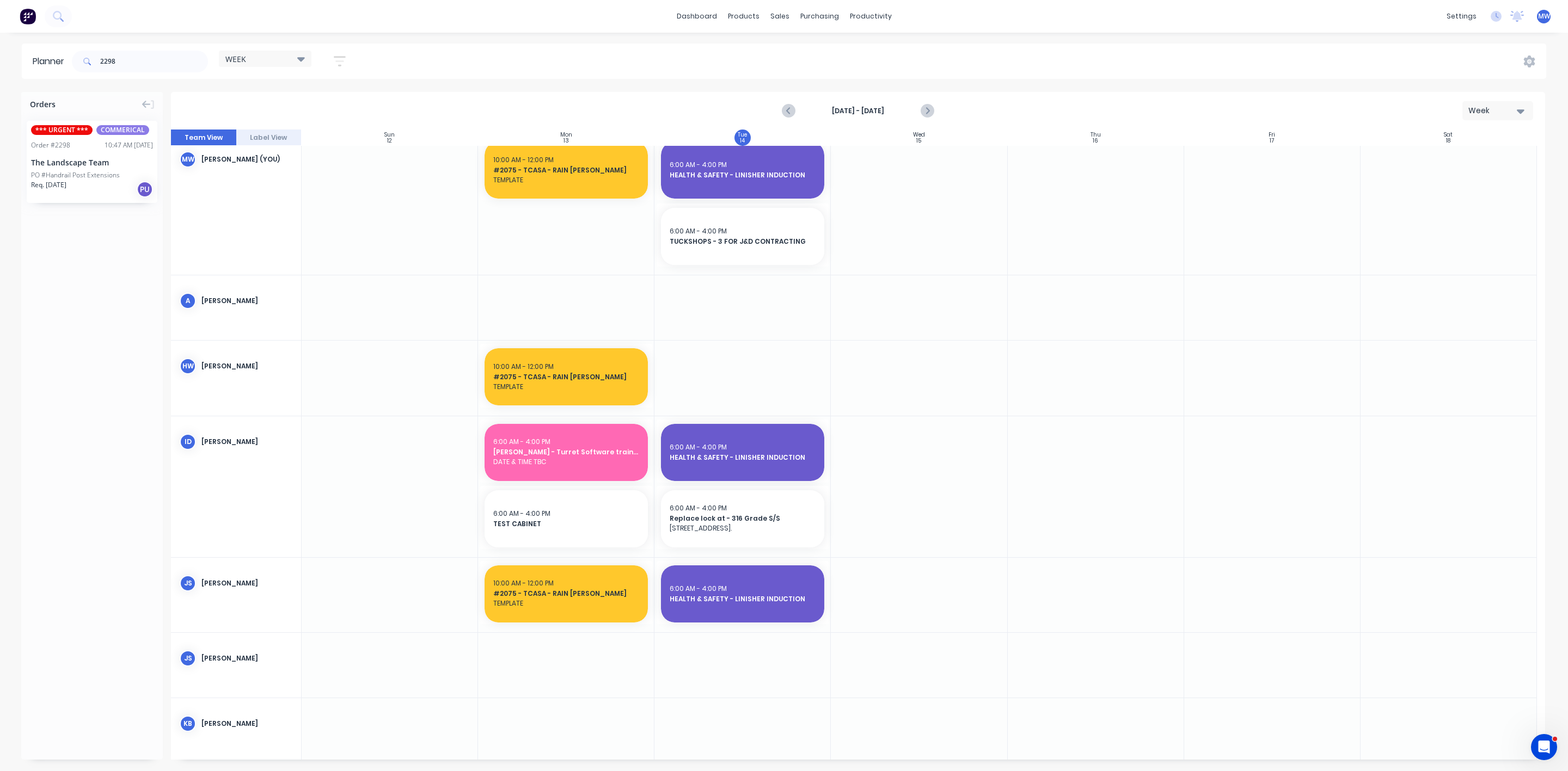
scroll to position [0, 0]
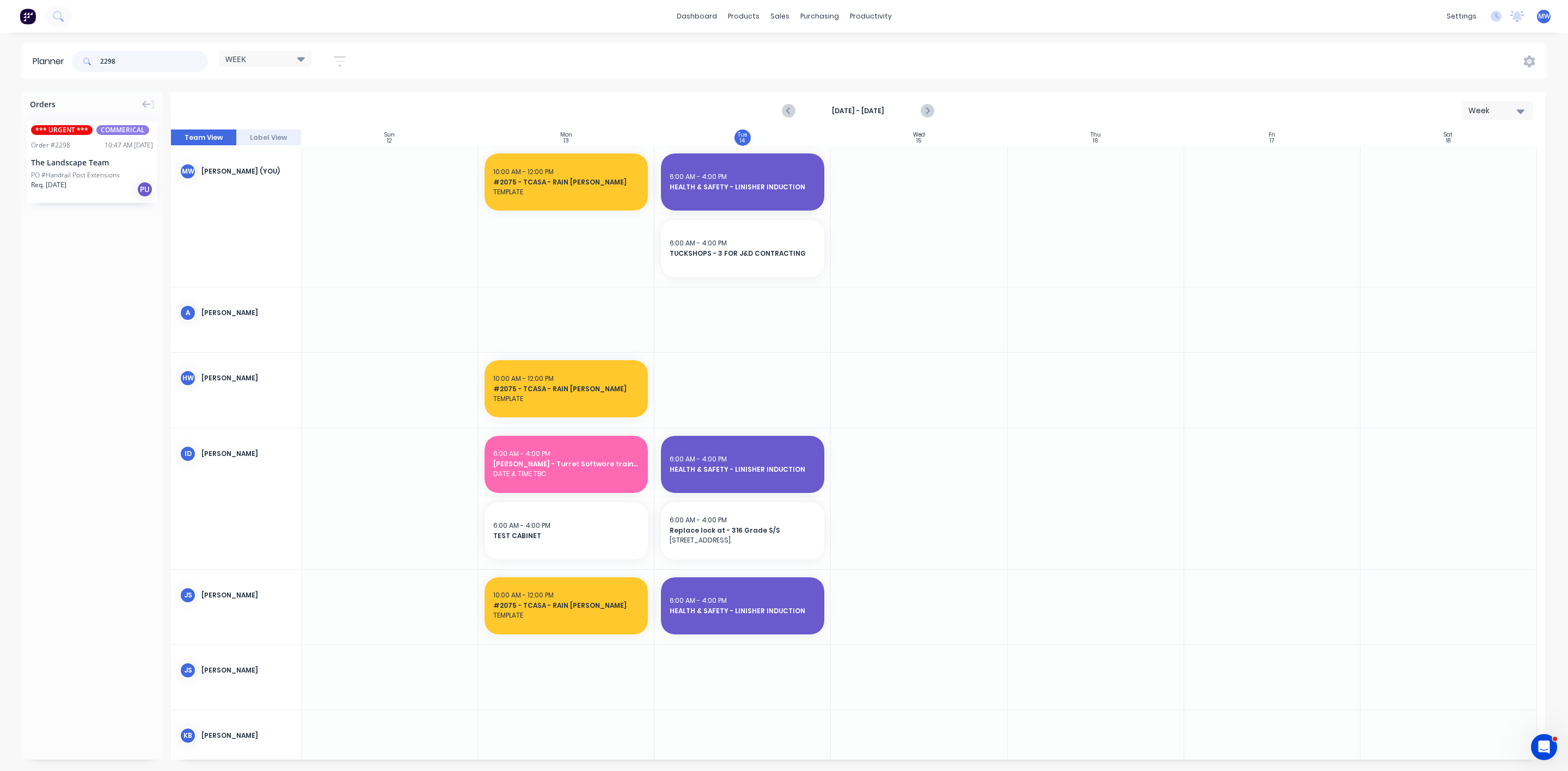
drag, startPoint x: 114, startPoint y: 63, endPoint x: 60, endPoint y: 56, distance: 54.5
click at [60, 58] on header "Planner 2298 WEEK Save new view None edit WEEK (Default) edit Rex edit SCSM - M…" at bounding box center [783, 61] width 1524 height 36
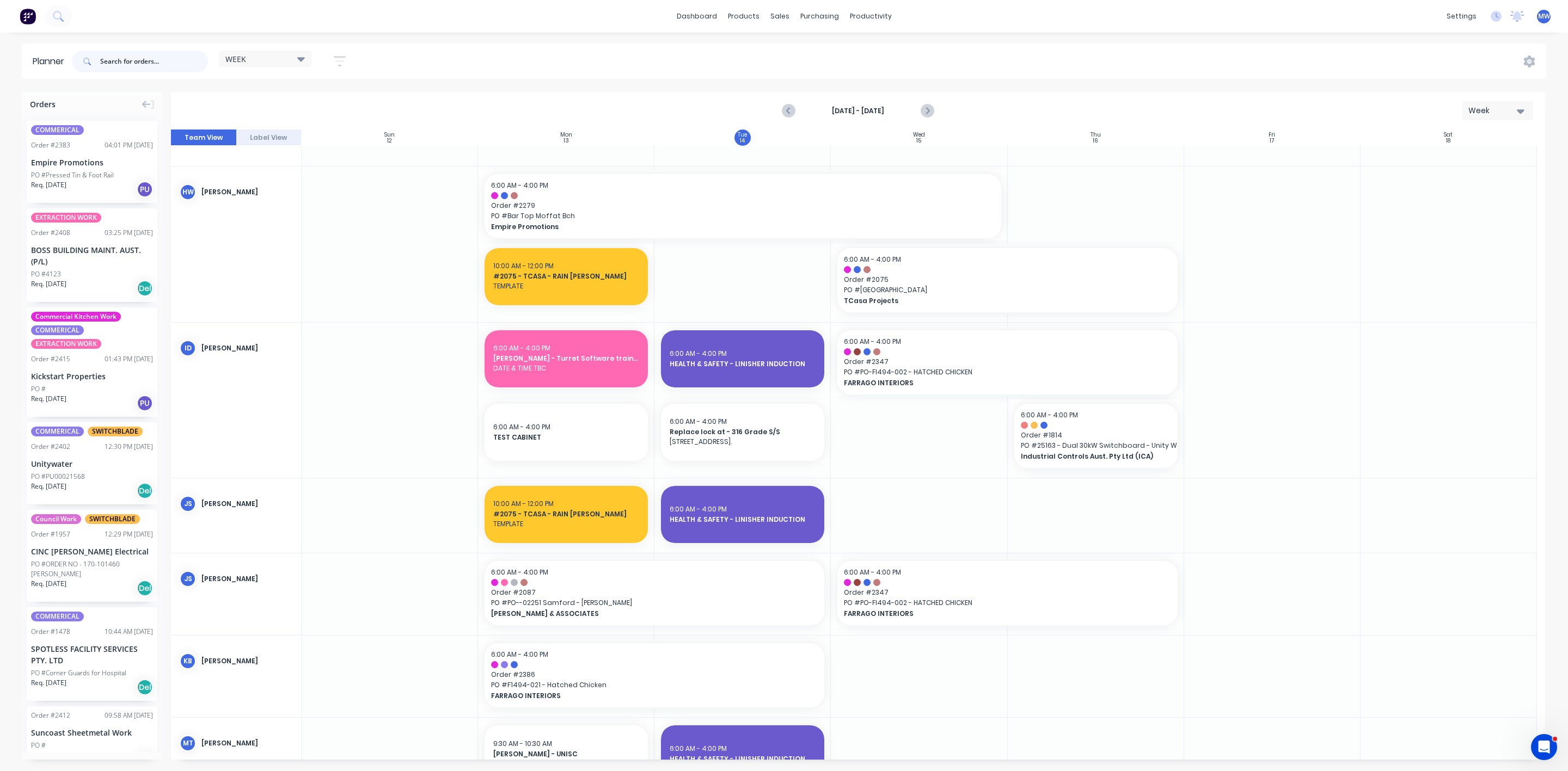
scroll to position [176, 0]
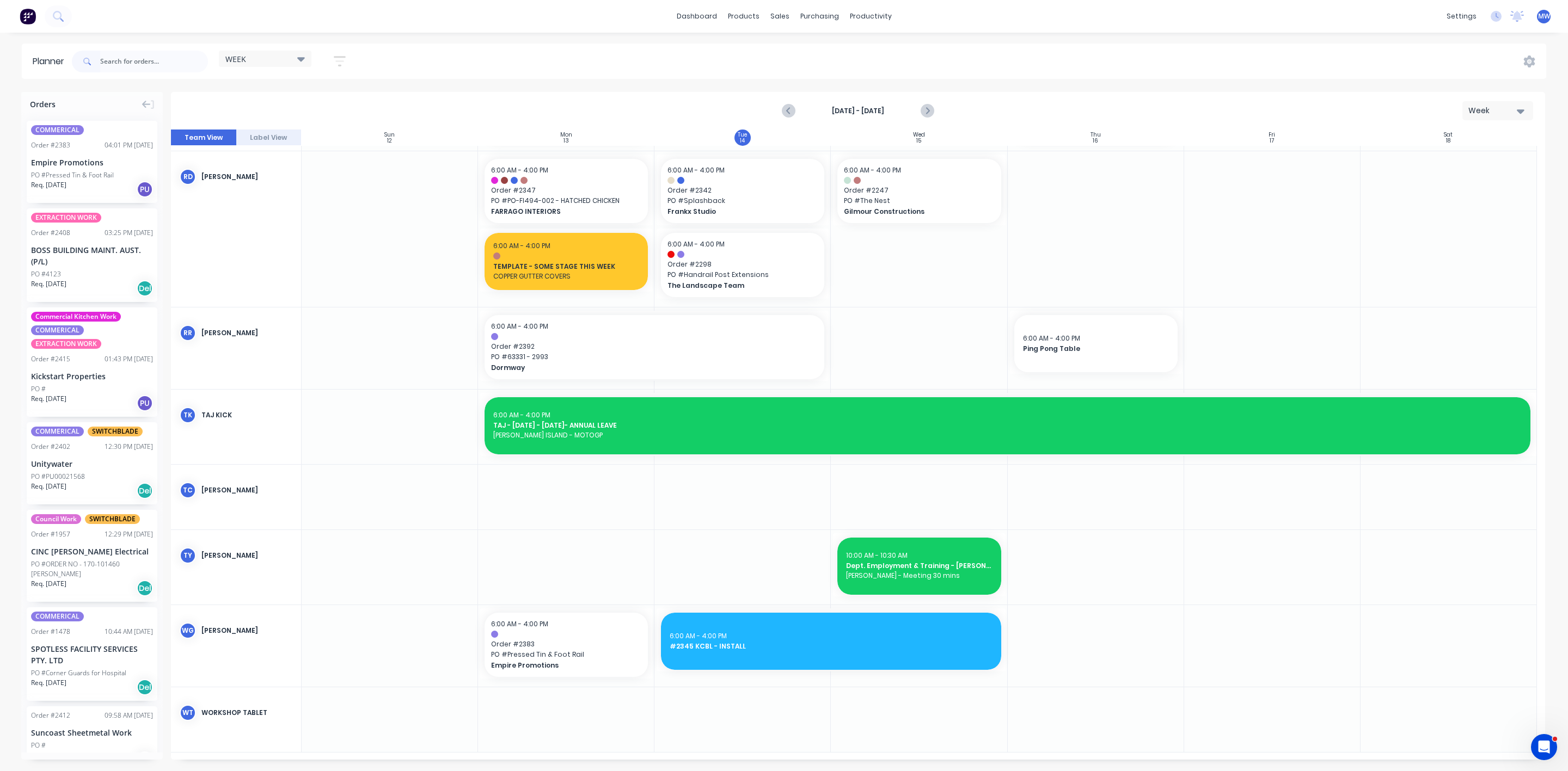
scroll to position [911, 0]
